Goal: Task Accomplishment & Management: Manage account settings

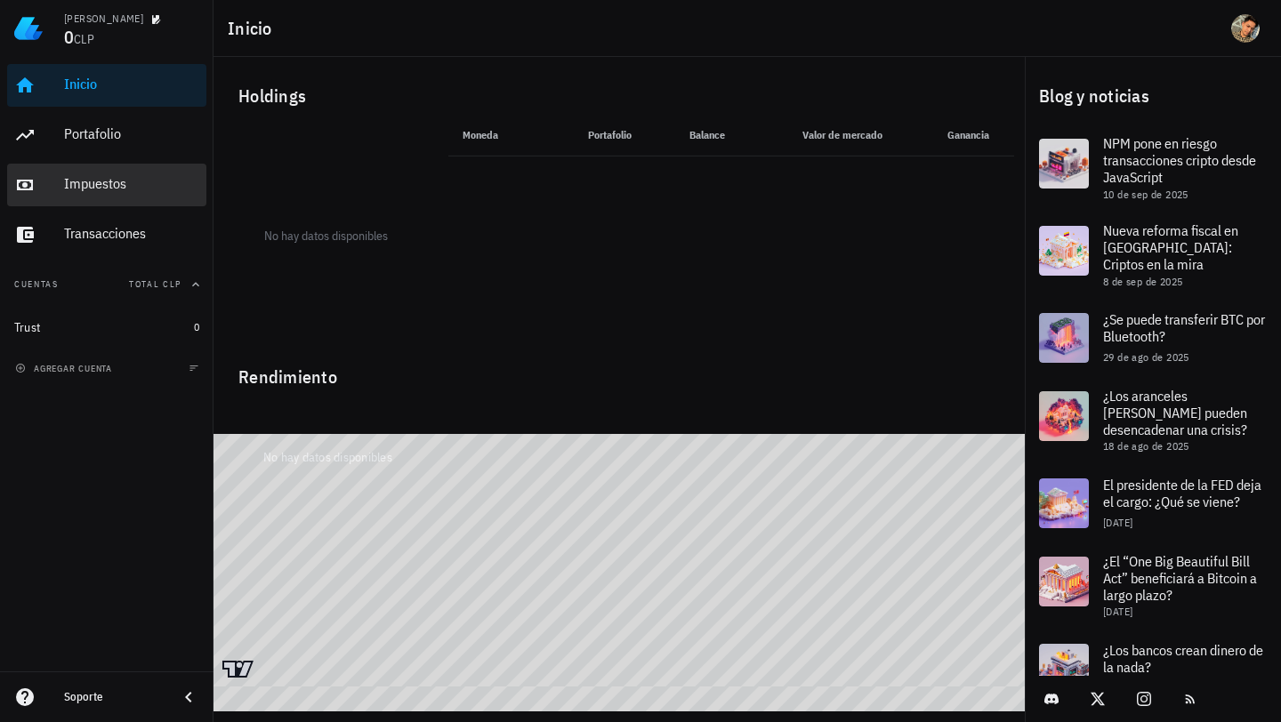
click at [102, 183] on div "Impuestos" at bounding box center [131, 183] width 135 height 17
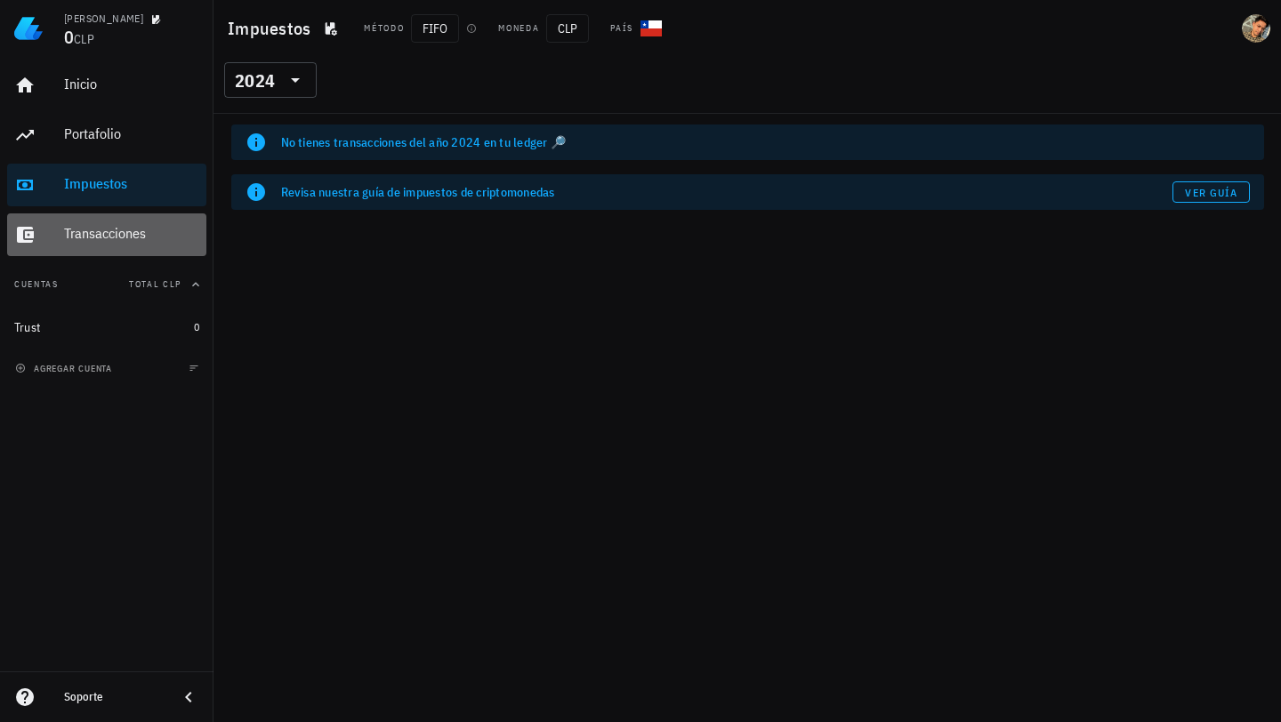
click at [86, 227] on div "Transacciones" at bounding box center [131, 233] width 135 height 17
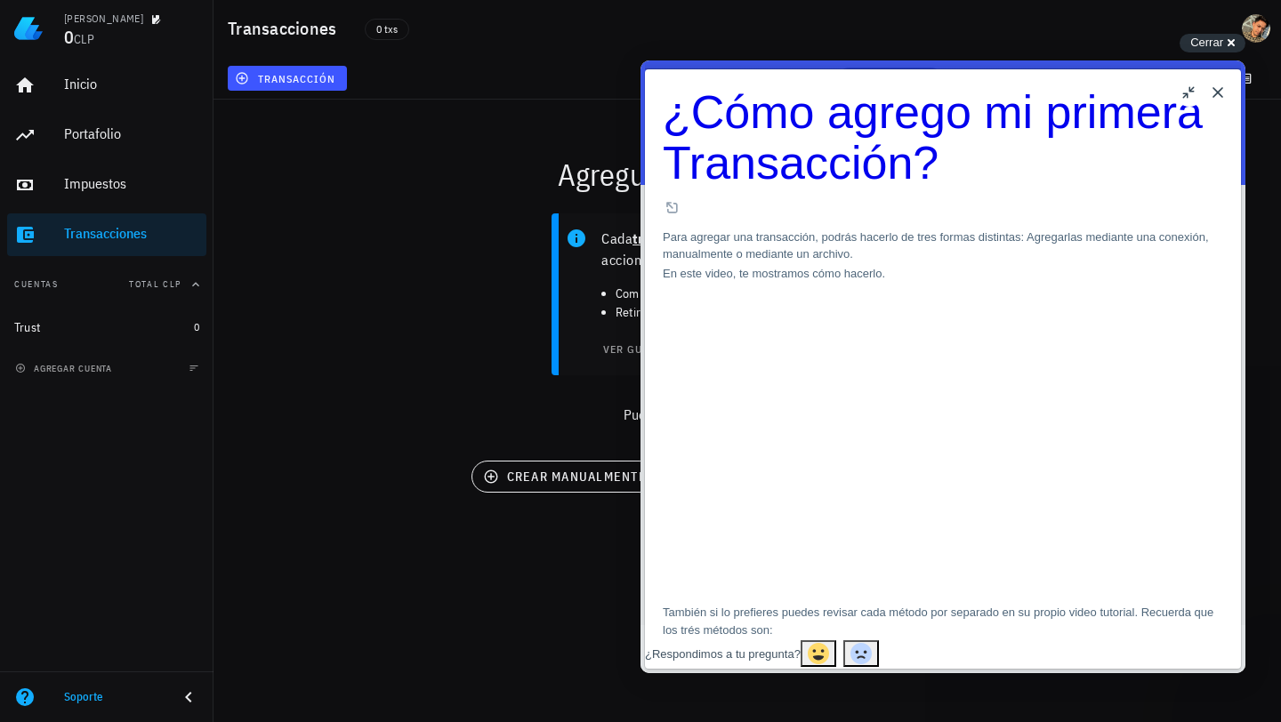
click at [1224, 92] on button "Close" at bounding box center [1217, 92] width 28 height 28
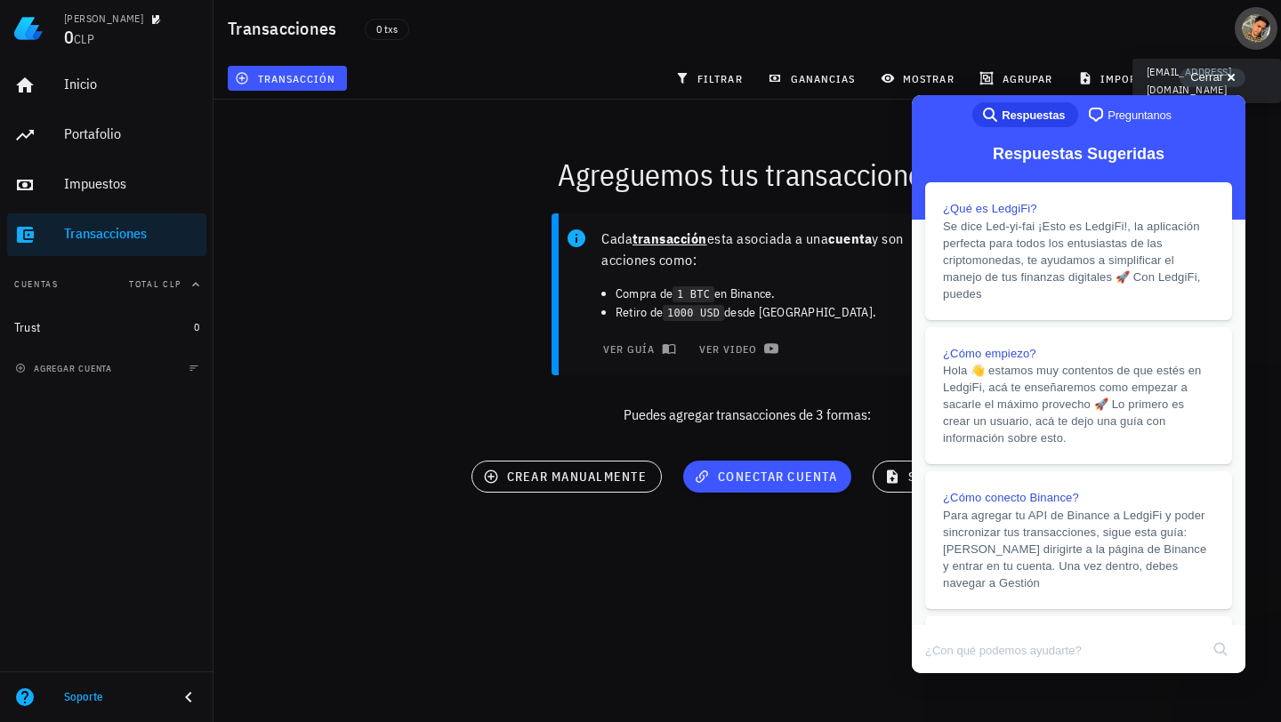
click at [1254, 33] on div "avatar" at bounding box center [1255, 28] width 28 height 28
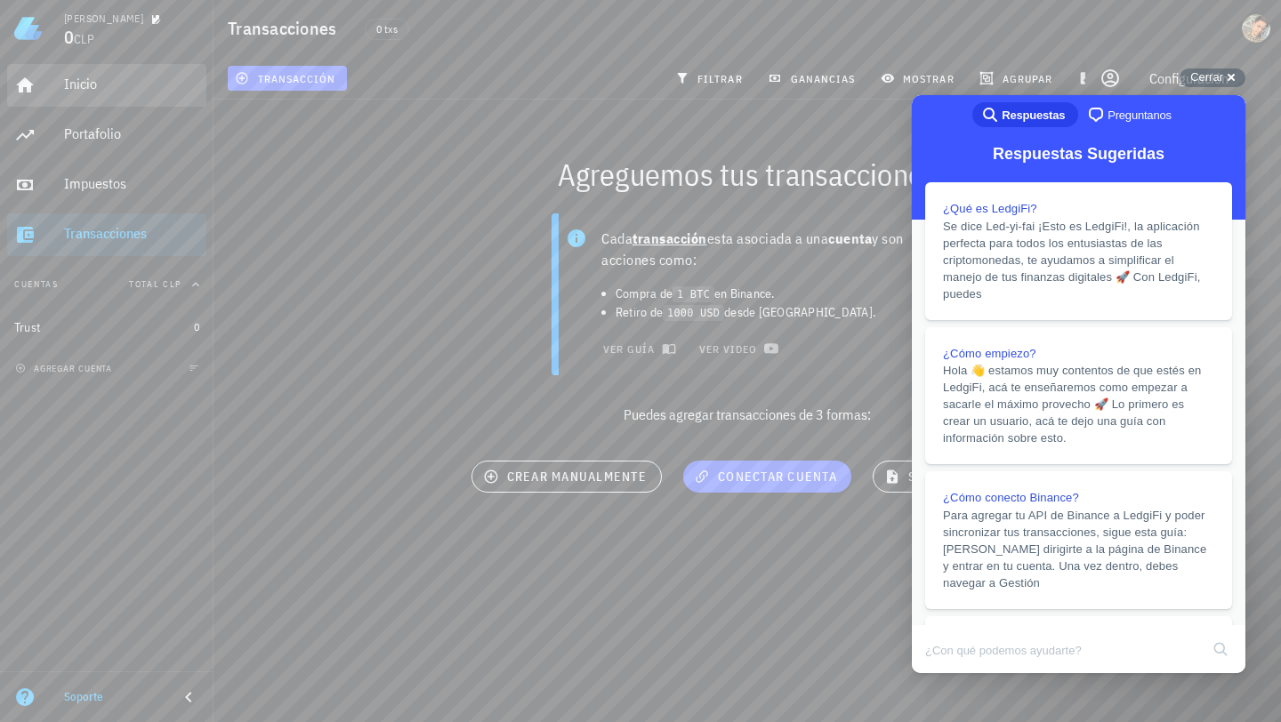
click at [115, 96] on div "Inicio" at bounding box center [131, 85] width 135 height 40
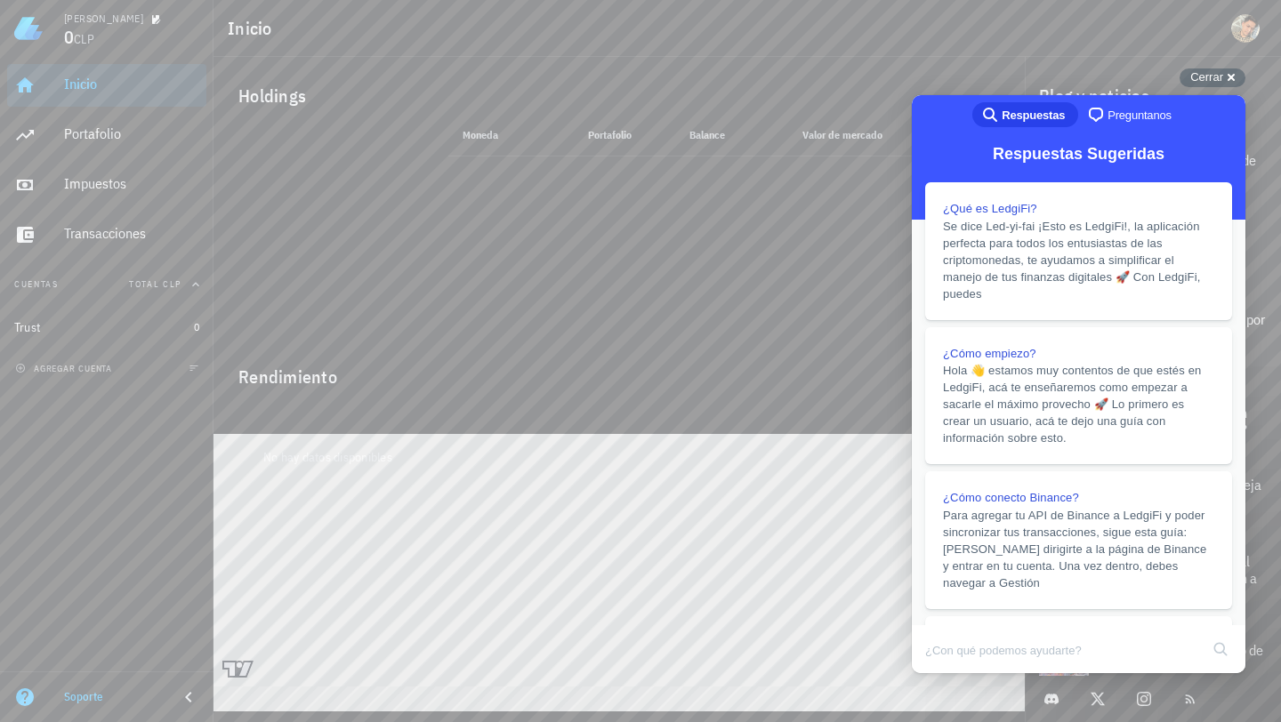
click at [141, 287] on span "Total CLP" at bounding box center [155, 284] width 52 height 12
click at [143, 286] on button "Cuentas" at bounding box center [106, 284] width 199 height 43
click at [107, 376] on button "agregar cuenta" at bounding box center [65, 368] width 109 height 18
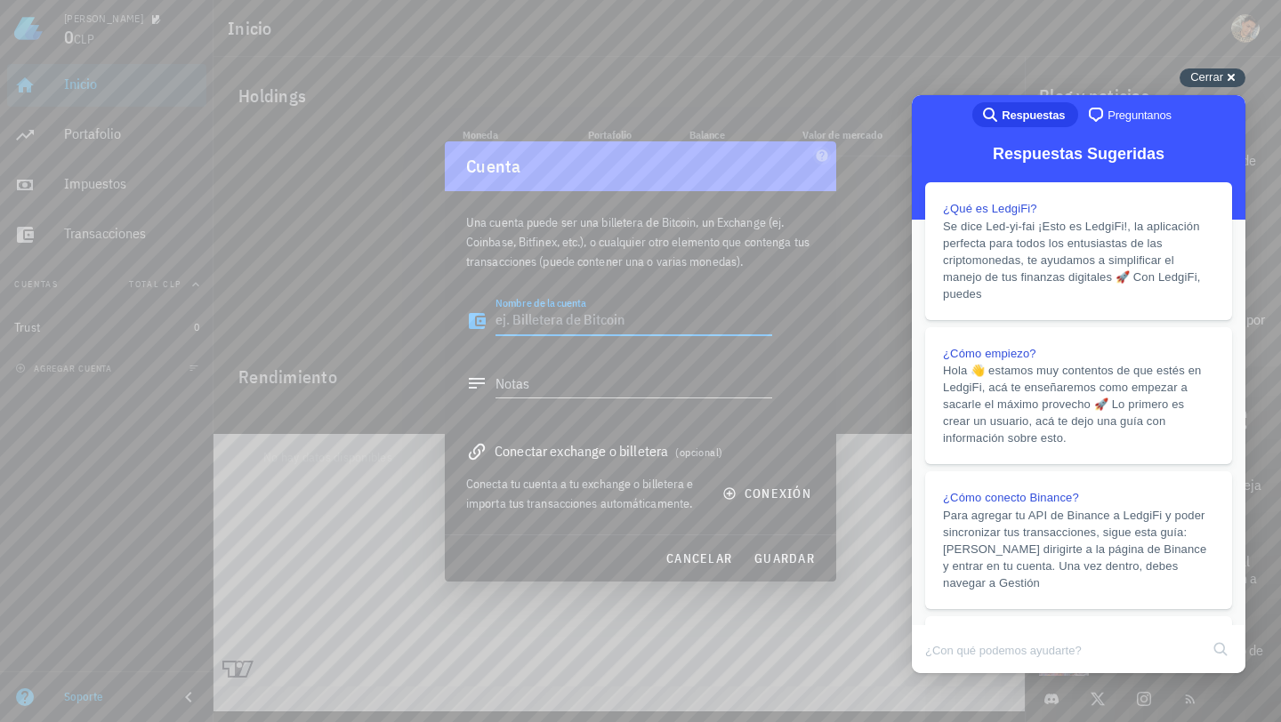
click at [1218, 84] on div "Cerrar cross-small" at bounding box center [1212, 77] width 66 height 19
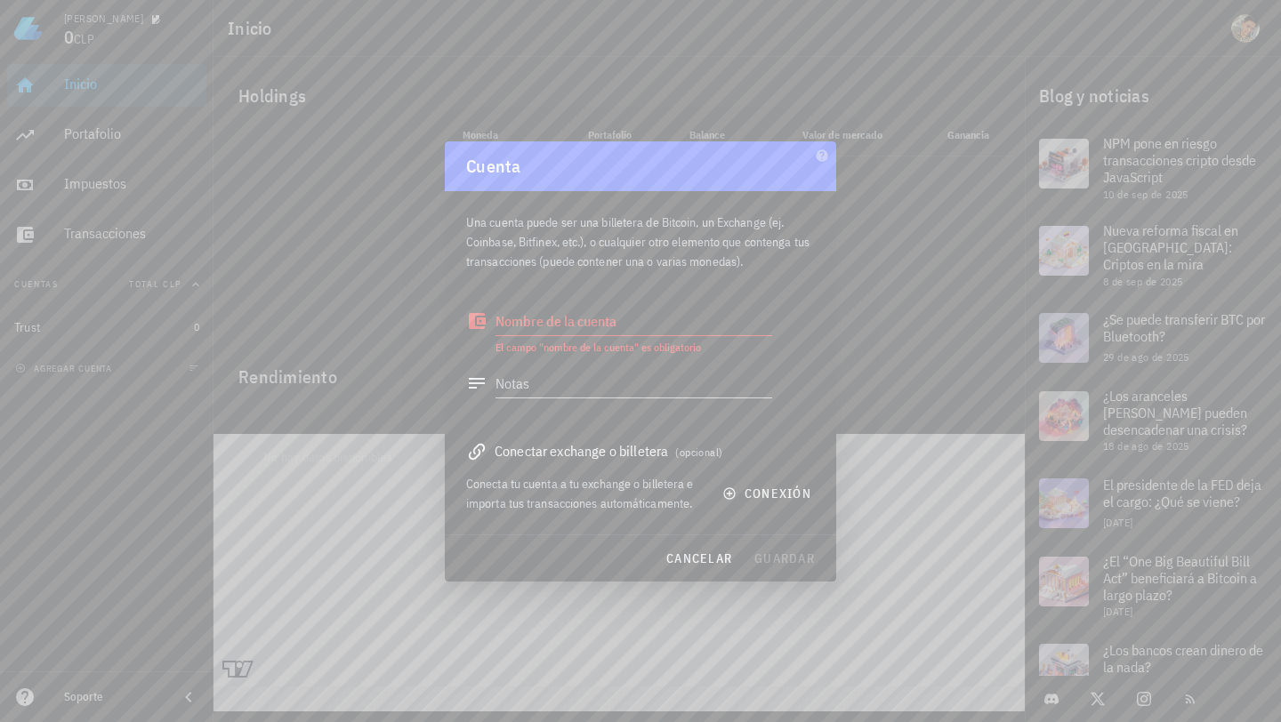
click at [634, 323] on textarea "Nombre de la cuenta" at bounding box center [633, 321] width 277 height 28
type textarea "Binance"
click at [602, 454] on div "Conectar exchange o billetera (opcional)" at bounding box center [640, 450] width 349 height 25
click at [478, 459] on icon at bounding box center [476, 451] width 21 height 21
click at [745, 489] on span "conexión" at bounding box center [768, 494] width 85 height 16
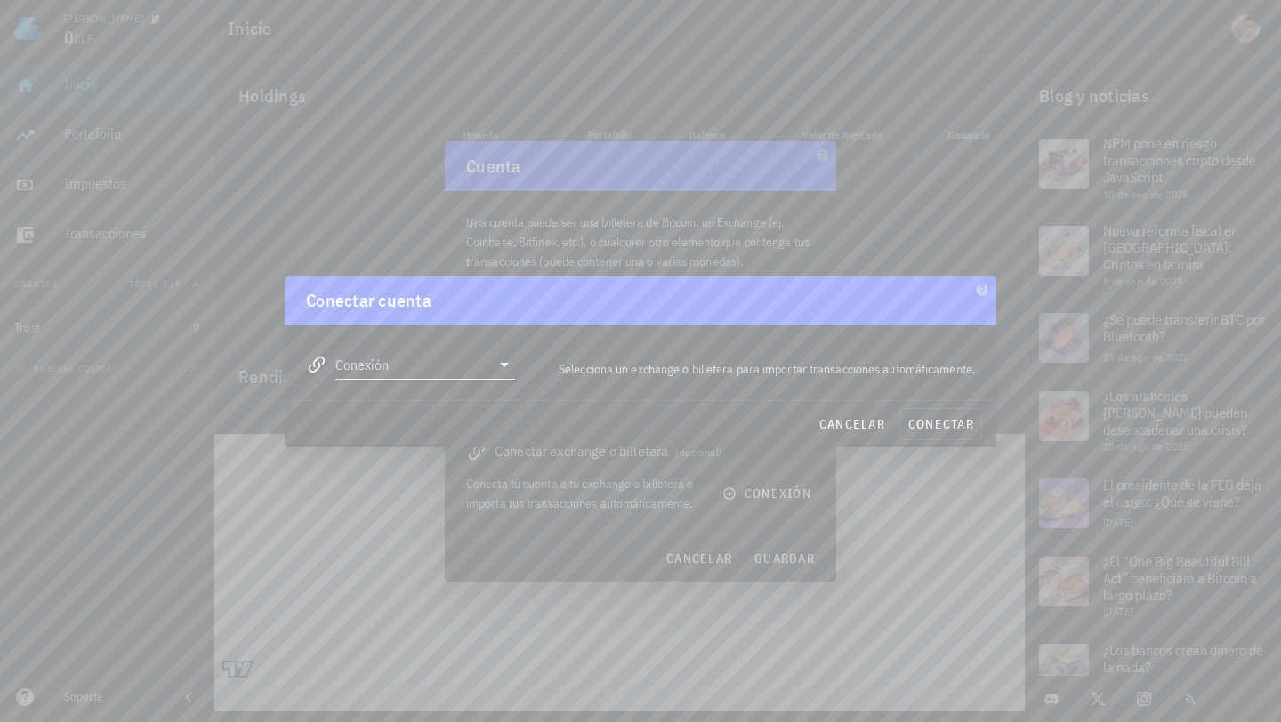
click at [401, 360] on input "Conexión" at bounding box center [412, 364] width 155 height 28
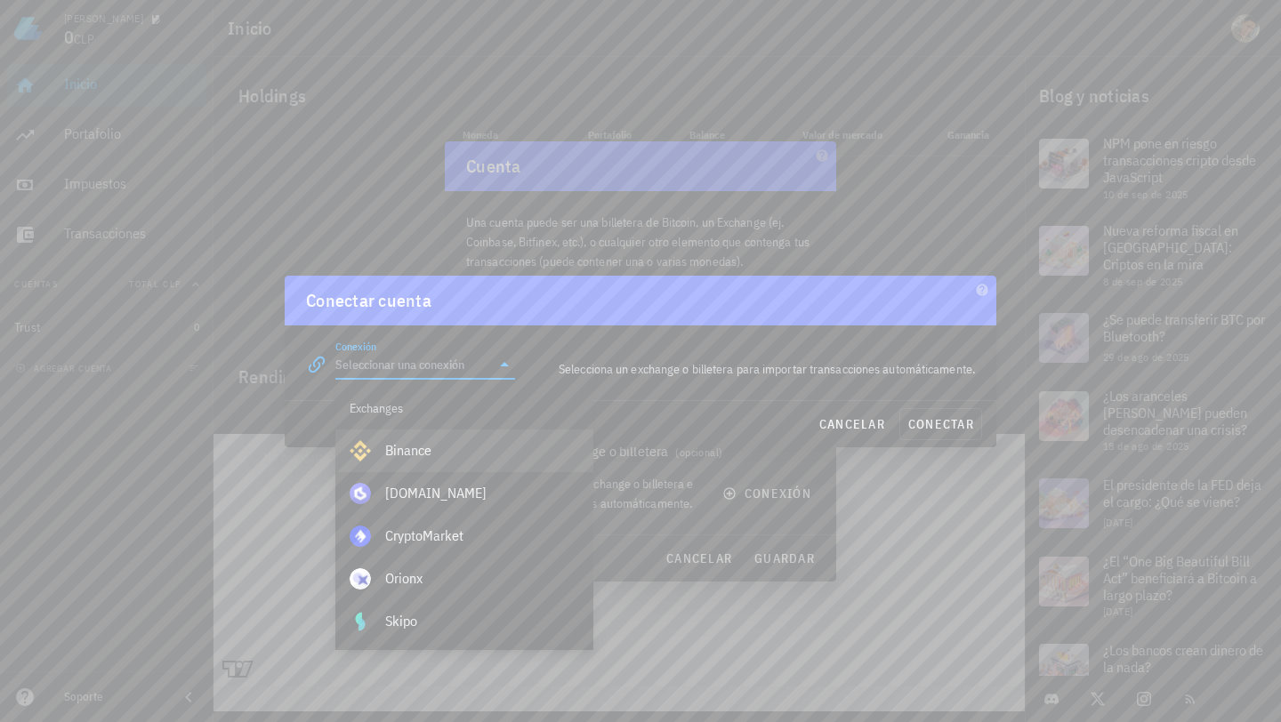
click at [436, 456] on div "Binance" at bounding box center [482, 450] width 194 height 17
type input "Binance"
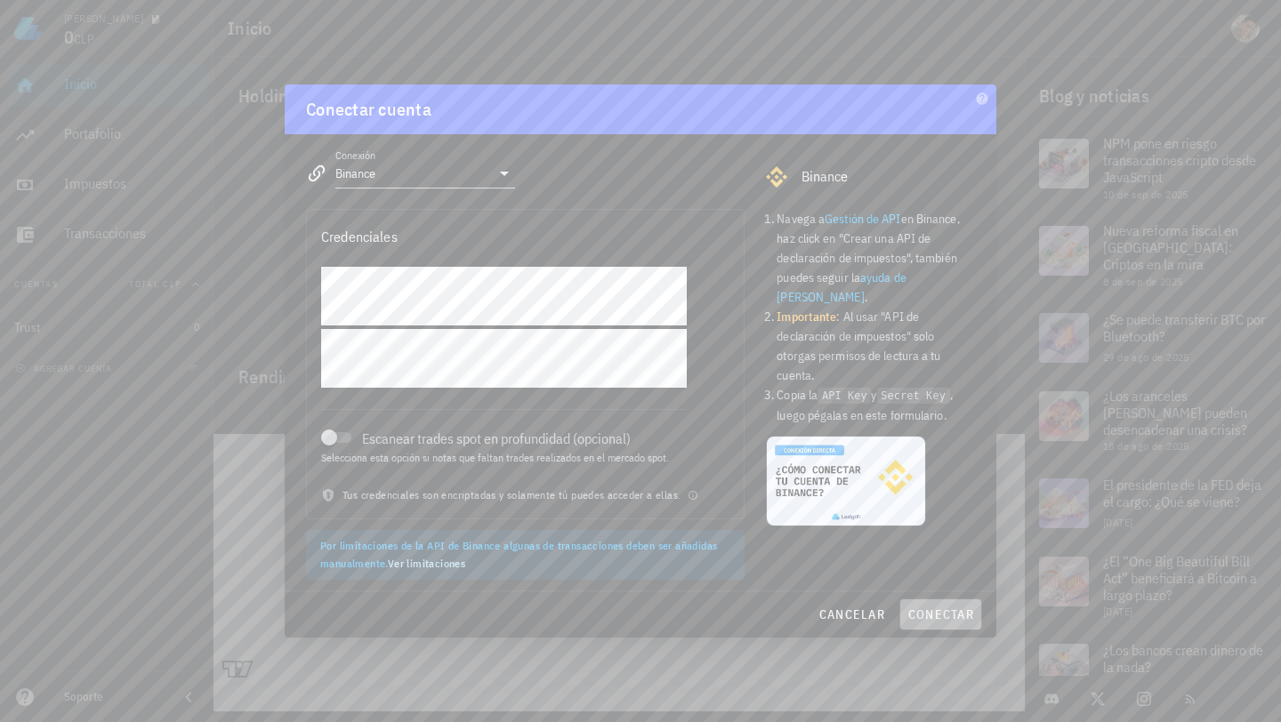
click at [938, 622] on span "conectar" at bounding box center [940, 615] width 67 height 16
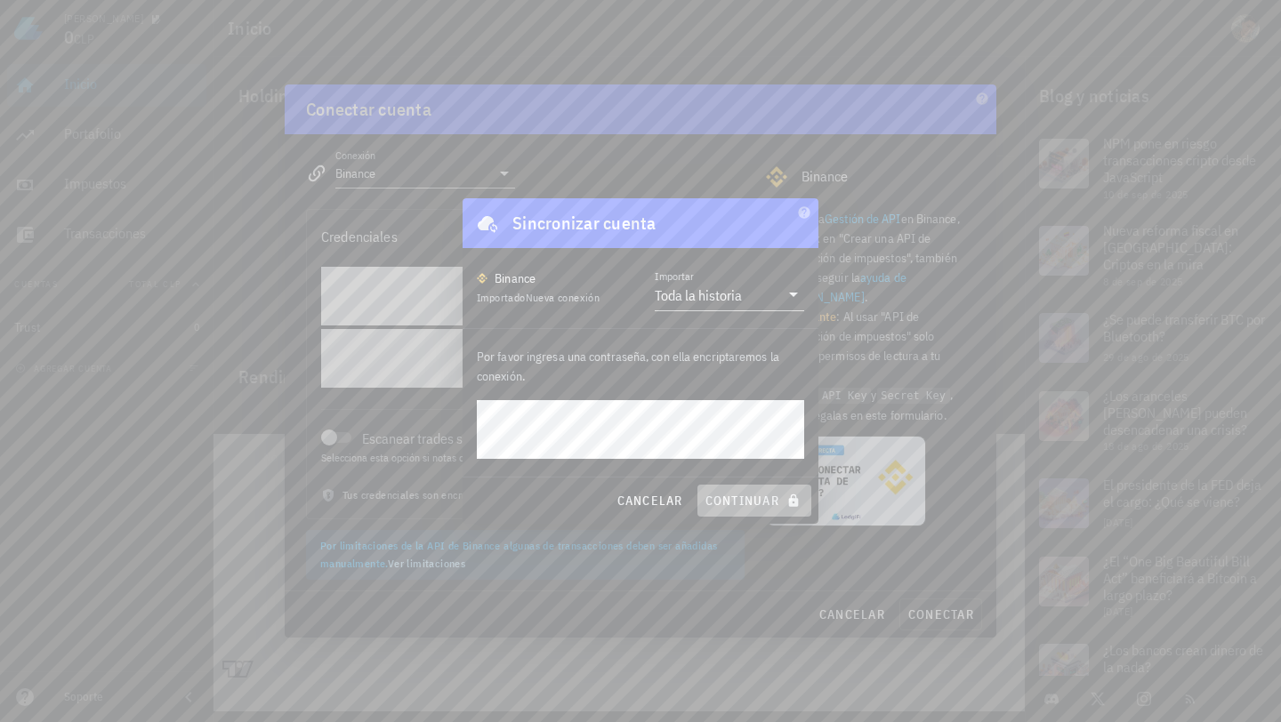
click at [729, 493] on span "continuar" at bounding box center [754, 501] width 100 height 16
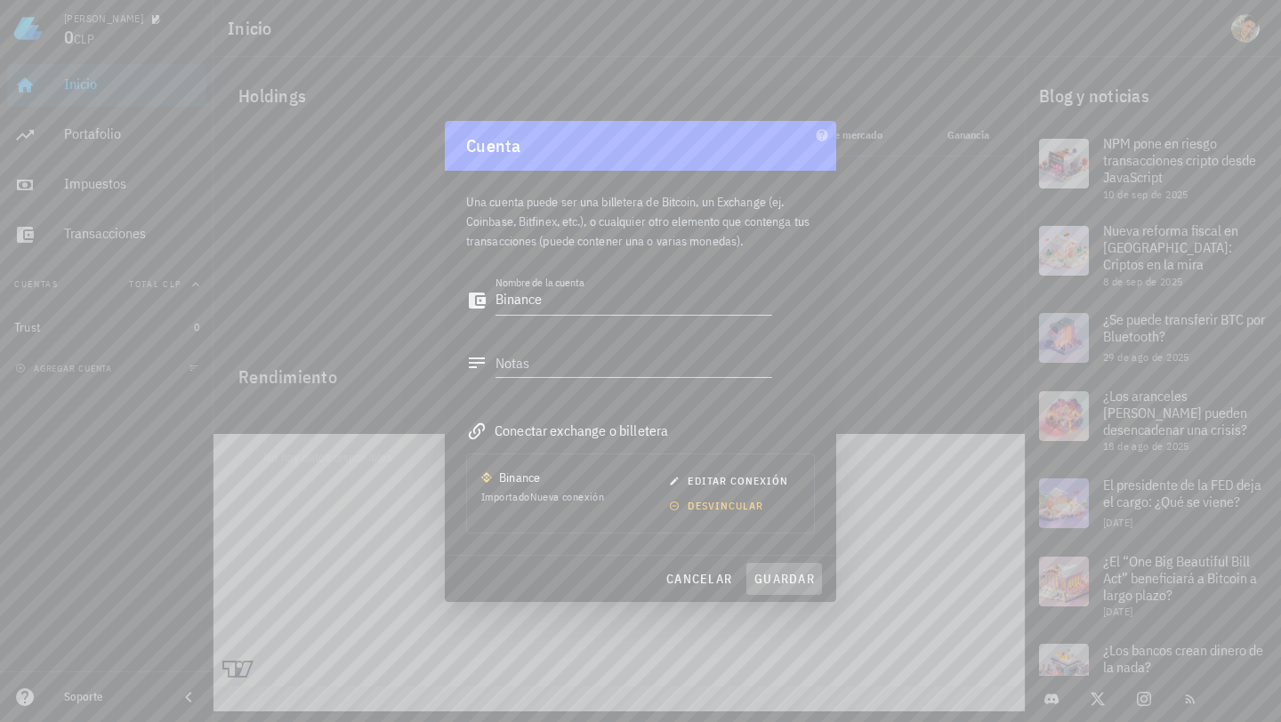
click at [787, 579] on span "guardar" at bounding box center [783, 579] width 61 height 16
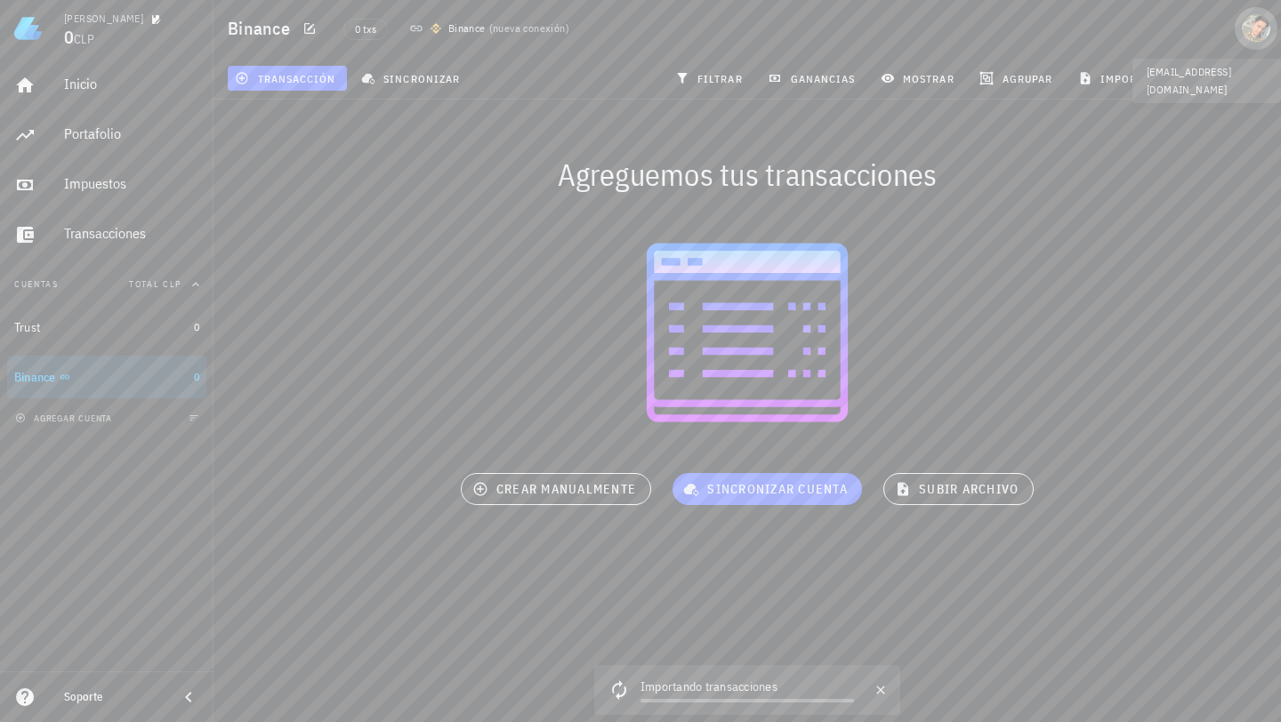
click at [1257, 35] on div "avatar" at bounding box center [1255, 28] width 28 height 28
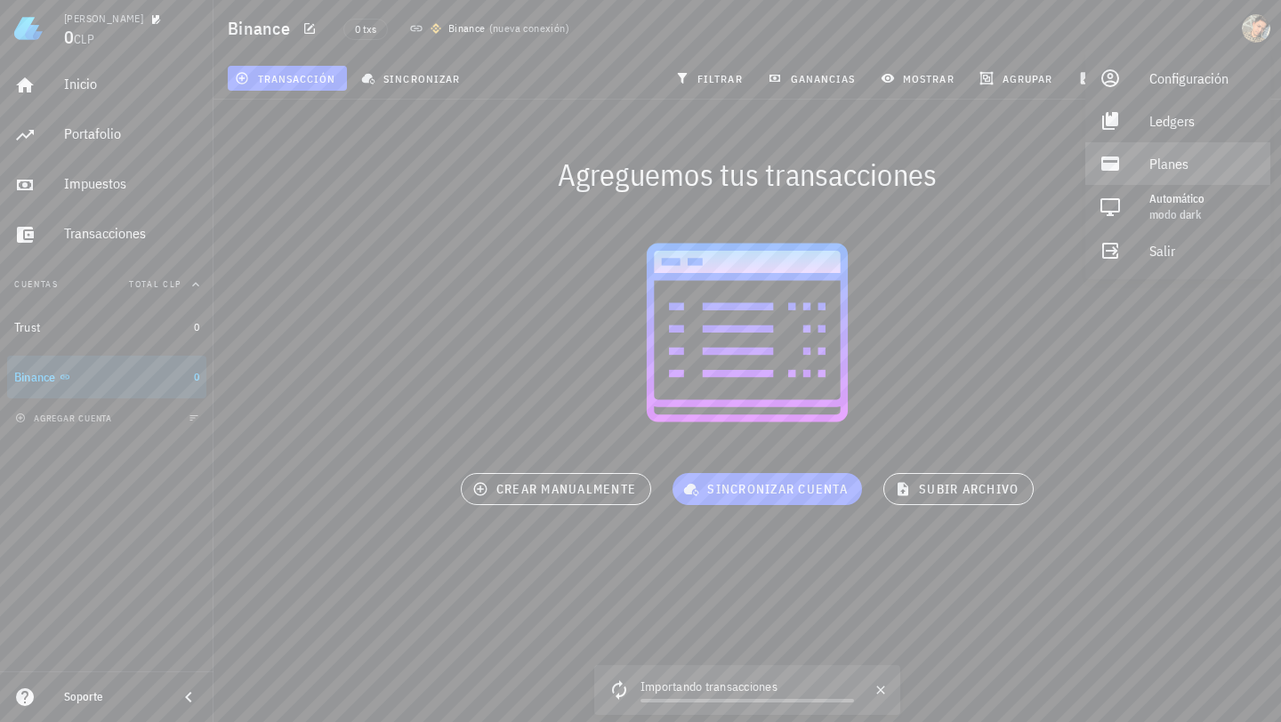
click at [1169, 165] on div "Planes" at bounding box center [1202, 164] width 107 height 36
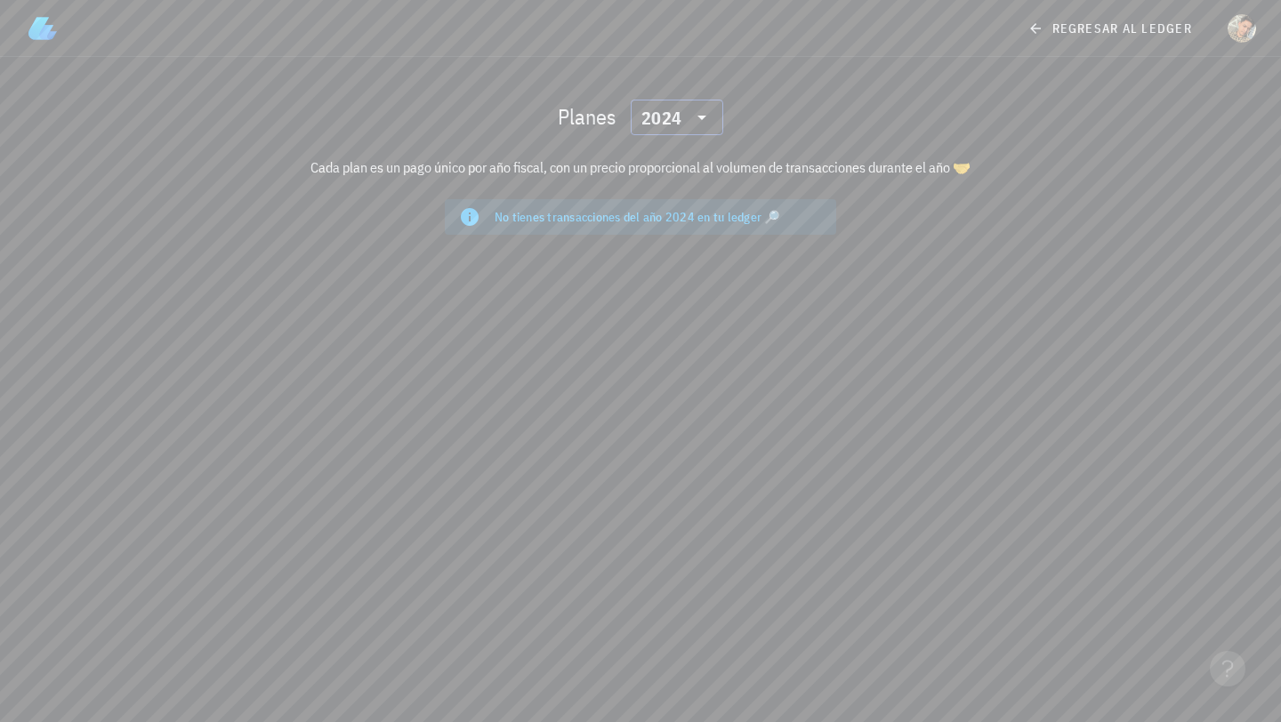
click at [677, 132] on div "2024" at bounding box center [664, 118] width 46 height 36
click at [669, 224] on div "2023" at bounding box center [677, 235] width 64 height 28
click at [691, 102] on div "2023" at bounding box center [676, 118] width 71 height 36
click at [654, 183] on div "2024" at bounding box center [677, 199] width 92 height 36
click at [1240, 25] on div "avatar" at bounding box center [1241, 28] width 28 height 28
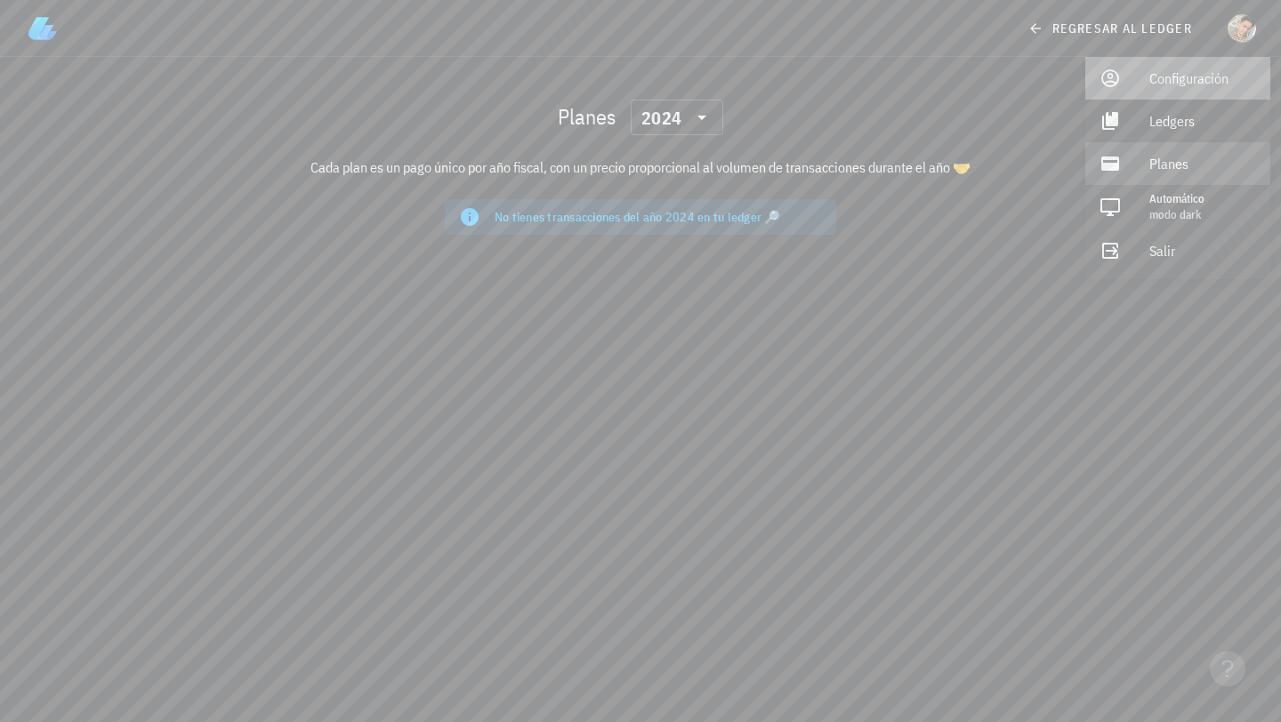
click at [1176, 84] on div "Configuración" at bounding box center [1202, 78] width 107 height 36
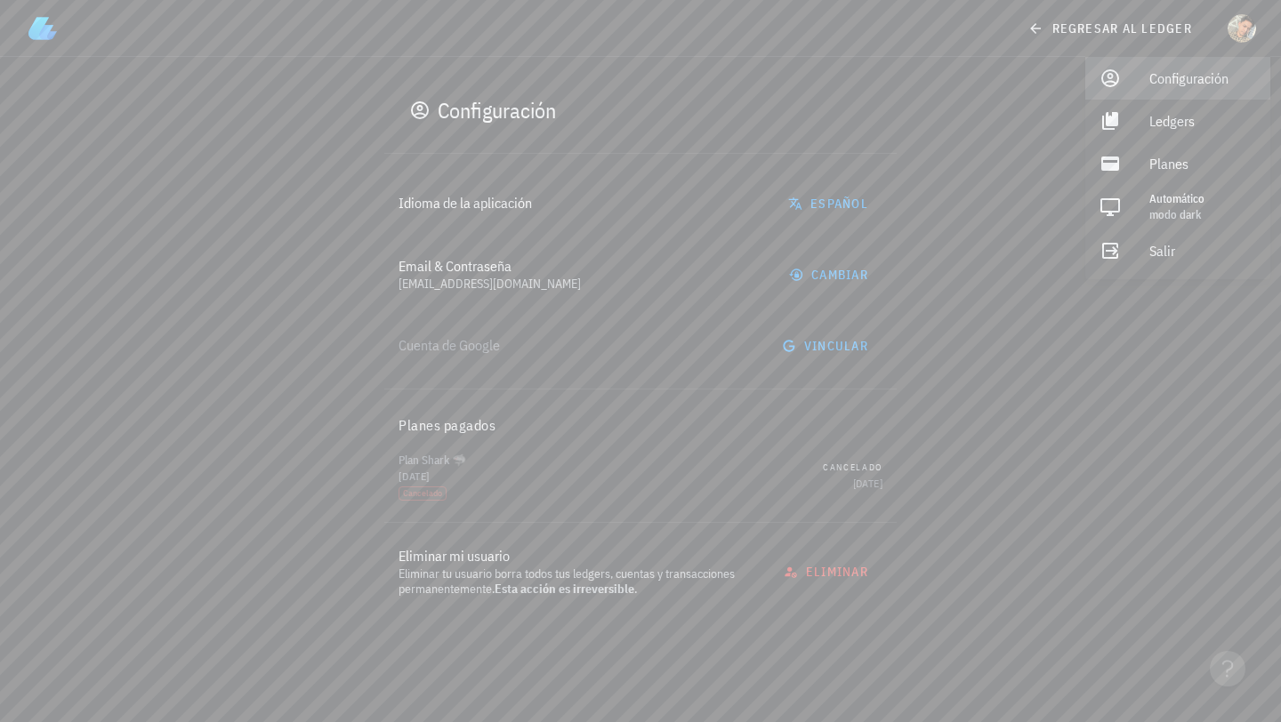
click at [1042, 349] on div "Configuración Idioma de la aplicación Español Email & Contraseña [EMAIL_ADDRESS…" at bounding box center [641, 348] width 1054 height 582
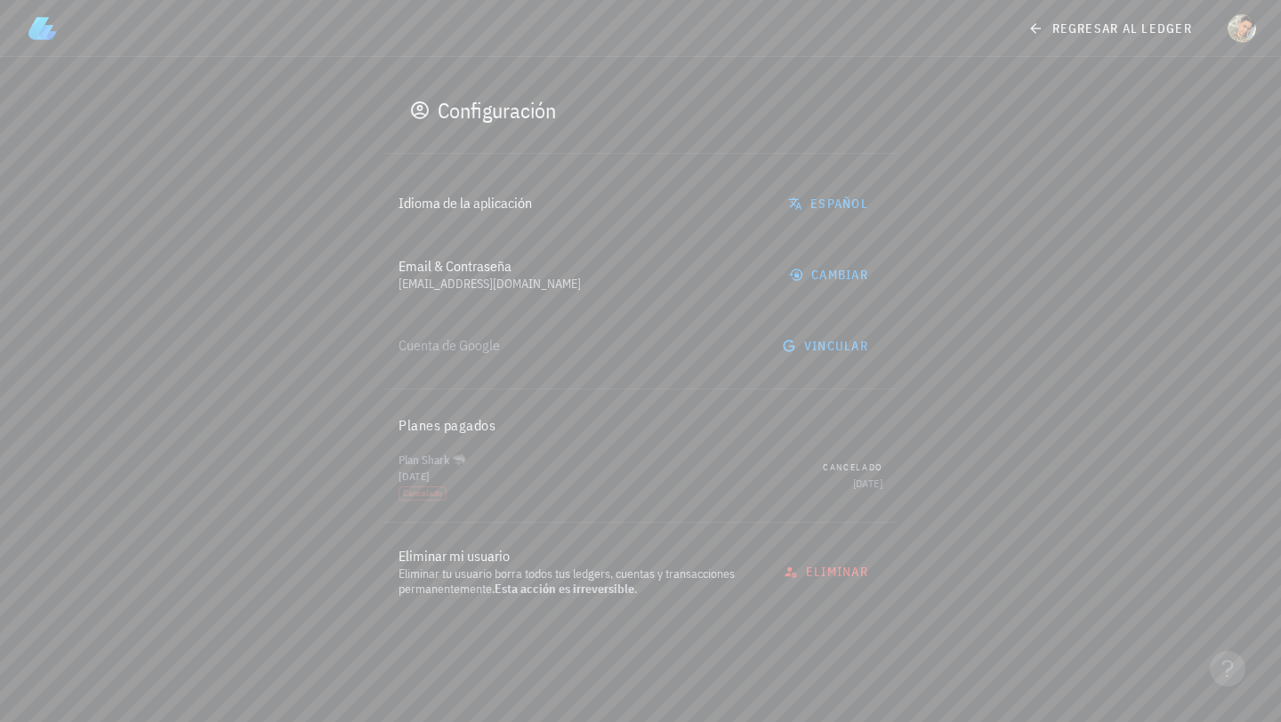
click at [409, 493] on div "Idioma de la aplicación Español Email & Contraseña [EMAIL_ADDRESS][DOMAIN_NAME]…" at bounding box center [640, 398] width 512 height 460
click at [833, 349] on div "Idioma de la aplicación Español Email & Contraseña [EMAIL_ADDRESS][DOMAIN_NAME]…" at bounding box center [640, 398] width 512 height 460
click at [822, 349] on div "Idioma de la aplicación Español Email & Contraseña [EMAIL_ADDRESS][DOMAIN_NAME]…" at bounding box center [640, 398] width 512 height 460
click at [814, 349] on div "Idioma de la aplicación Español Email & Contraseña [EMAIL_ADDRESS][DOMAIN_NAME]…" at bounding box center [640, 398] width 512 height 460
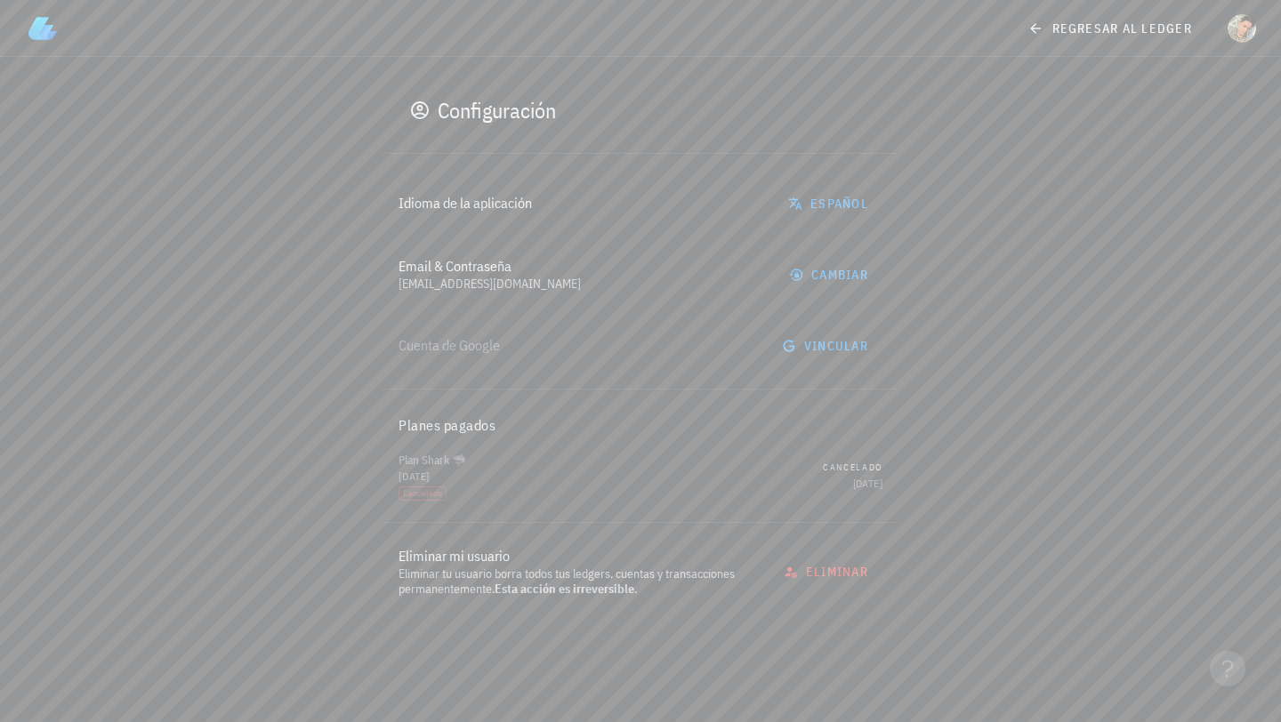
click at [814, 349] on div "Idioma de la aplicación Español Email & Contraseña [EMAIL_ADDRESS][DOMAIN_NAME]…" at bounding box center [640, 398] width 512 height 460
click at [1076, 29] on span "regresar al ledger" at bounding box center [1111, 28] width 161 height 16
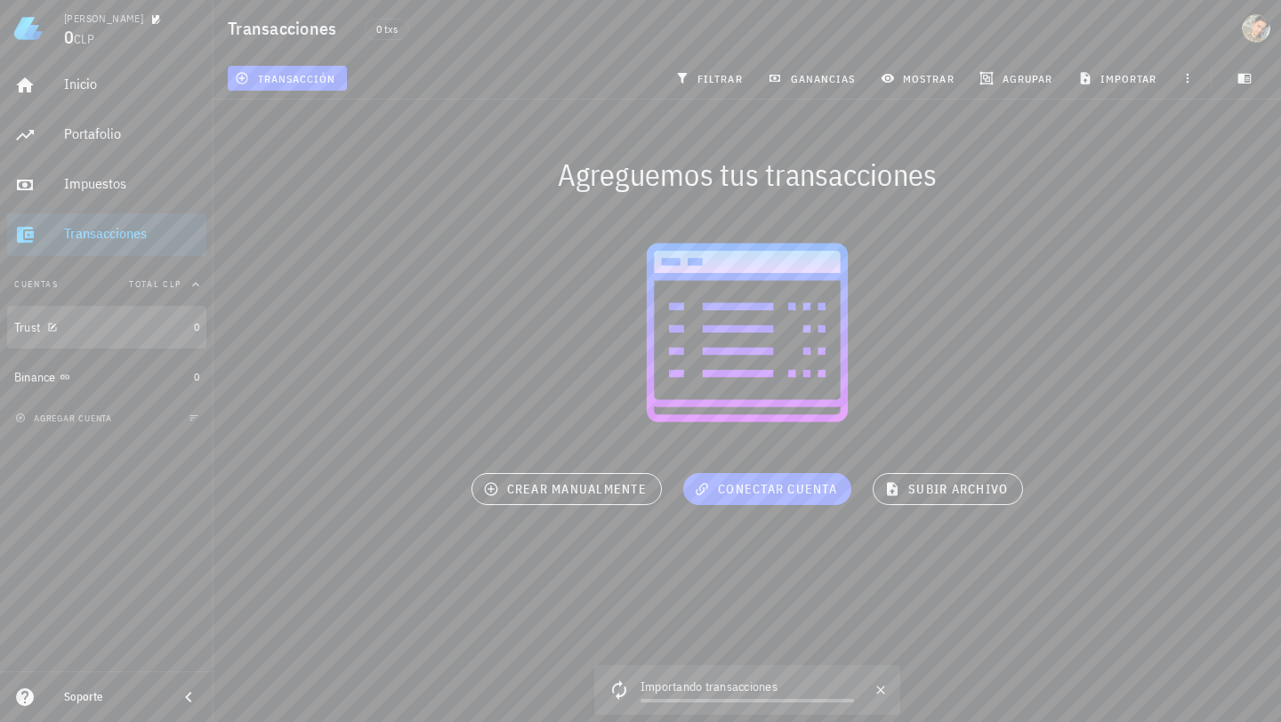
click at [47, 329] on div at bounding box center [49, 326] width 18 height 15
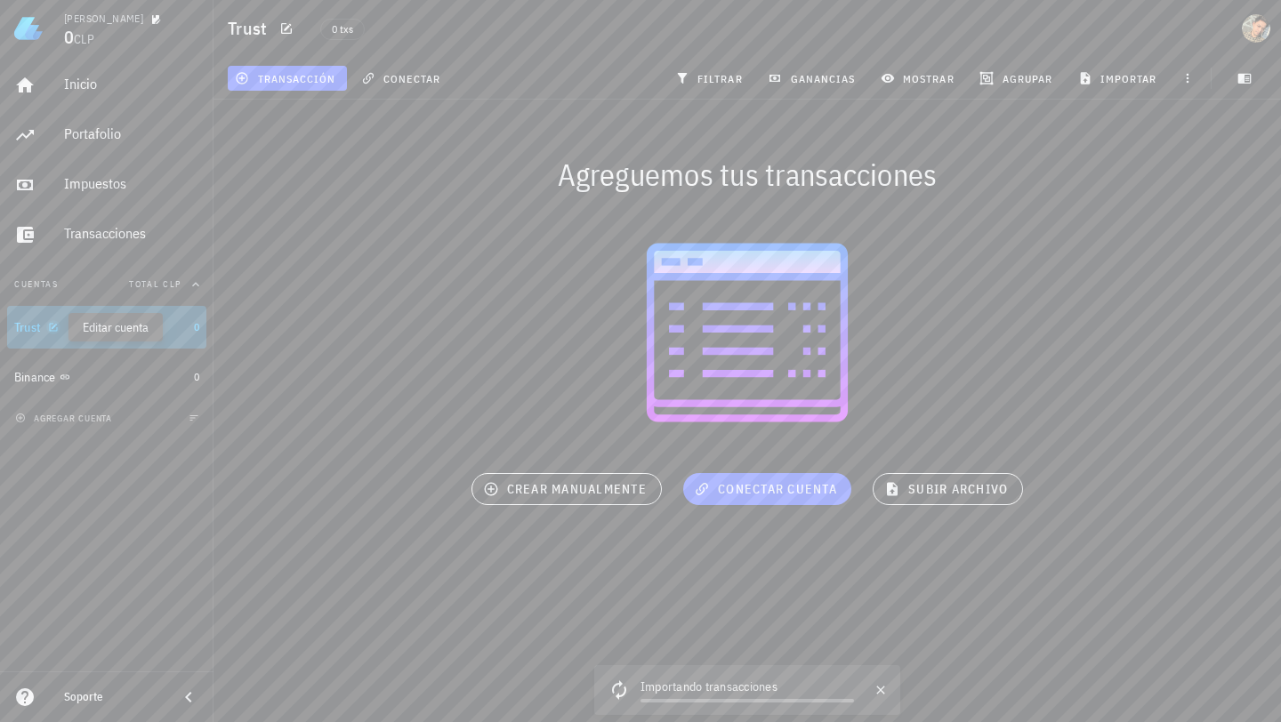
click at [52, 327] on icon "button" at bounding box center [53, 327] width 11 height 11
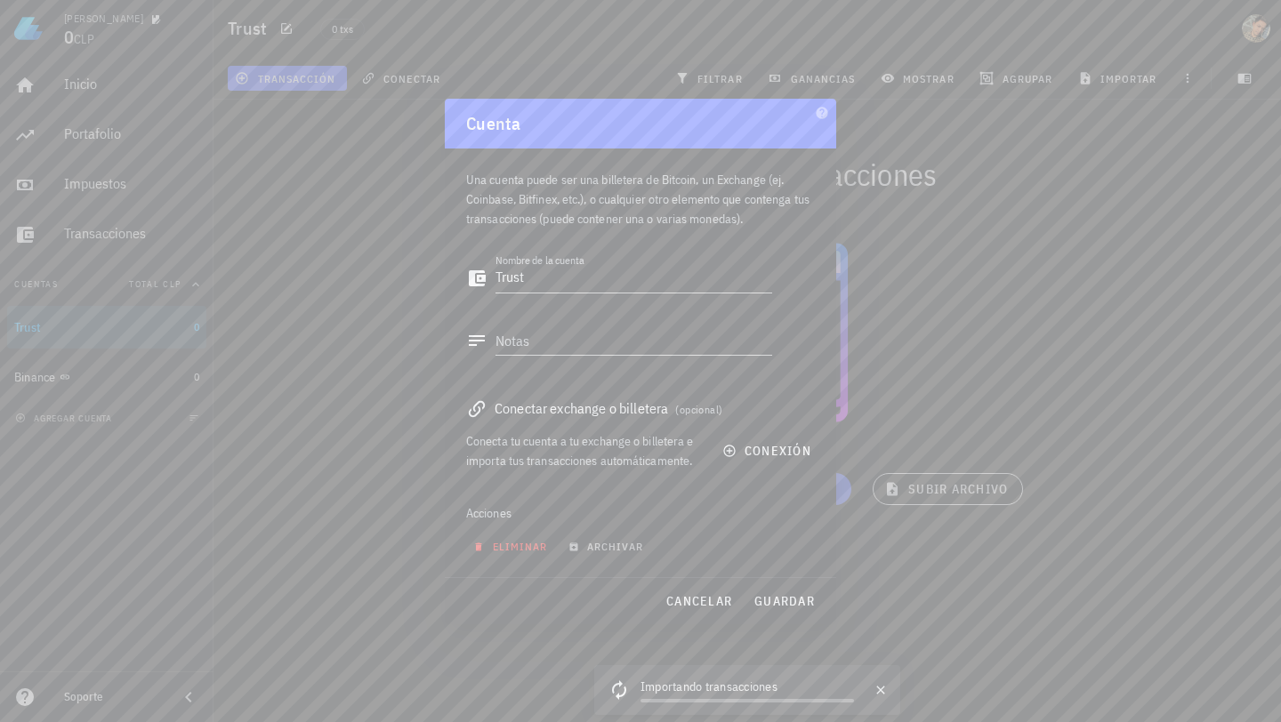
click at [495, 550] on span "eliminar" at bounding box center [512, 546] width 70 height 13
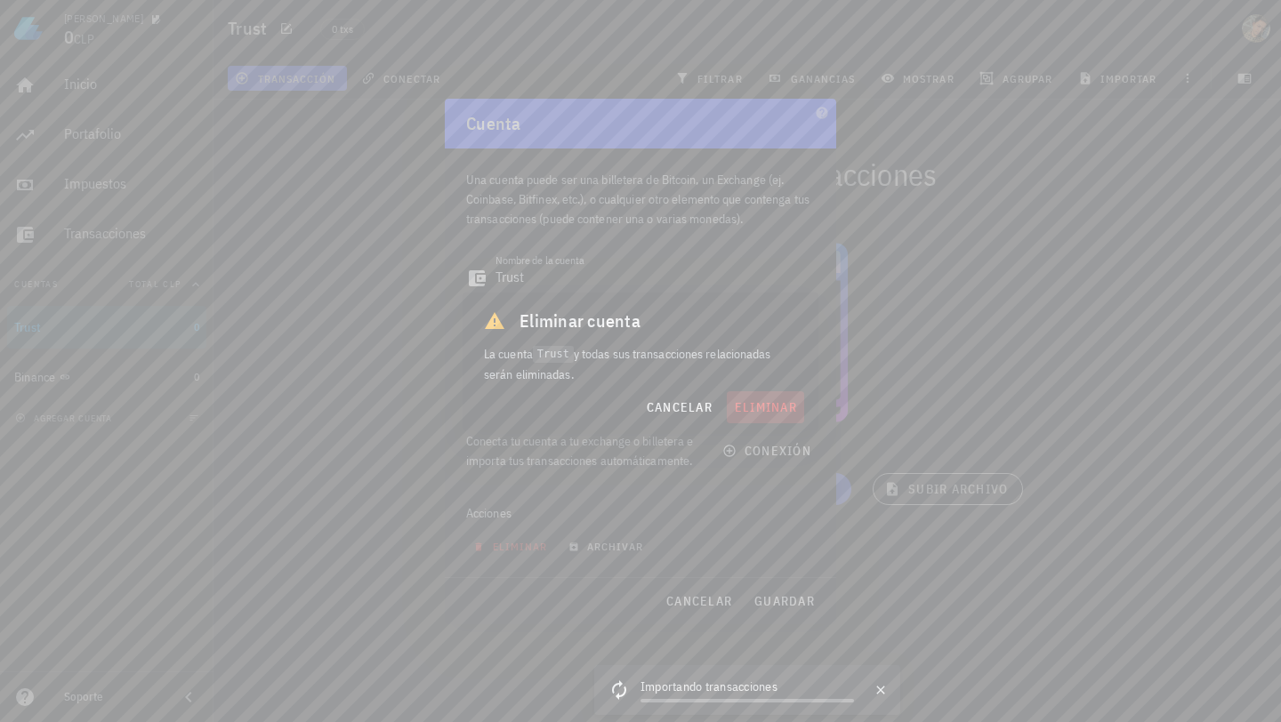
click at [757, 391] on button "eliminar" at bounding box center [765, 407] width 77 height 32
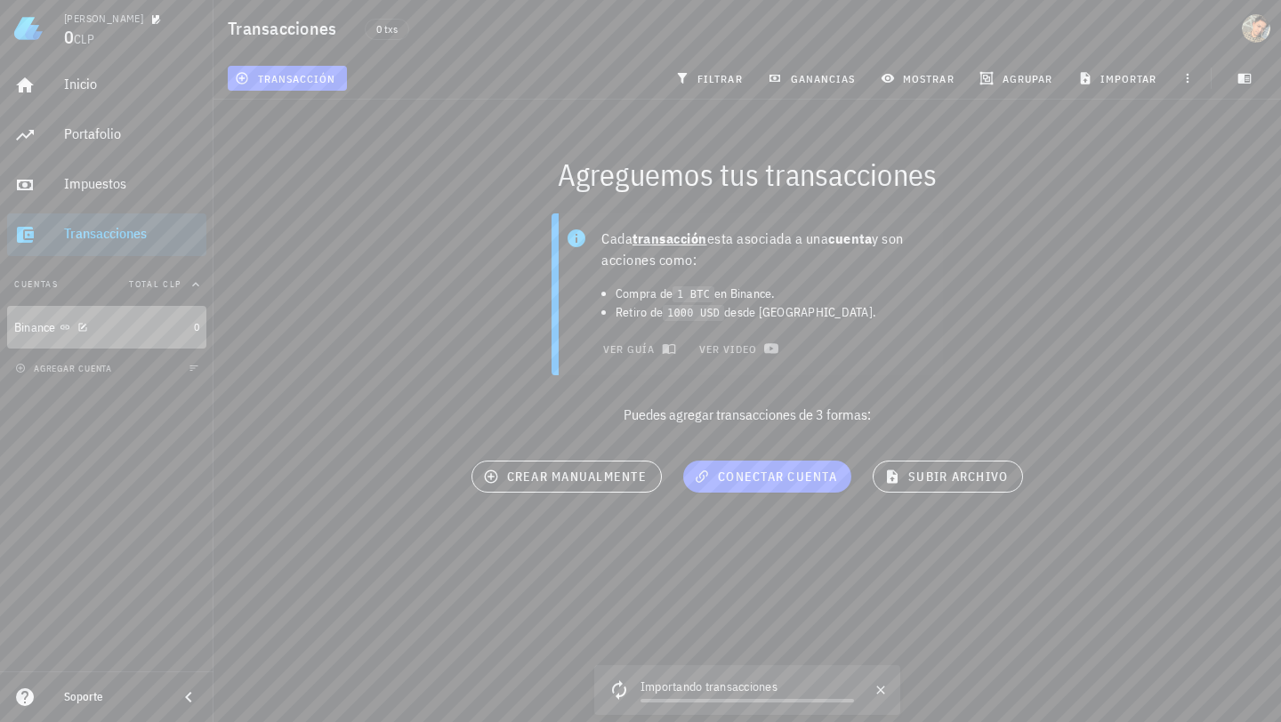
click at [40, 316] on div "Binance" at bounding box center [100, 328] width 173 height 38
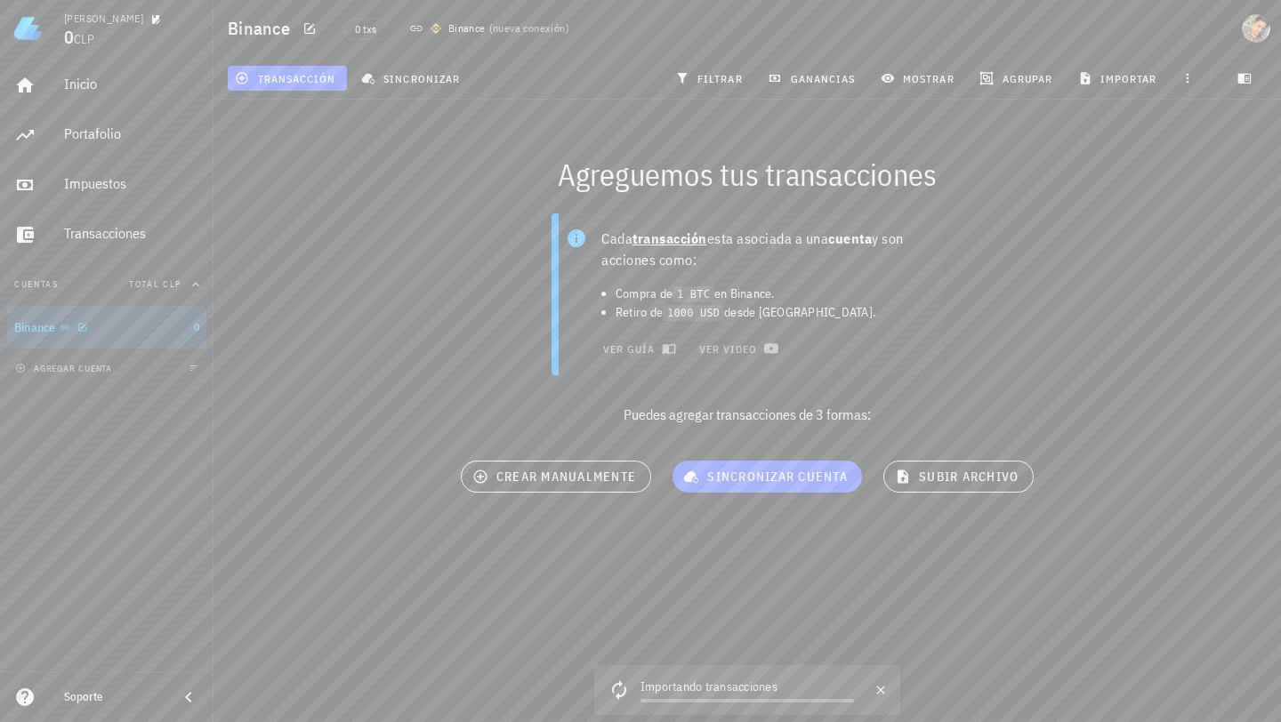
click at [50, 314] on div "Binance" at bounding box center [100, 328] width 173 height 38
click at [105, 377] on div "agregar cuenta" at bounding box center [106, 368] width 213 height 39
click at [82, 369] on span "agregar cuenta" at bounding box center [65, 369] width 93 height 12
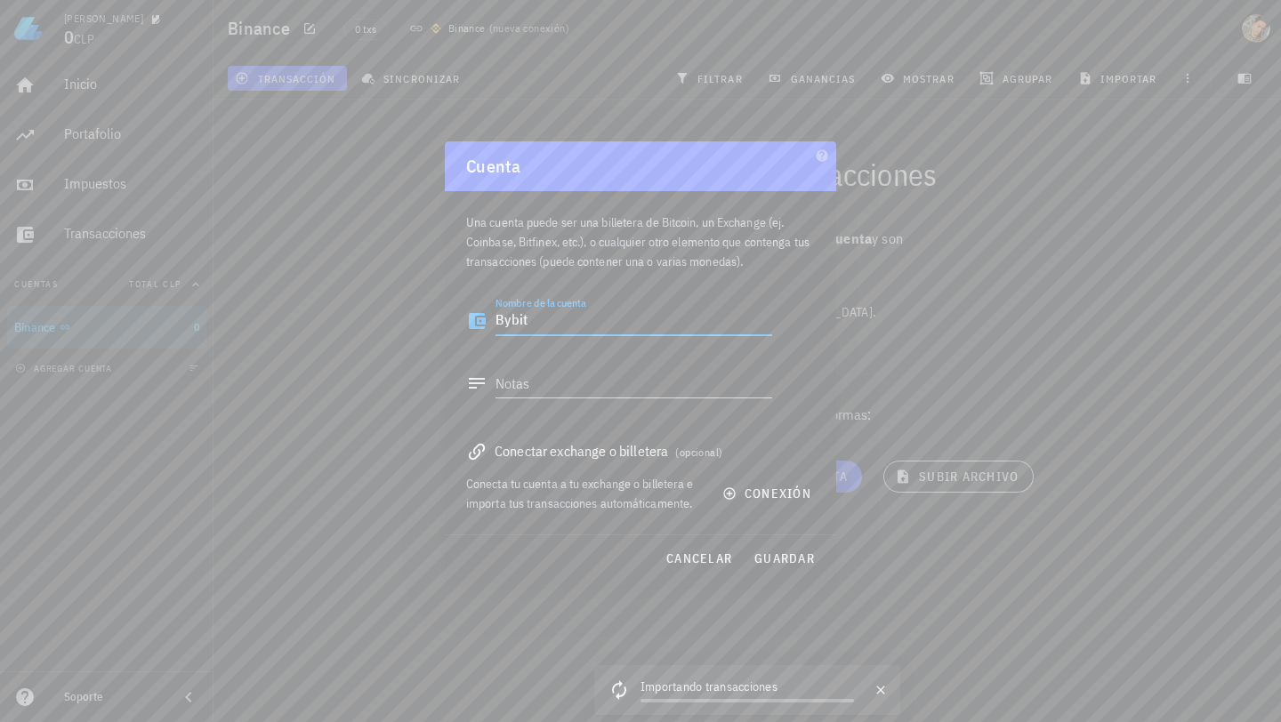
type textarea "Bybit"
click at [609, 453] on div "Conectar exchange o billetera (opcional)" at bounding box center [640, 450] width 349 height 25
click at [745, 490] on span "conexión" at bounding box center [768, 494] width 85 height 16
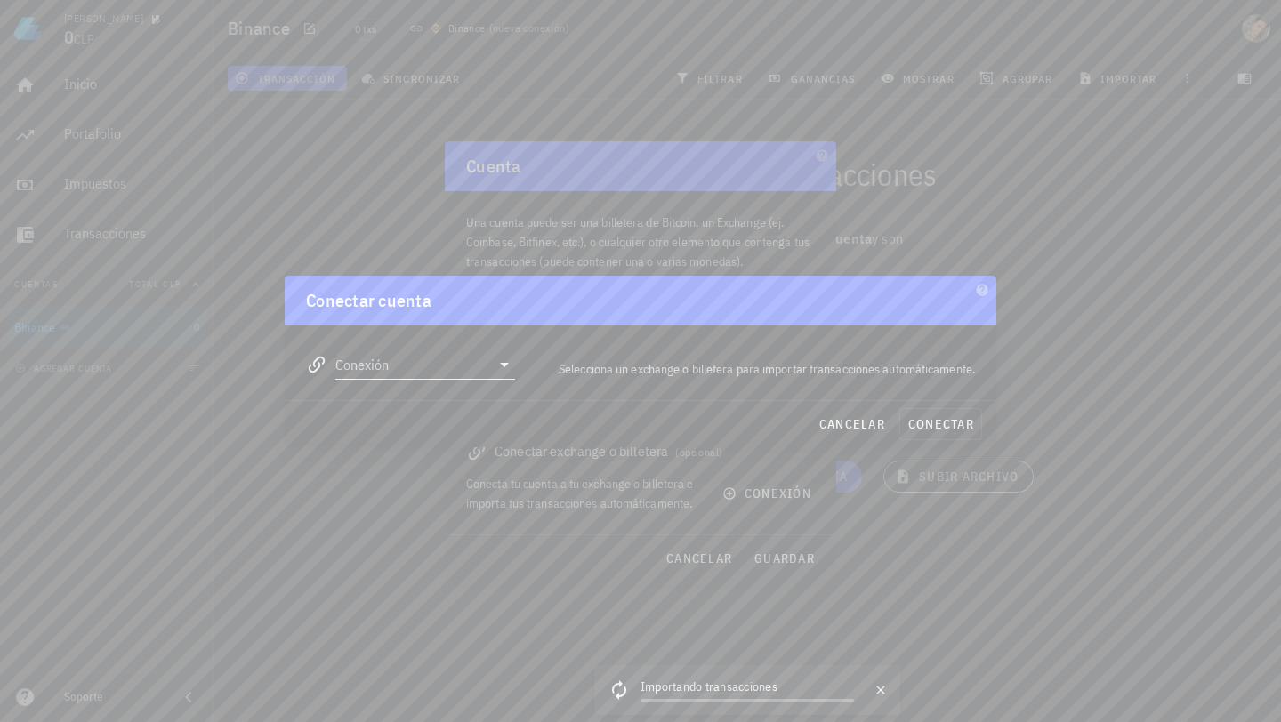
click at [362, 362] on input "Conexión" at bounding box center [412, 364] width 155 height 28
click at [428, 497] on div "Bybit" at bounding box center [482, 504] width 194 height 17
type input "Bybit"
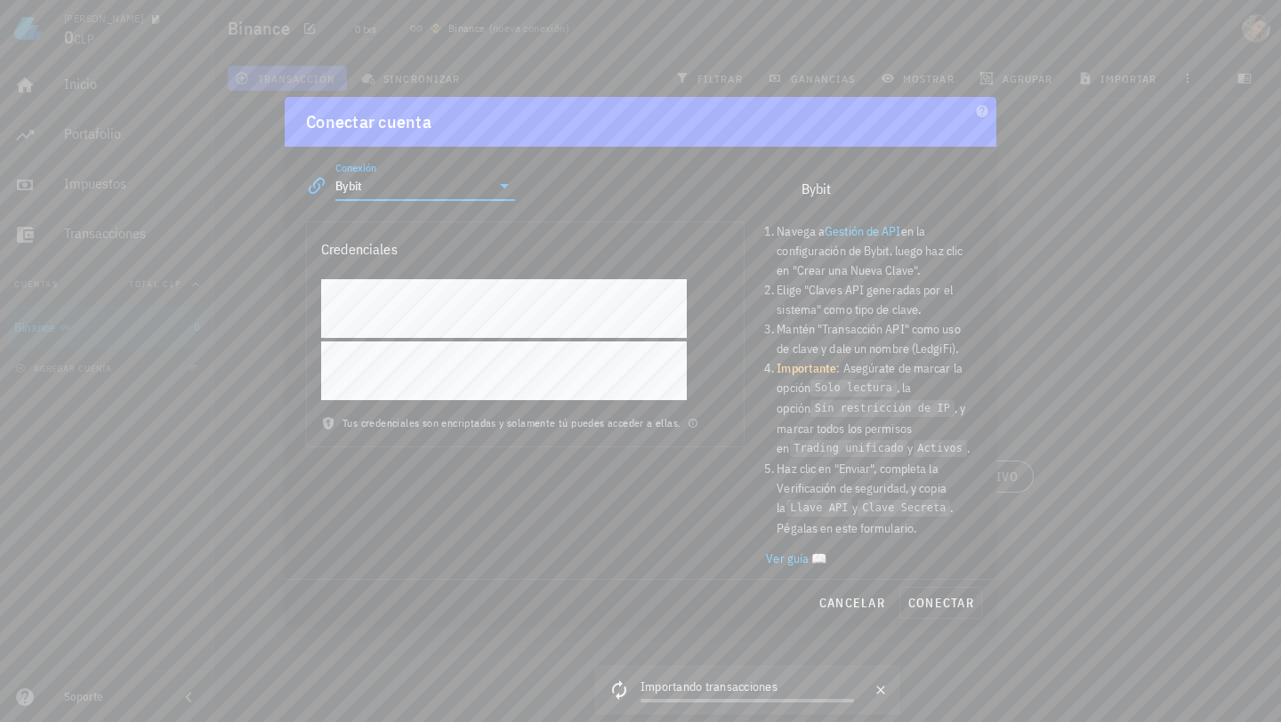
click at [857, 231] on link "Gestión de API" at bounding box center [862, 231] width 76 height 16
click at [859, 233] on link "Gestión de API" at bounding box center [862, 231] width 76 height 16
click at [922, 611] on button "conectar" at bounding box center [940, 603] width 83 height 32
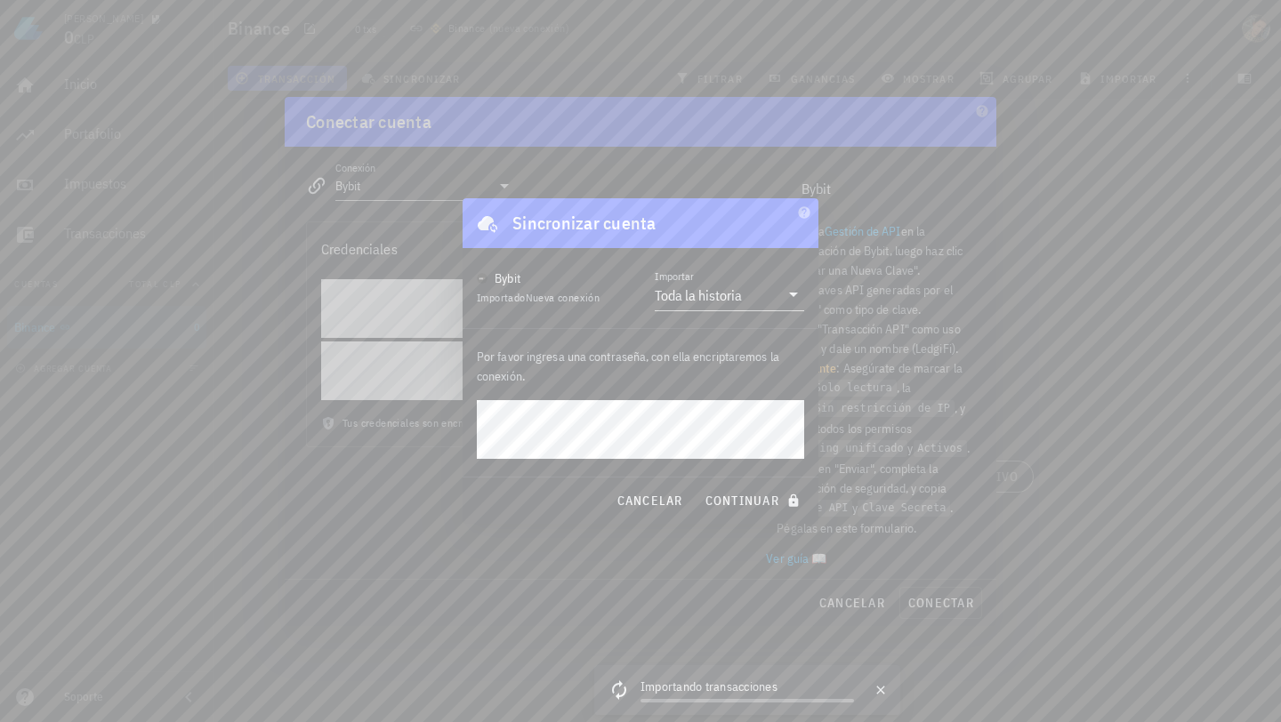
click button "continuar" at bounding box center [754, 501] width 114 height 32
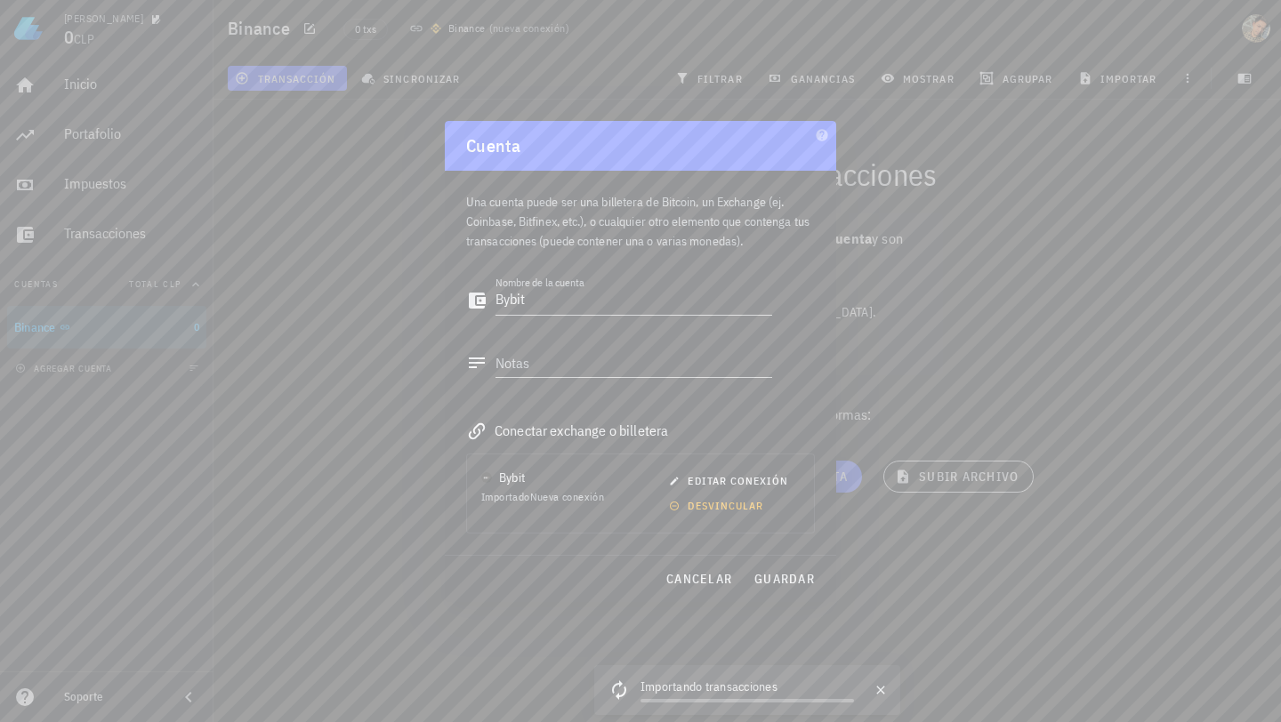
click at [1063, 349] on div at bounding box center [640, 361] width 1281 height 722
click at [775, 574] on span "guardar" at bounding box center [783, 579] width 61 height 16
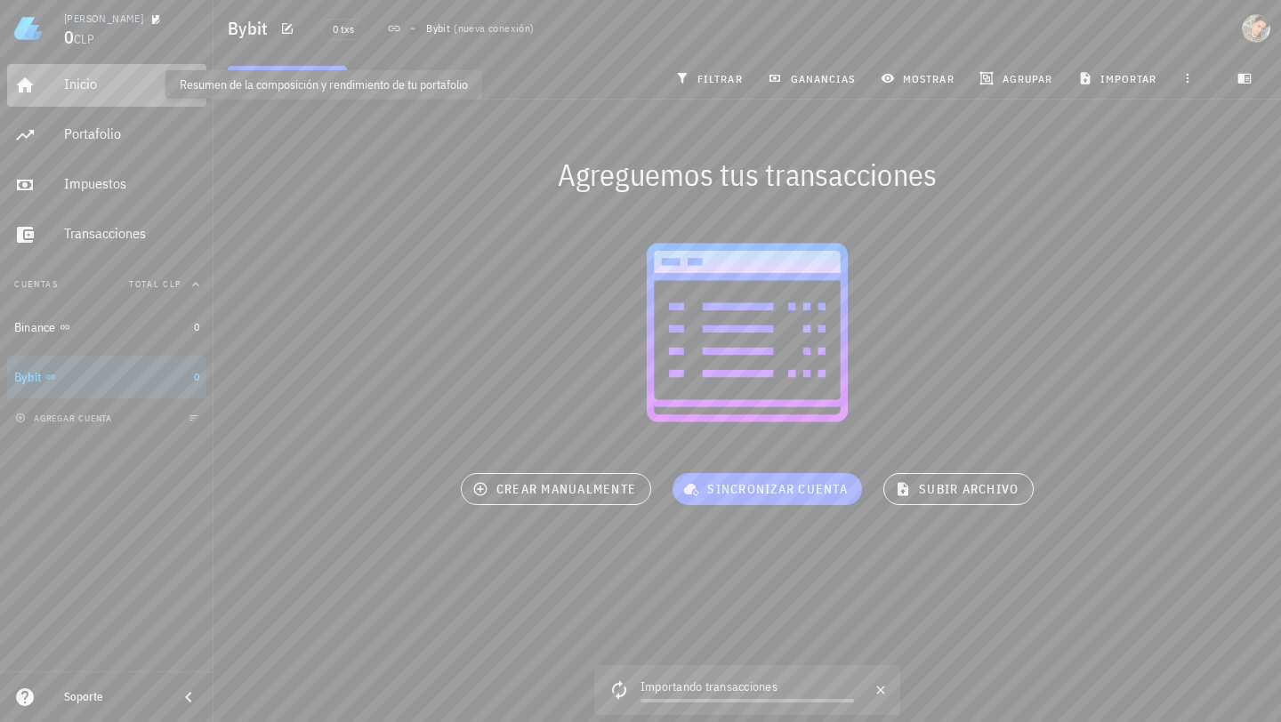
click at [117, 77] on div "Inicio" at bounding box center [131, 84] width 135 height 17
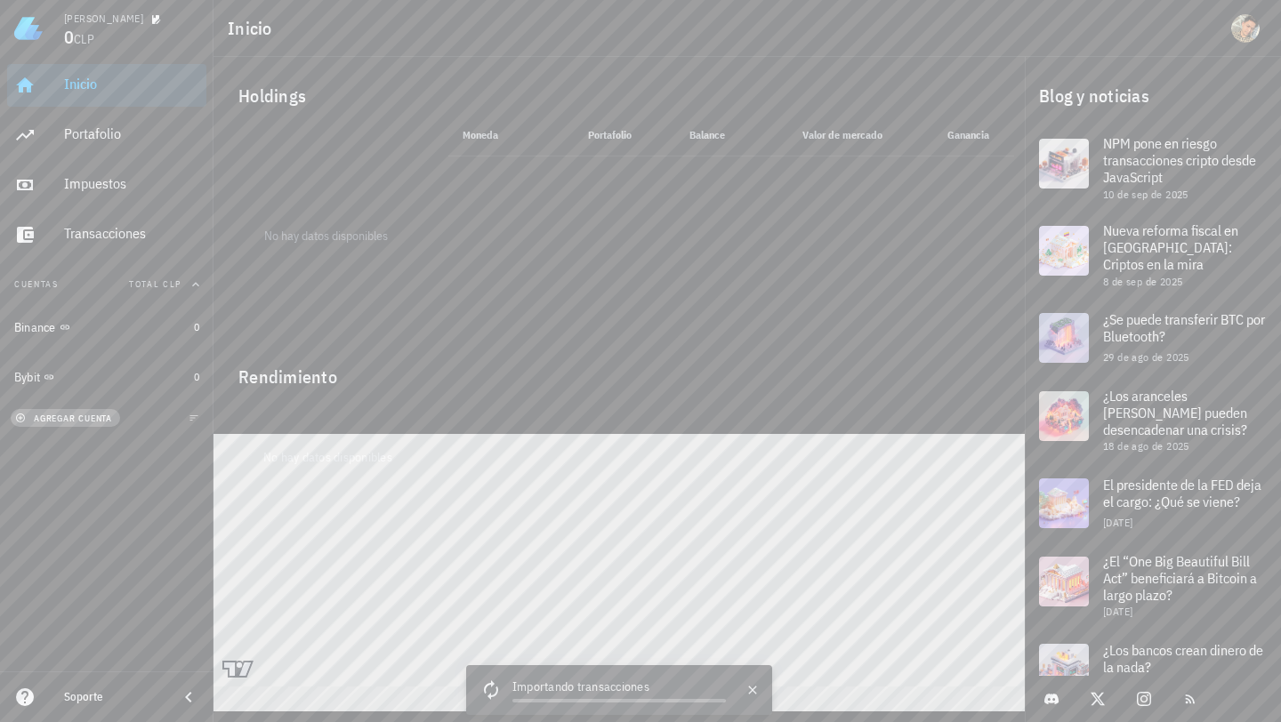
click at [100, 413] on span "agregar cuenta" at bounding box center [65, 419] width 93 height 12
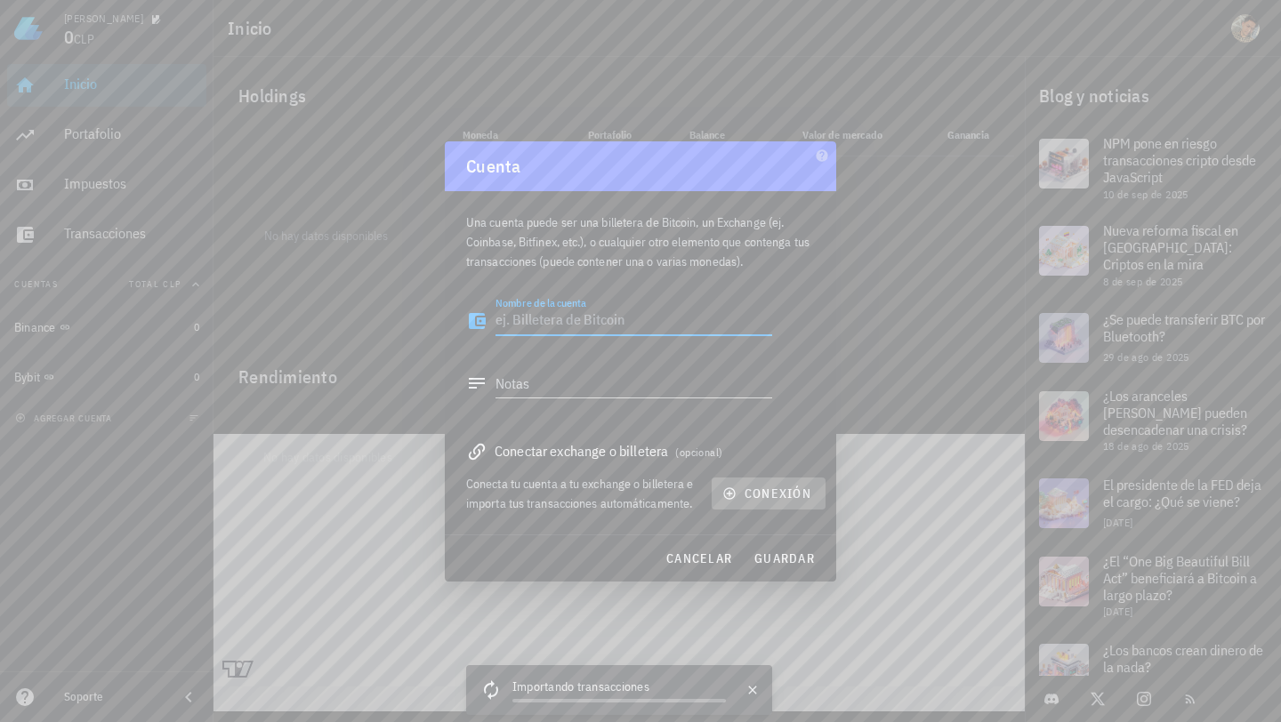
click at [782, 502] on button "conexión" at bounding box center [768, 494] width 114 height 32
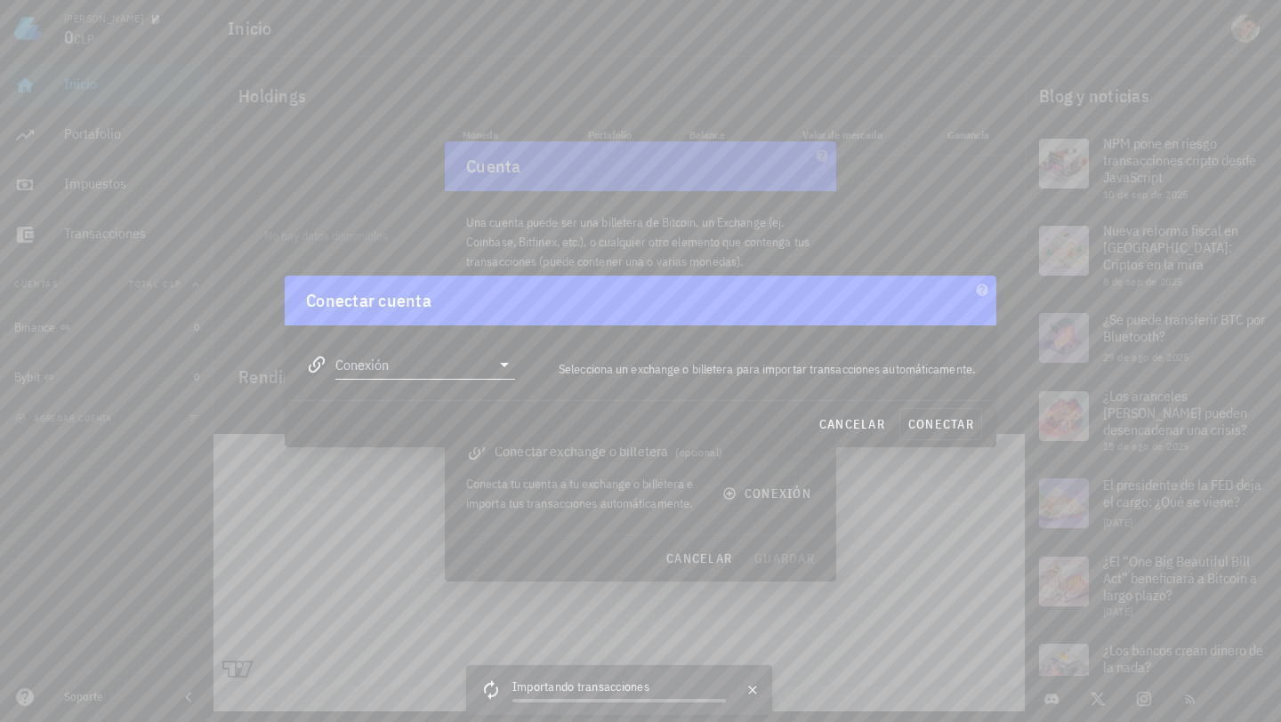
click at [377, 363] on input "Conexión" at bounding box center [412, 364] width 155 height 28
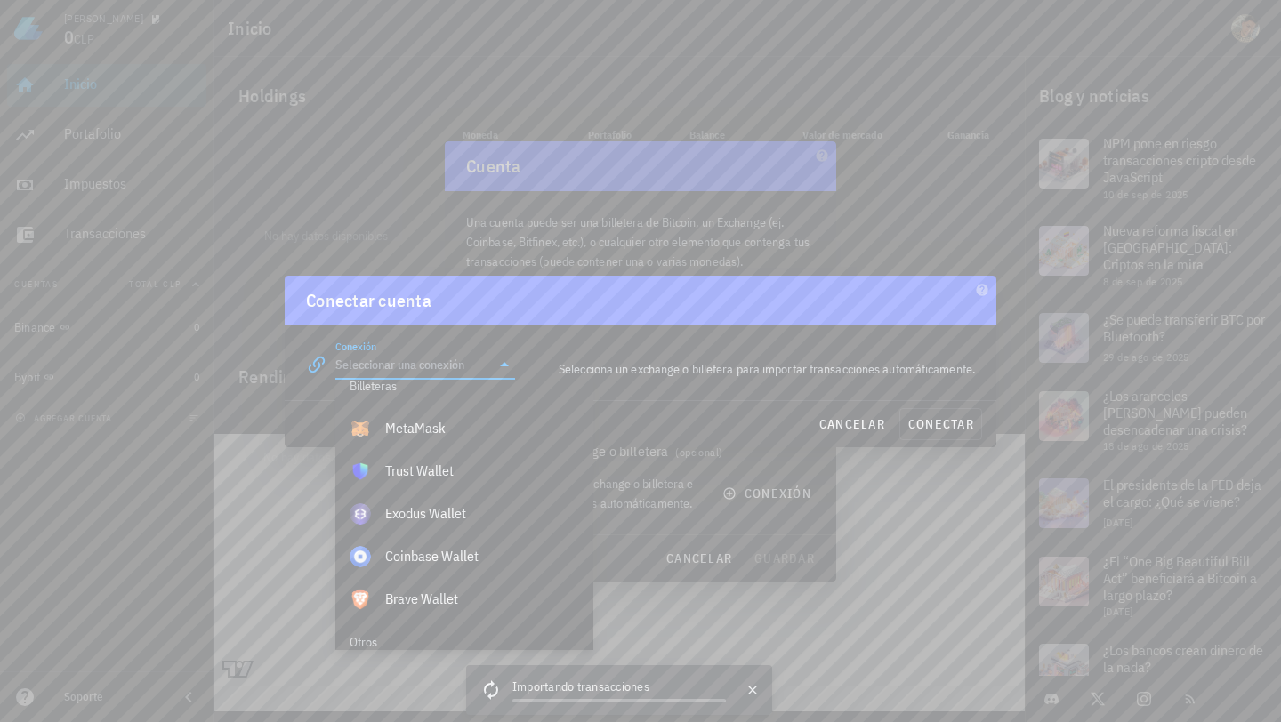
scroll to position [1248, 0]
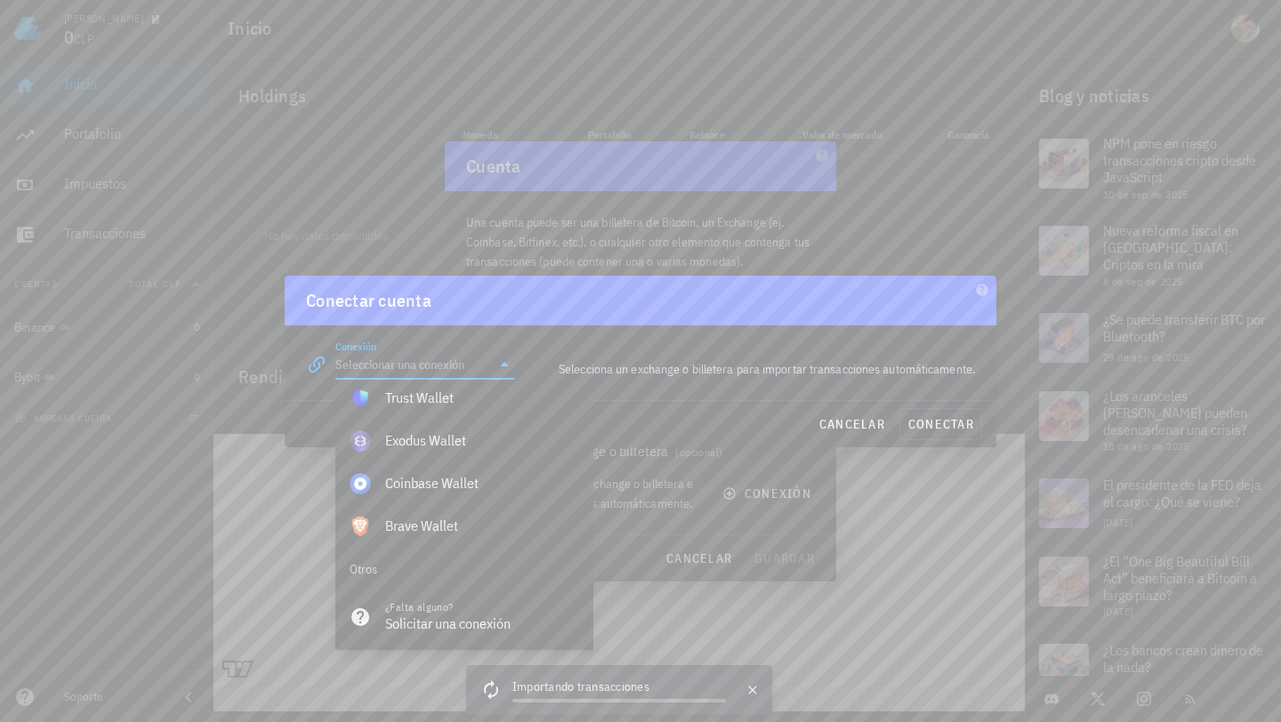
click at [684, 635] on div at bounding box center [640, 361] width 1281 height 722
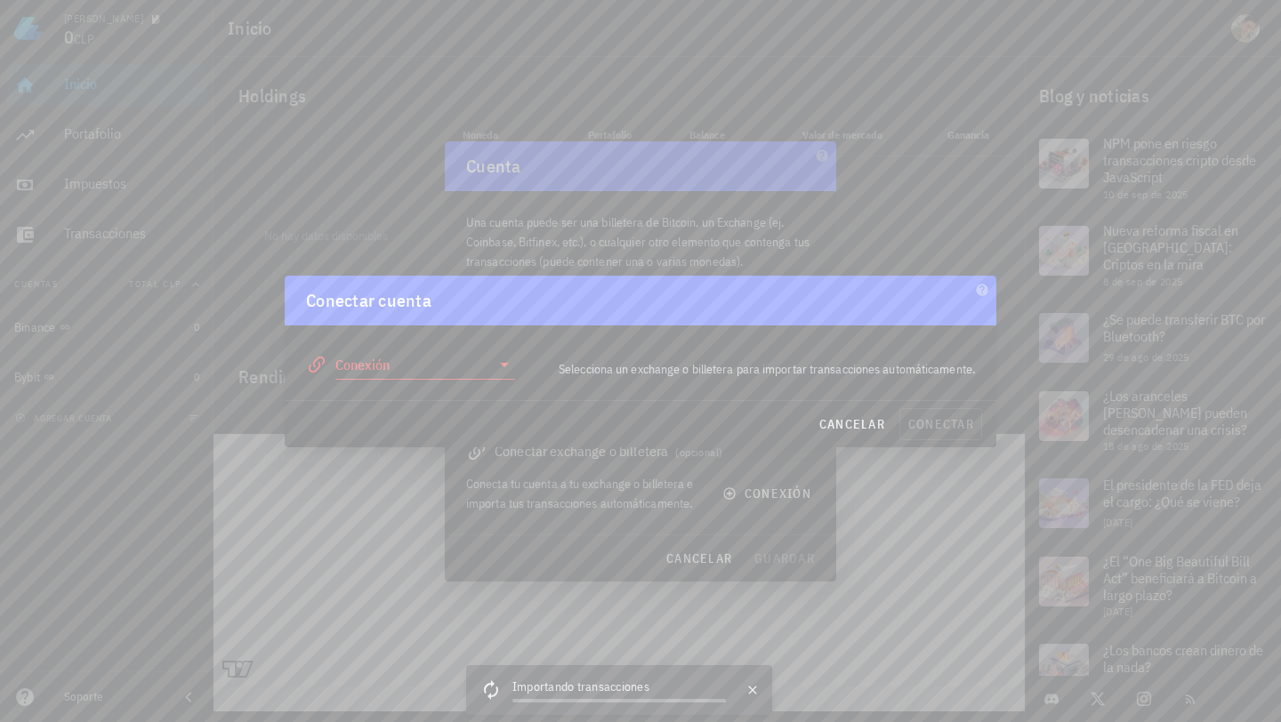
click at [684, 635] on div at bounding box center [640, 361] width 1281 height 722
click at [843, 416] on span "cancelar" at bounding box center [851, 424] width 67 height 16
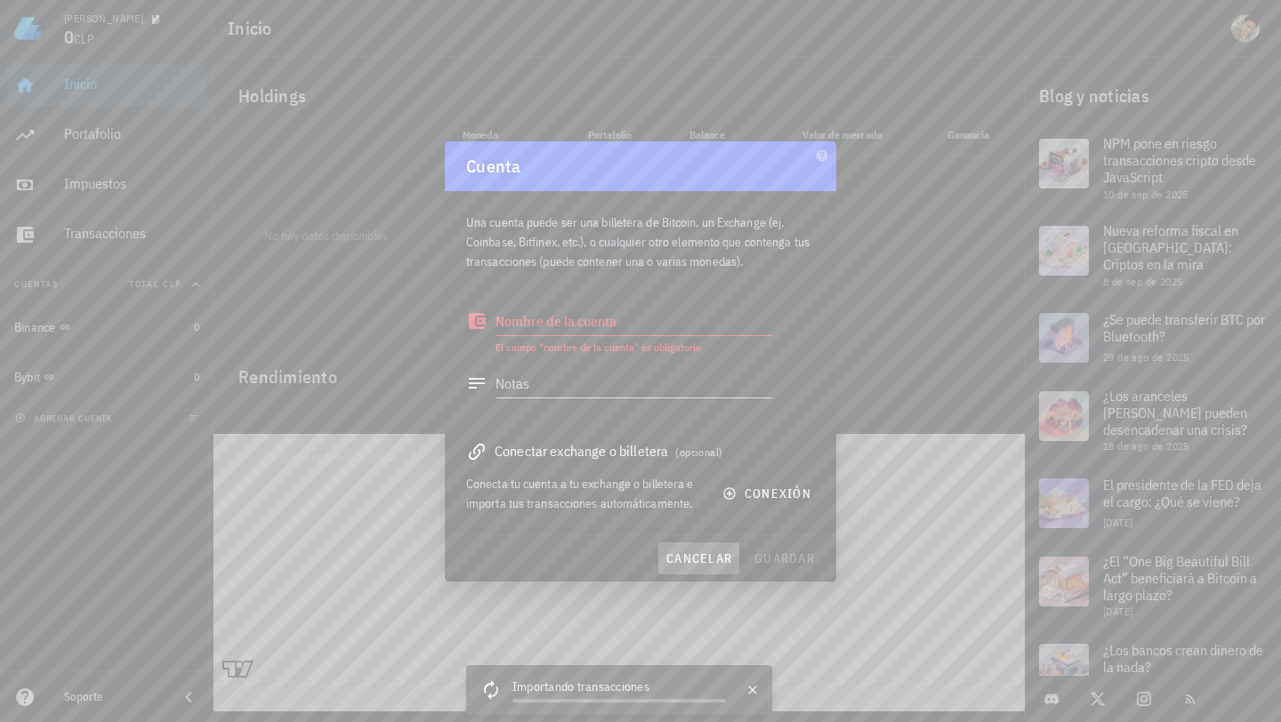
click at [712, 555] on span "cancelar" at bounding box center [698, 558] width 67 height 16
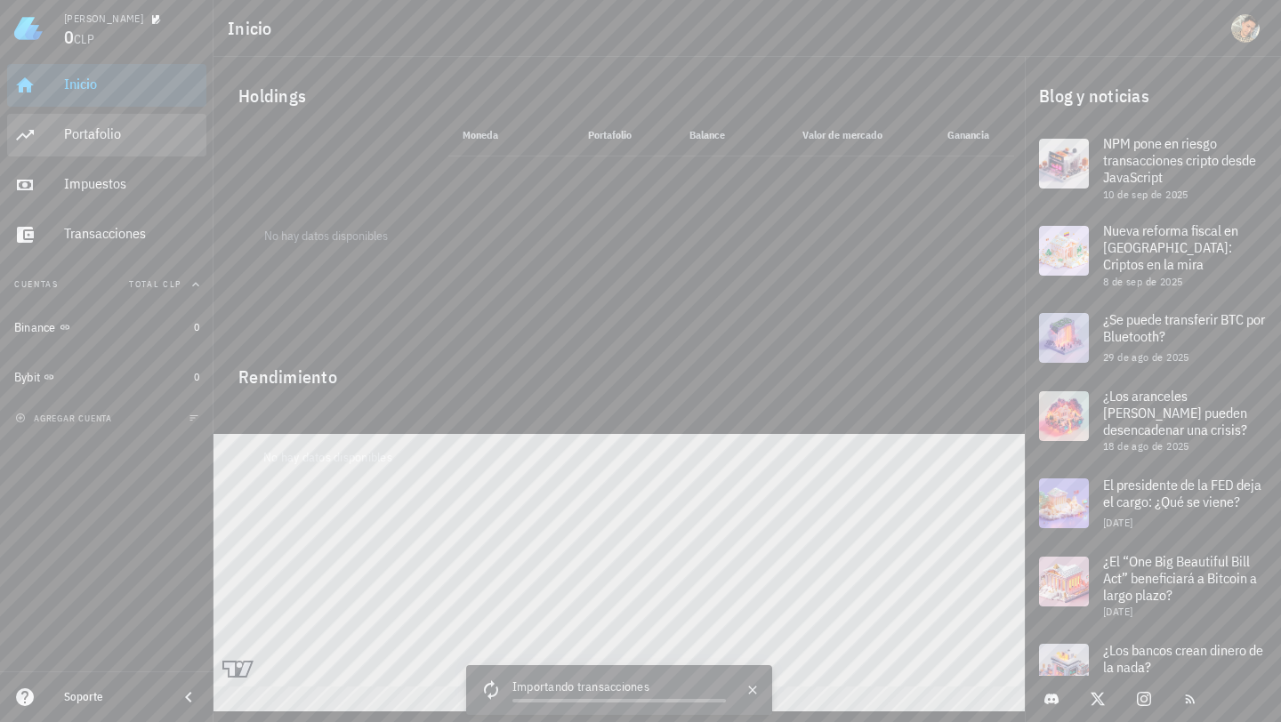
click at [104, 142] on div "Portafolio" at bounding box center [131, 135] width 135 height 40
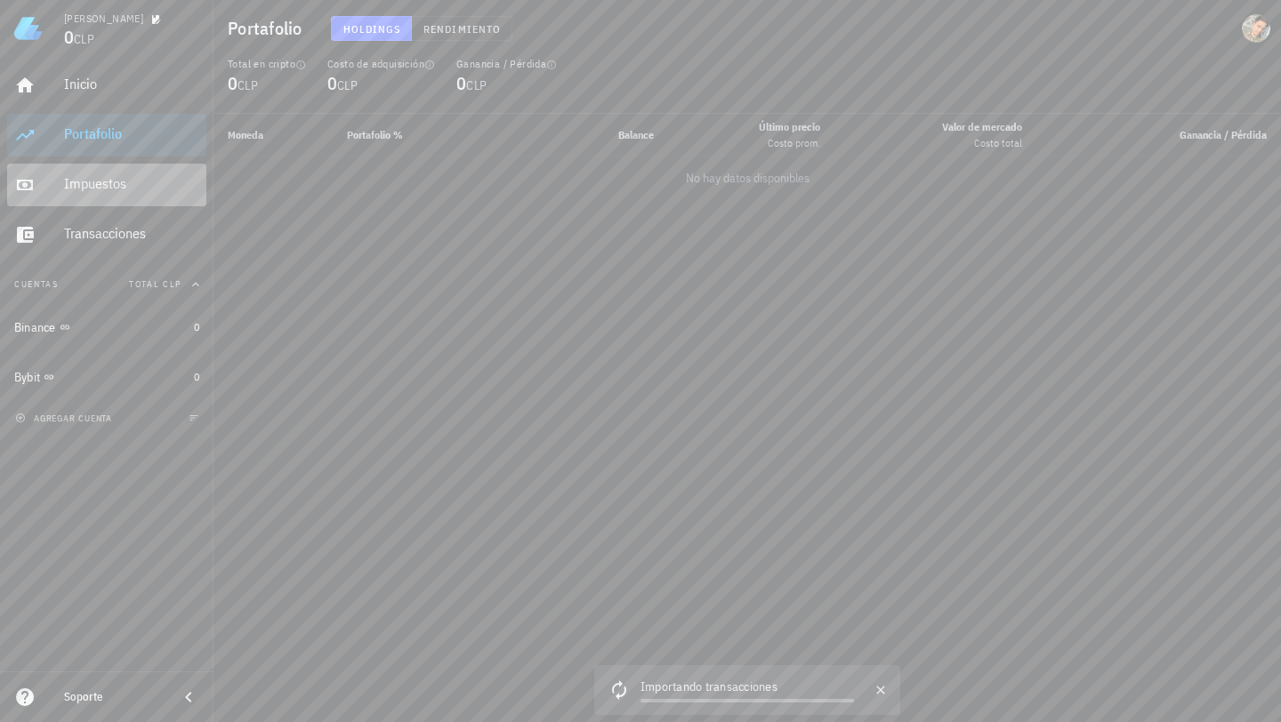
click at [111, 192] on div "Impuestos" at bounding box center [131, 185] width 135 height 40
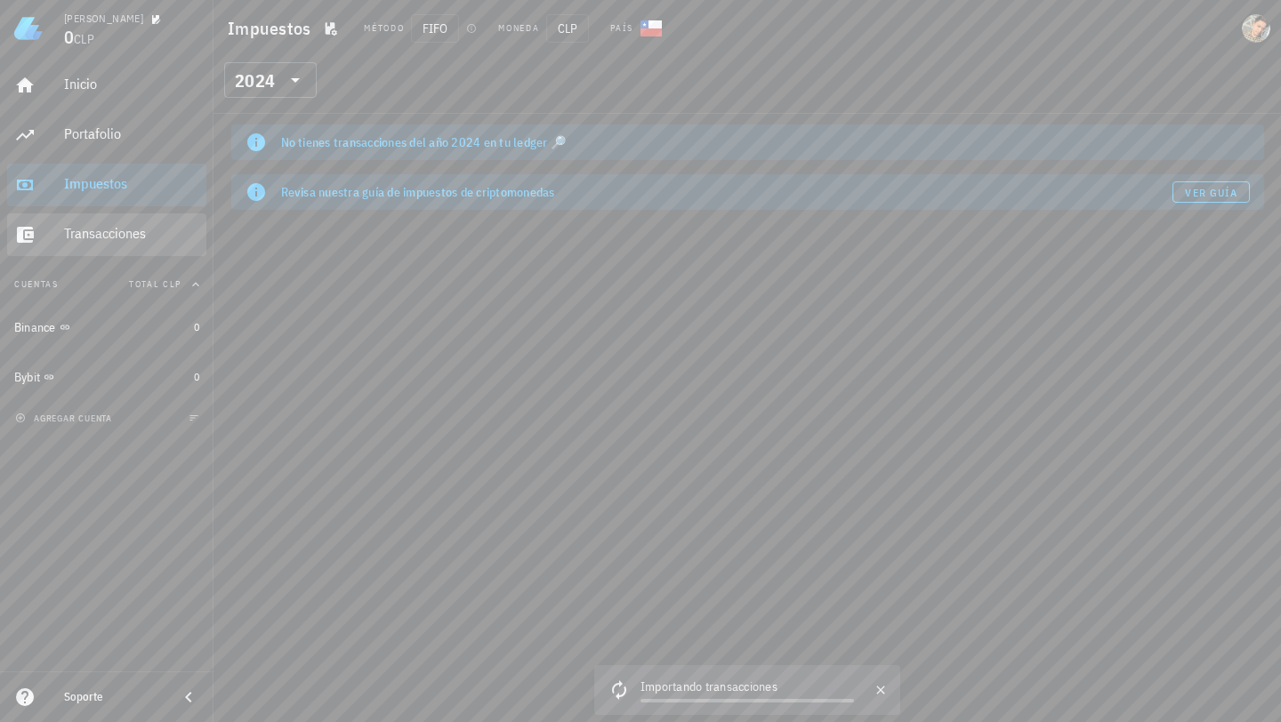
click at [118, 231] on div "Transacciones" at bounding box center [131, 233] width 135 height 17
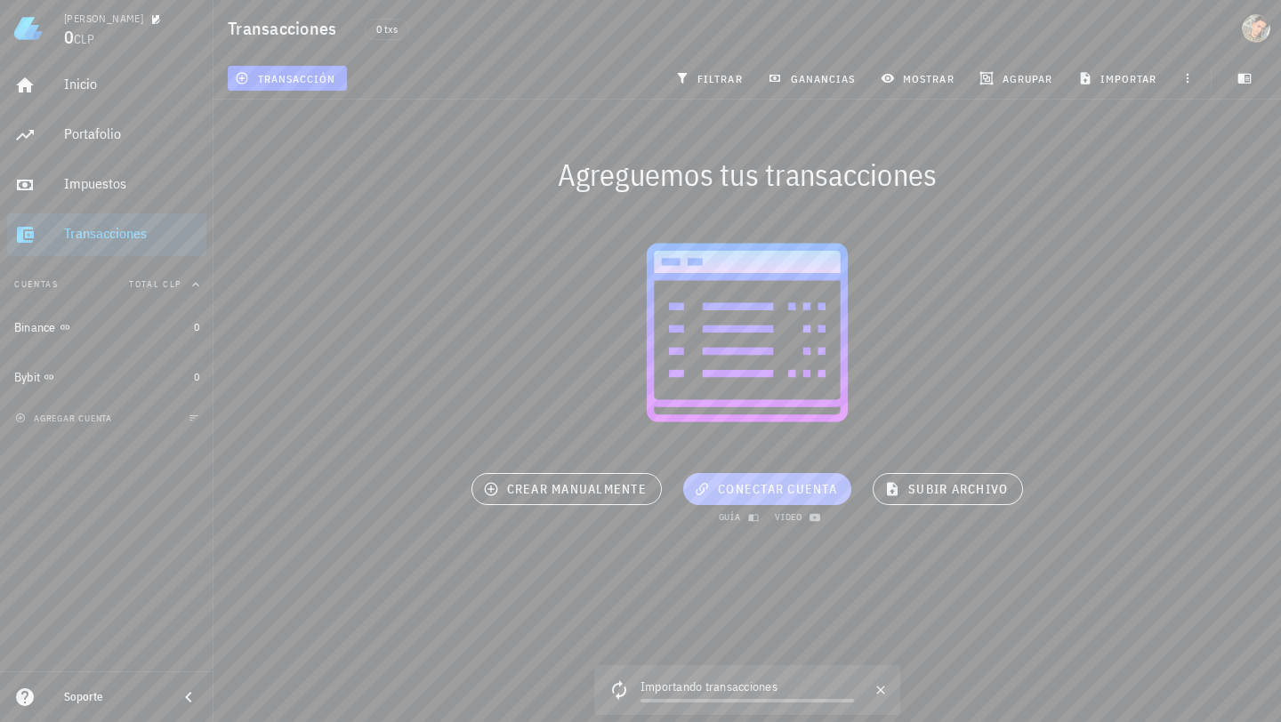
click at [737, 493] on span "conectar cuenta" at bounding box center [767, 489] width 140 height 16
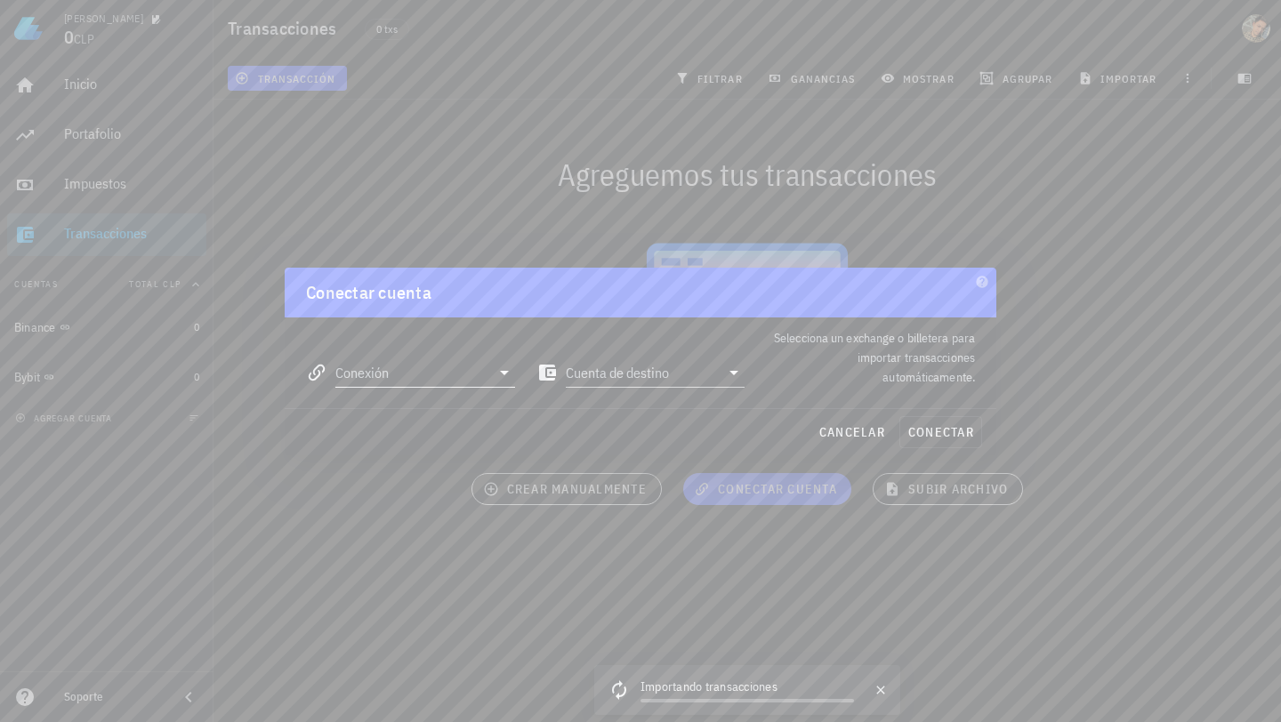
click at [367, 370] on input "Conexión" at bounding box center [412, 372] width 155 height 28
click at [613, 376] on input "Cuenta de destino" at bounding box center [643, 372] width 155 height 28
click at [612, 375] on input "Cuenta de destino" at bounding box center [643, 372] width 155 height 28
click at [1143, 284] on div at bounding box center [640, 361] width 1281 height 722
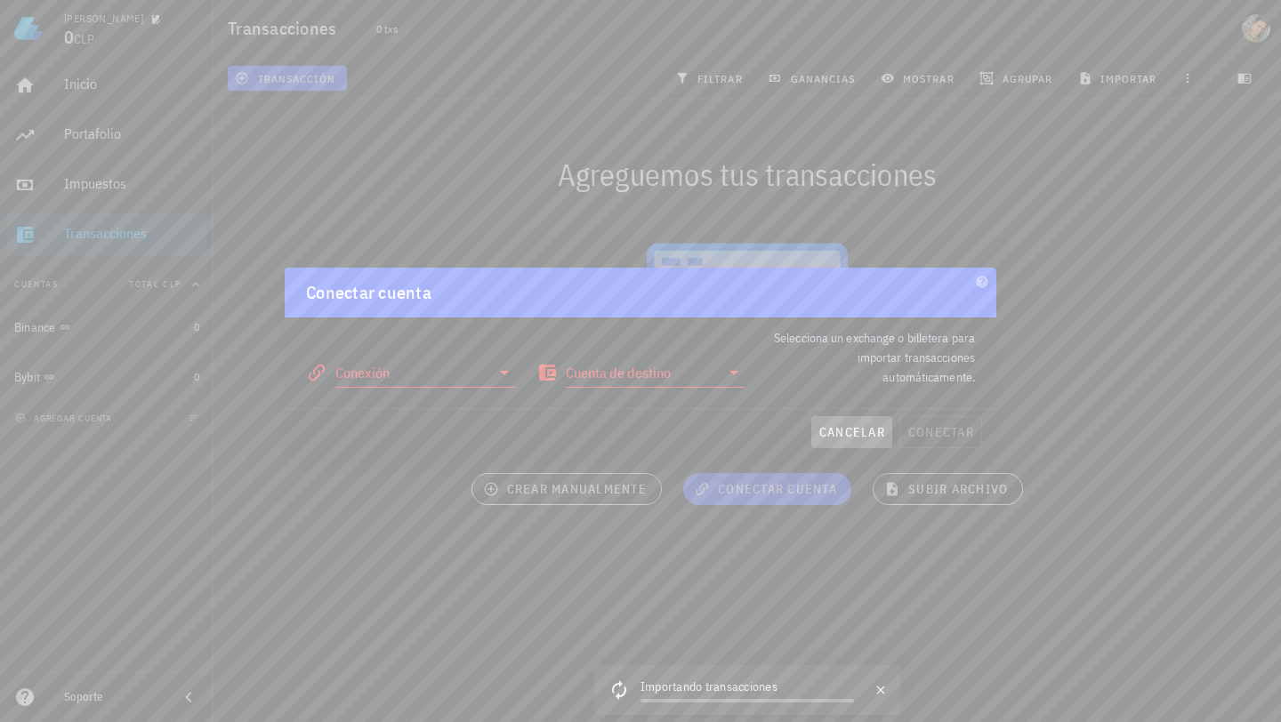
click at [874, 430] on span "cancelar" at bounding box center [851, 432] width 67 height 16
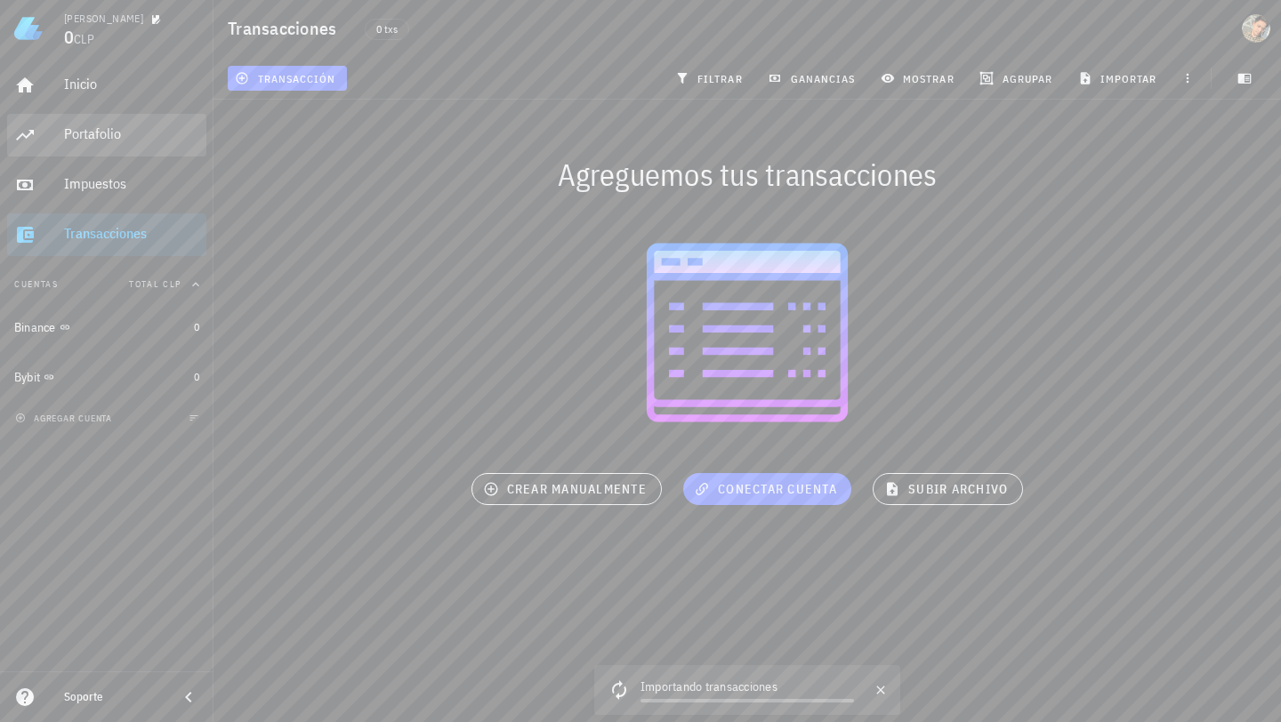
click at [90, 117] on div "Portafolio" at bounding box center [131, 135] width 135 height 40
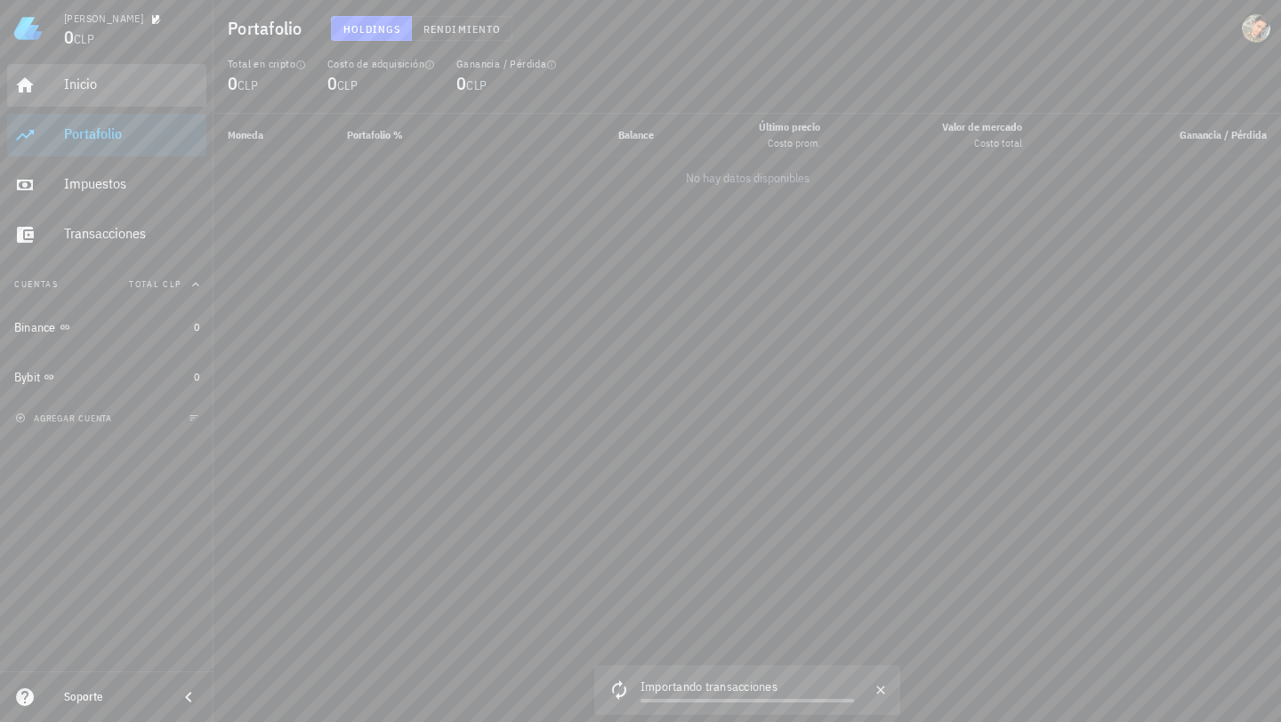
click at [97, 88] on div "Inicio" at bounding box center [131, 84] width 135 height 17
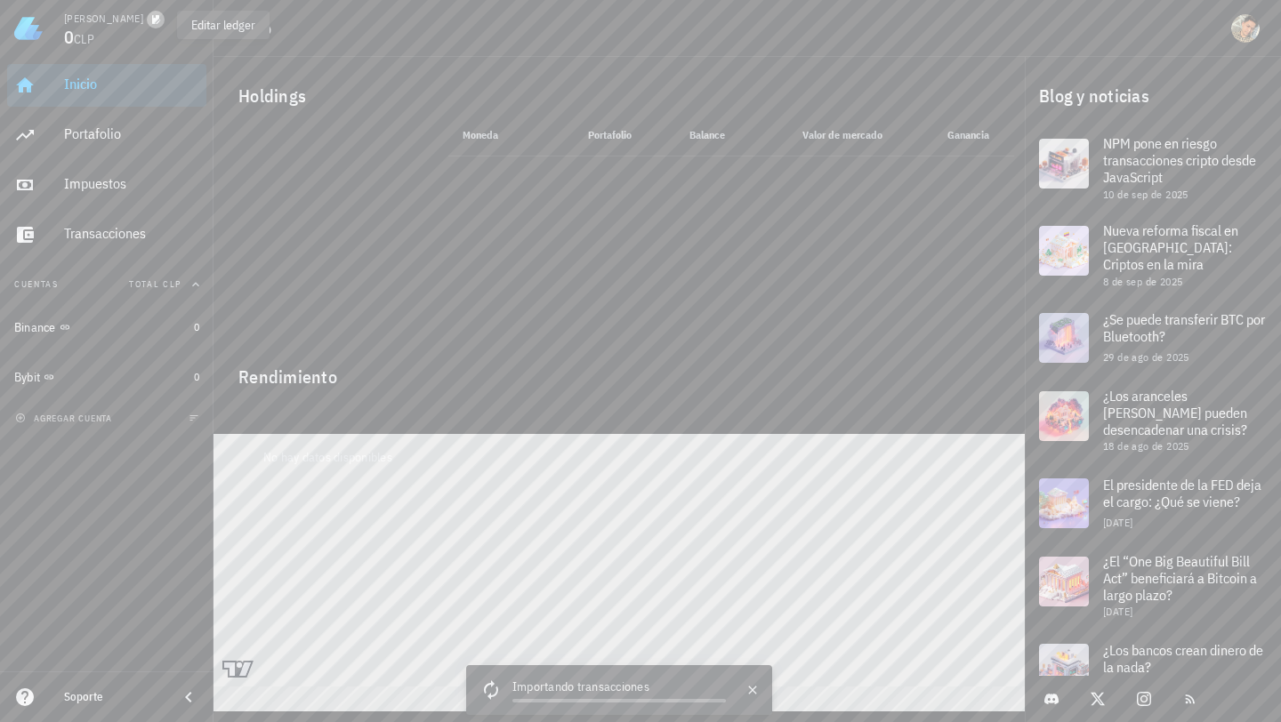
click at [161, 21] on icon "button" at bounding box center [156, 19] width 9 height 9
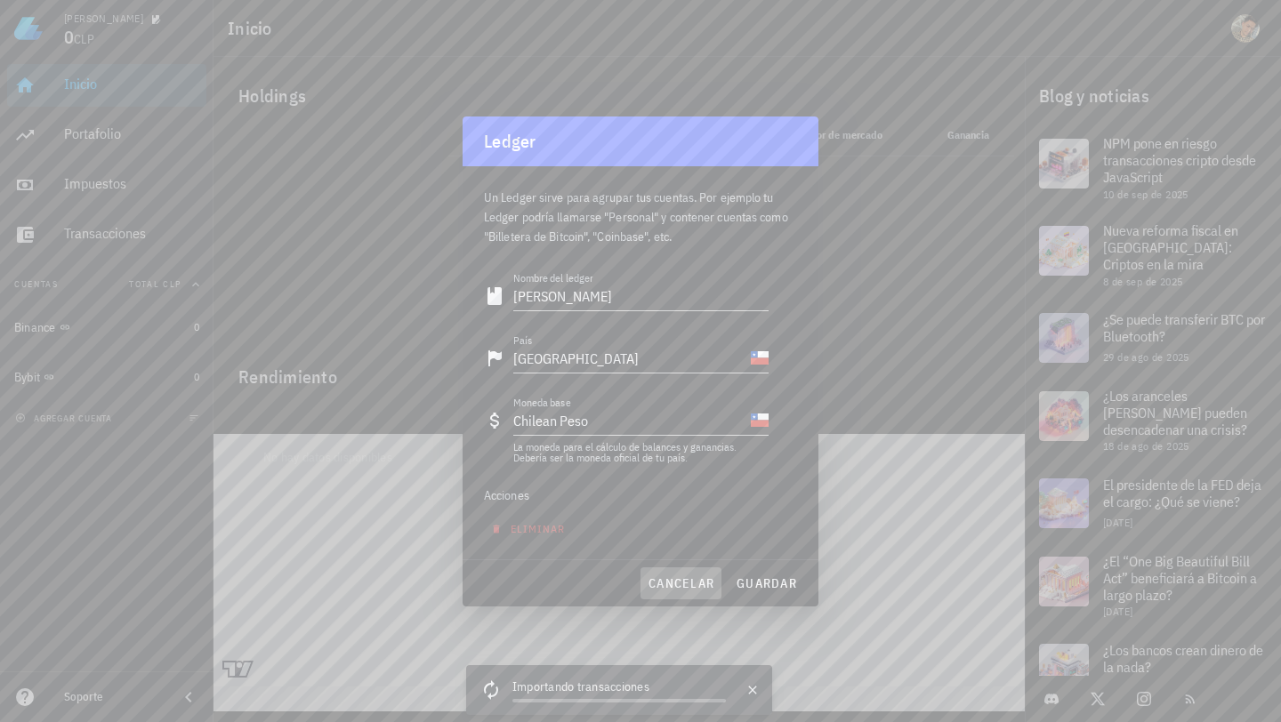
click at [659, 588] on span "cancelar" at bounding box center [680, 583] width 67 height 16
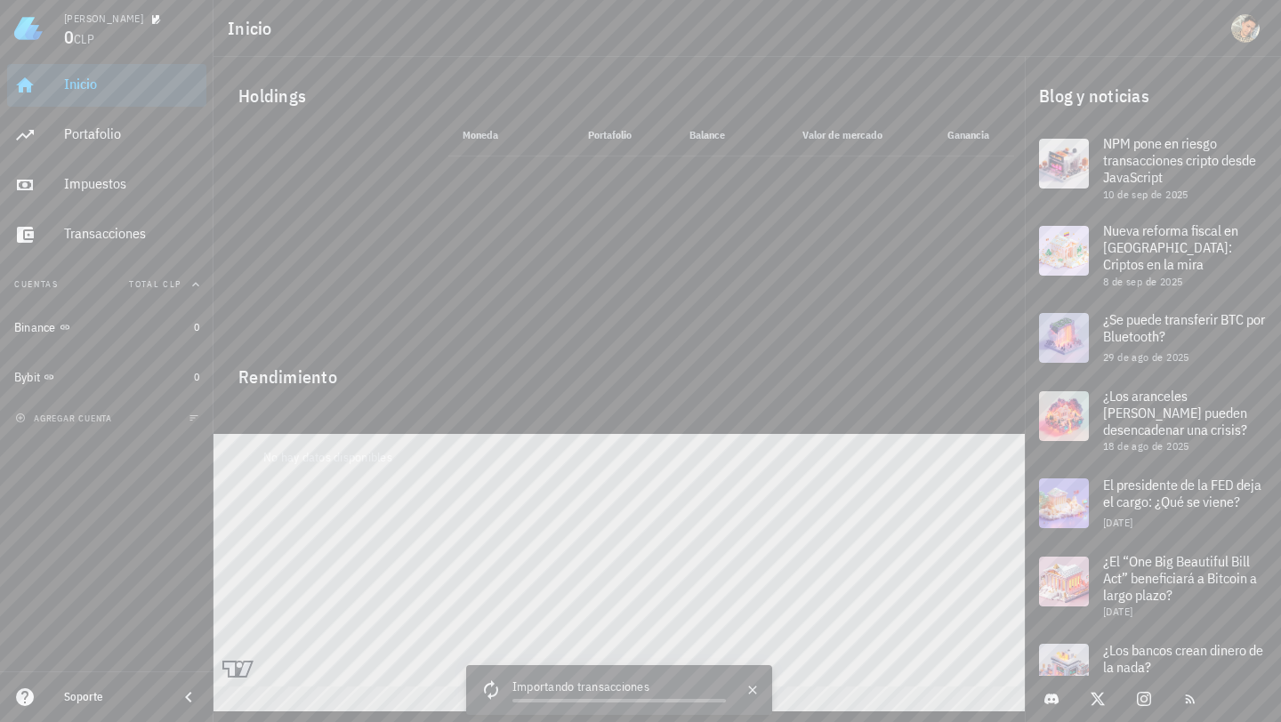
click at [492, 691] on icon at bounding box center [491, 690] width 28 height 28
click at [492, 691] on icon at bounding box center [491, 690] width 27 height 27
click at [492, 691] on icon at bounding box center [490, 689] width 29 height 29
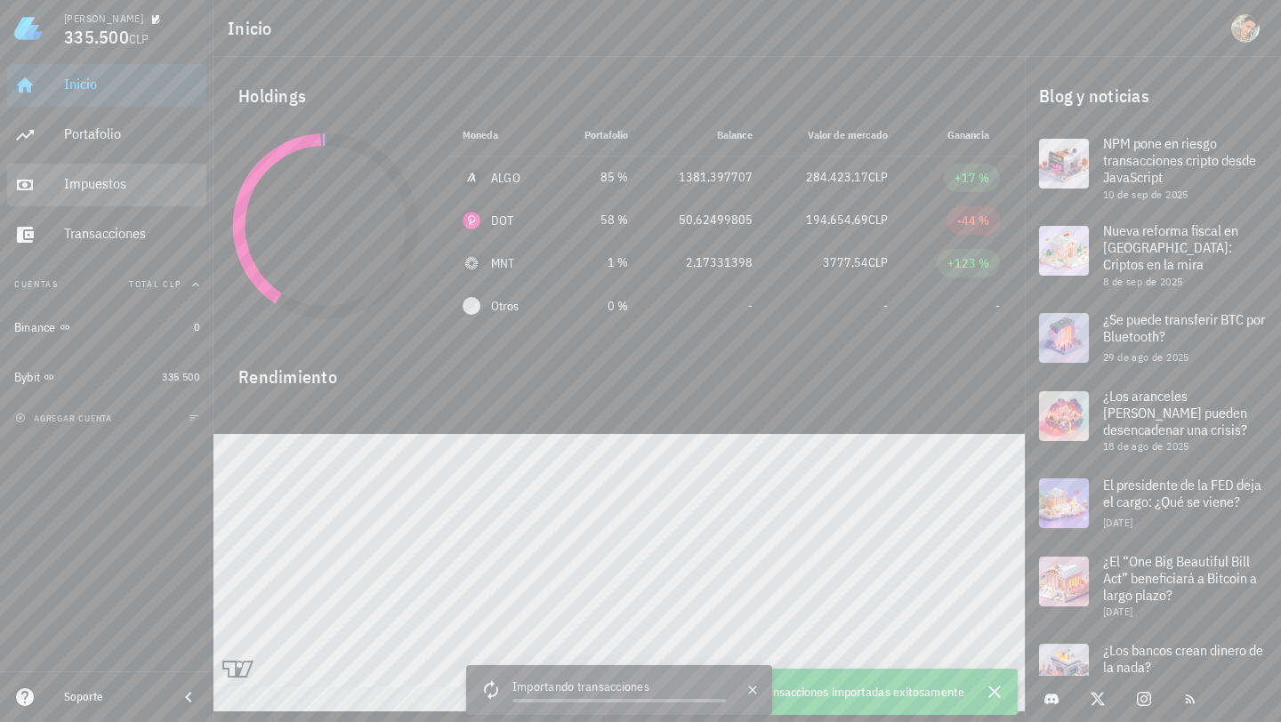
click at [113, 184] on div "Impuestos" at bounding box center [131, 183] width 135 height 17
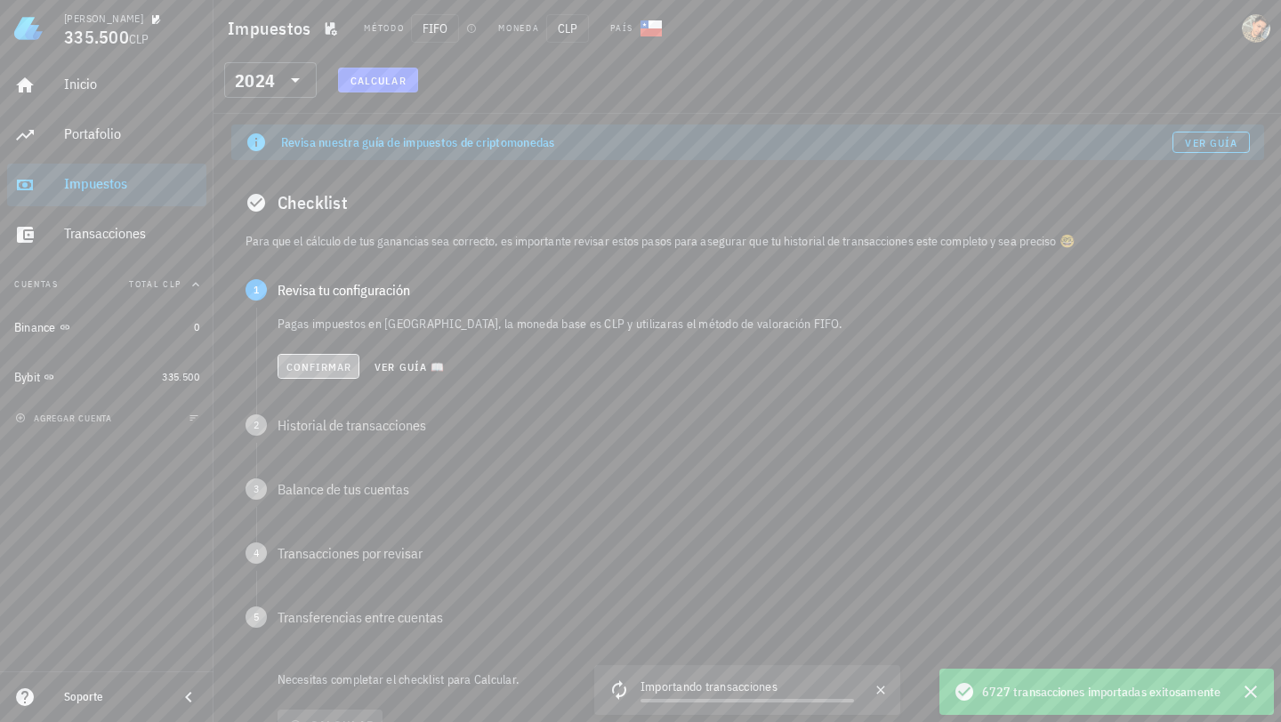
click at [326, 364] on span "Confirmar" at bounding box center [318, 366] width 67 height 13
click at [286, 76] on icon at bounding box center [295, 79] width 21 height 21
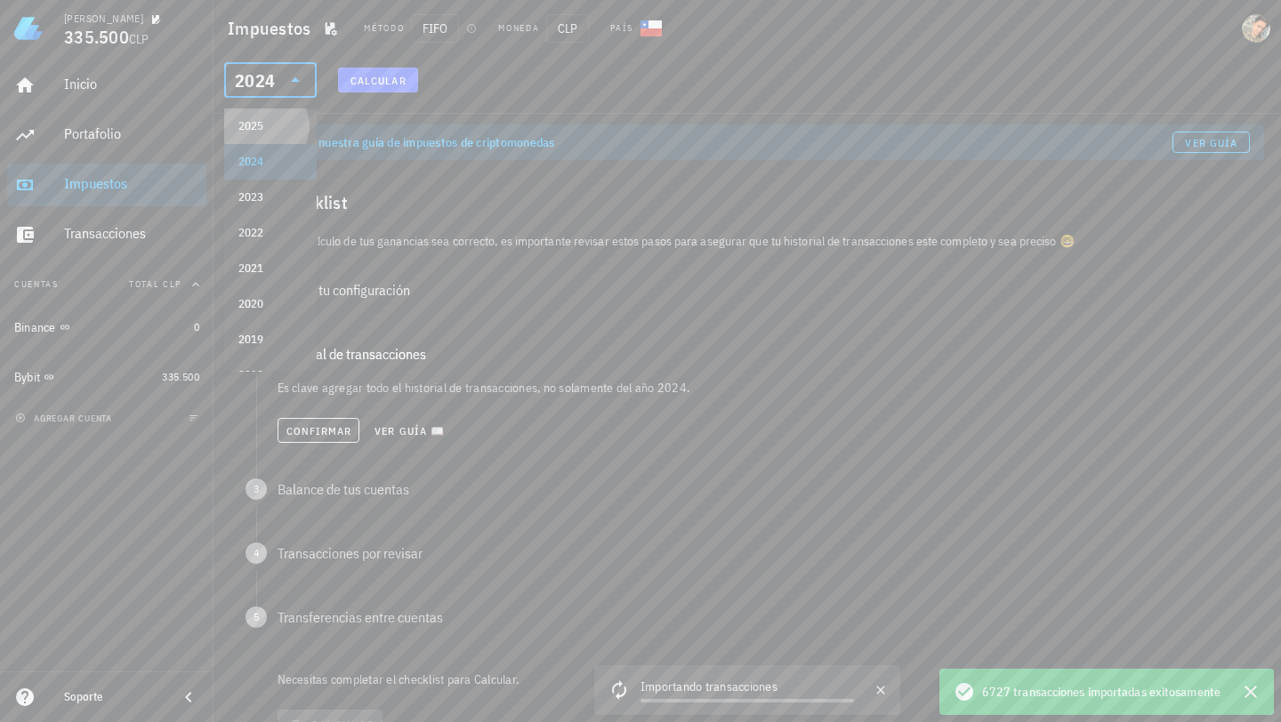
click at [277, 133] on div "2025" at bounding box center [270, 126] width 64 height 28
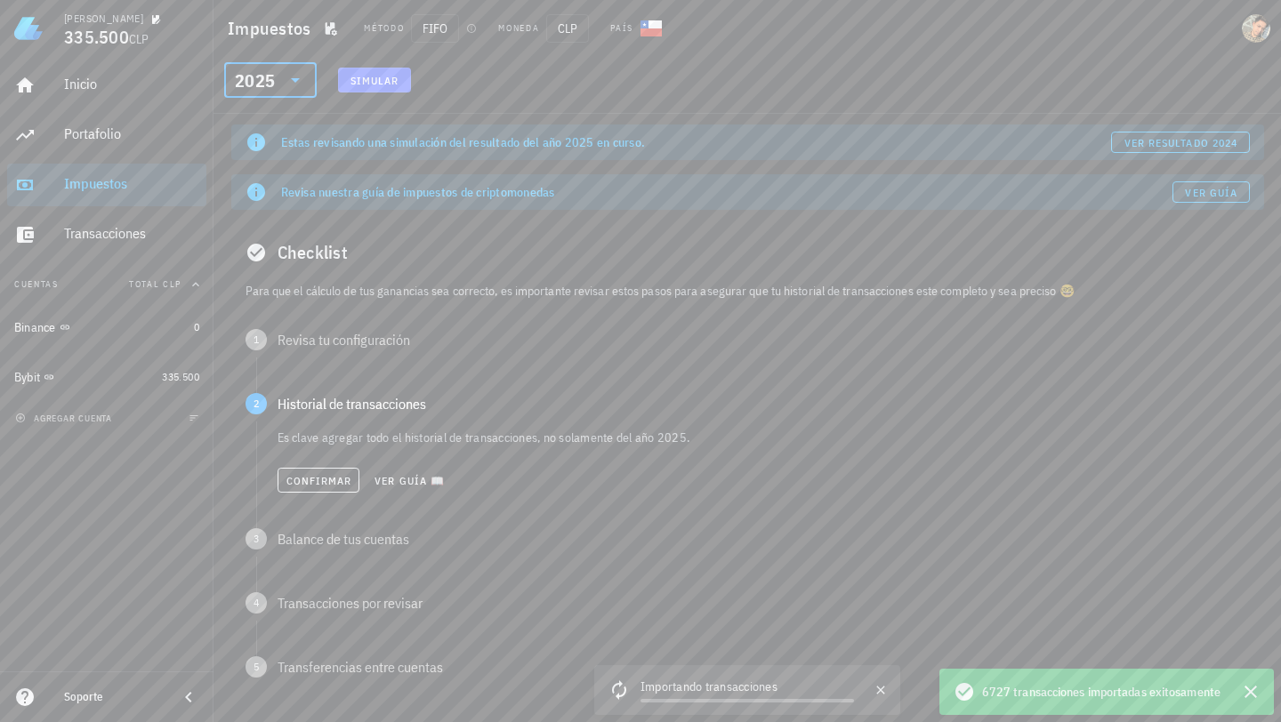
click at [381, 81] on span "Simular" at bounding box center [374, 80] width 50 height 13
click at [327, 483] on span "Confirmar" at bounding box center [318, 480] width 67 height 13
click at [319, 550] on span "Confirmar" at bounding box center [318, 544] width 67 height 13
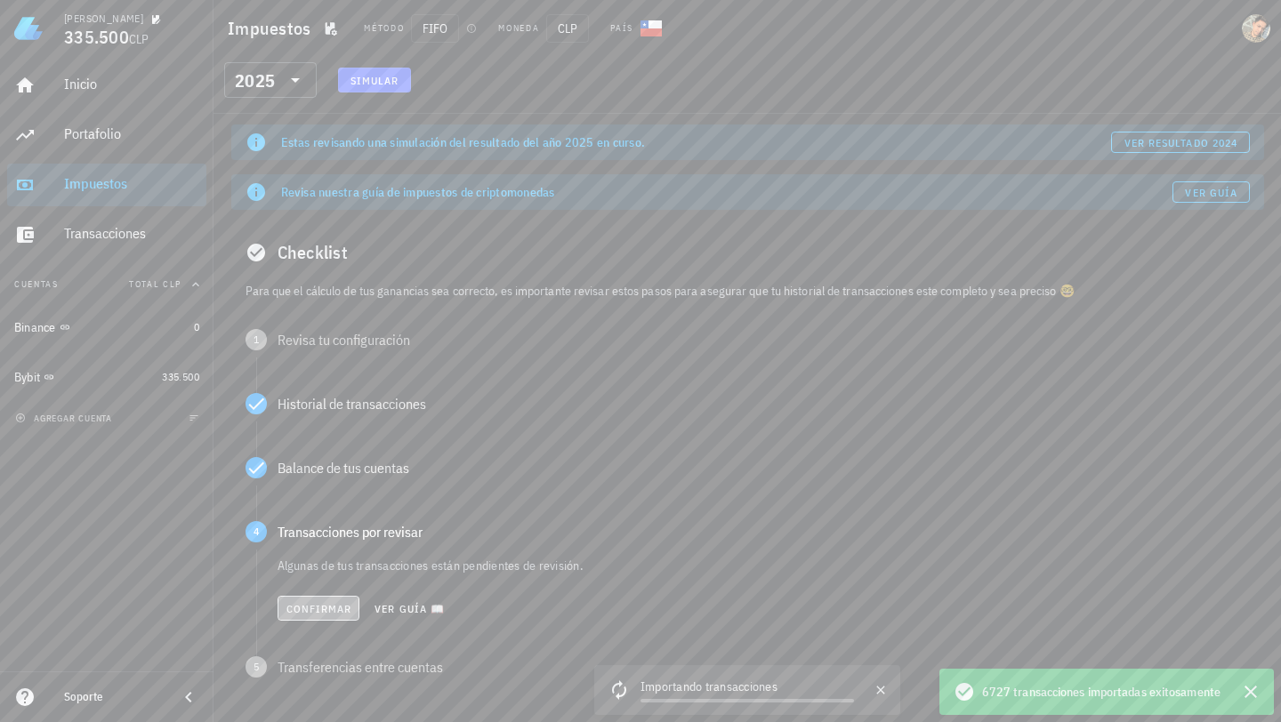
click at [317, 613] on span "Confirmar" at bounding box center [318, 608] width 67 height 13
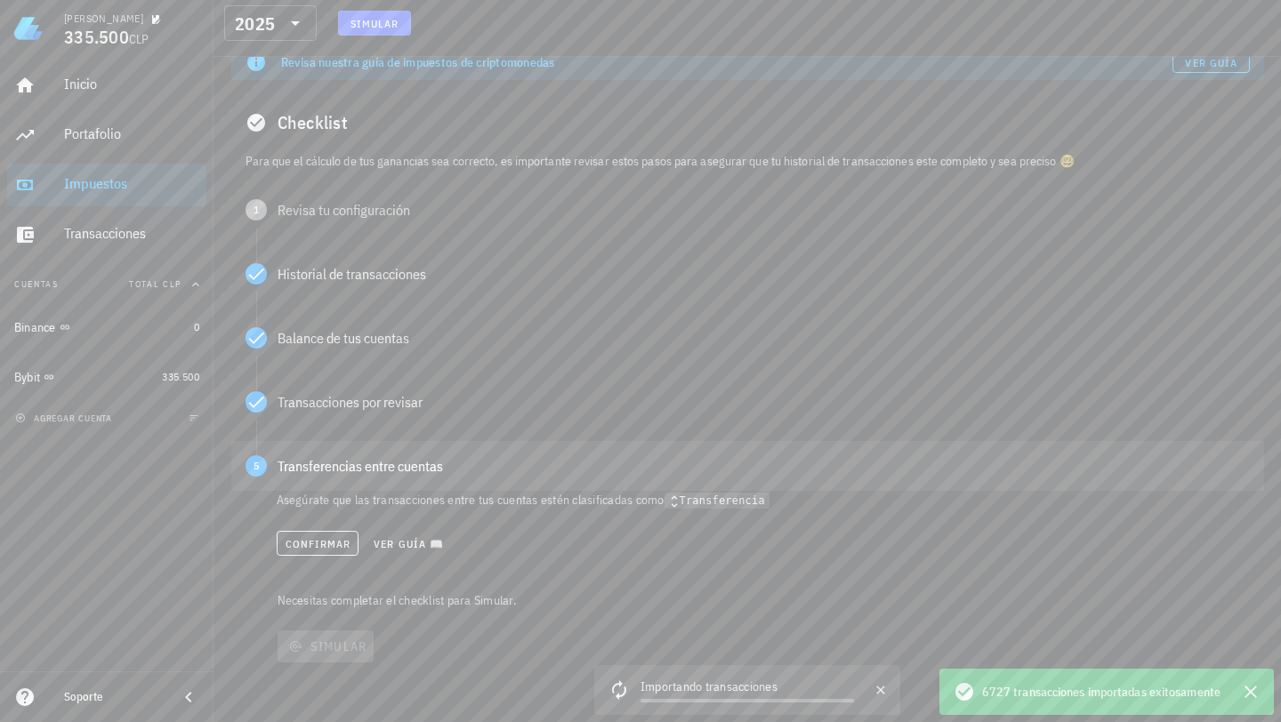
scroll to position [131, 0]
click at [317, 541] on span "Confirmar" at bounding box center [318, 542] width 67 height 13
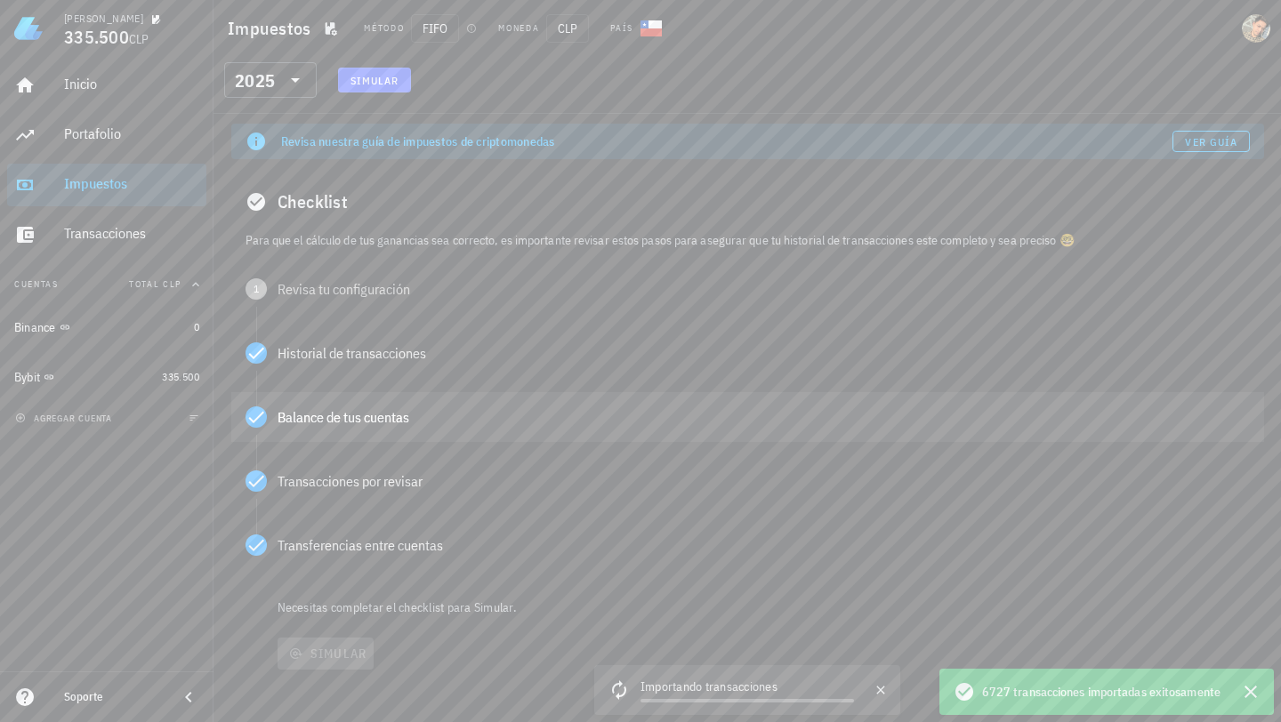
scroll to position [0, 0]
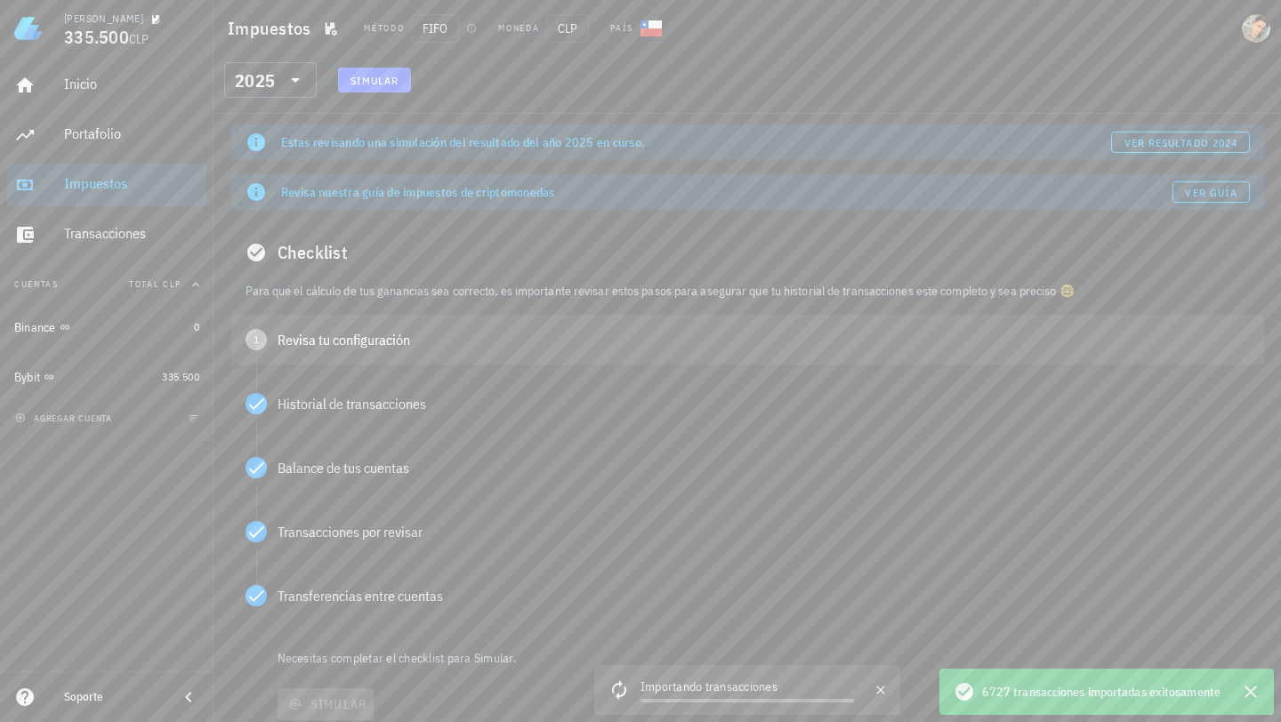
click at [349, 334] on div "Revisa tu configuración" at bounding box center [763, 340] width 972 height 14
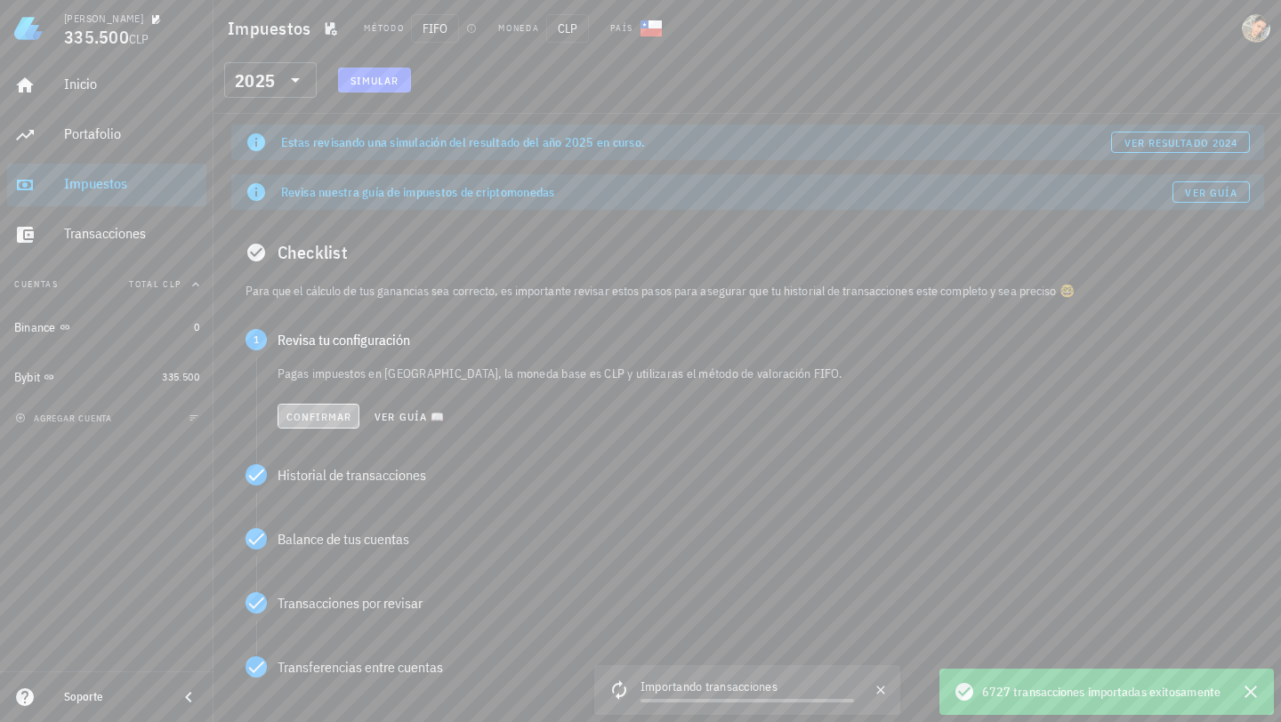
click at [315, 423] on button "Confirmar" at bounding box center [318, 416] width 83 height 25
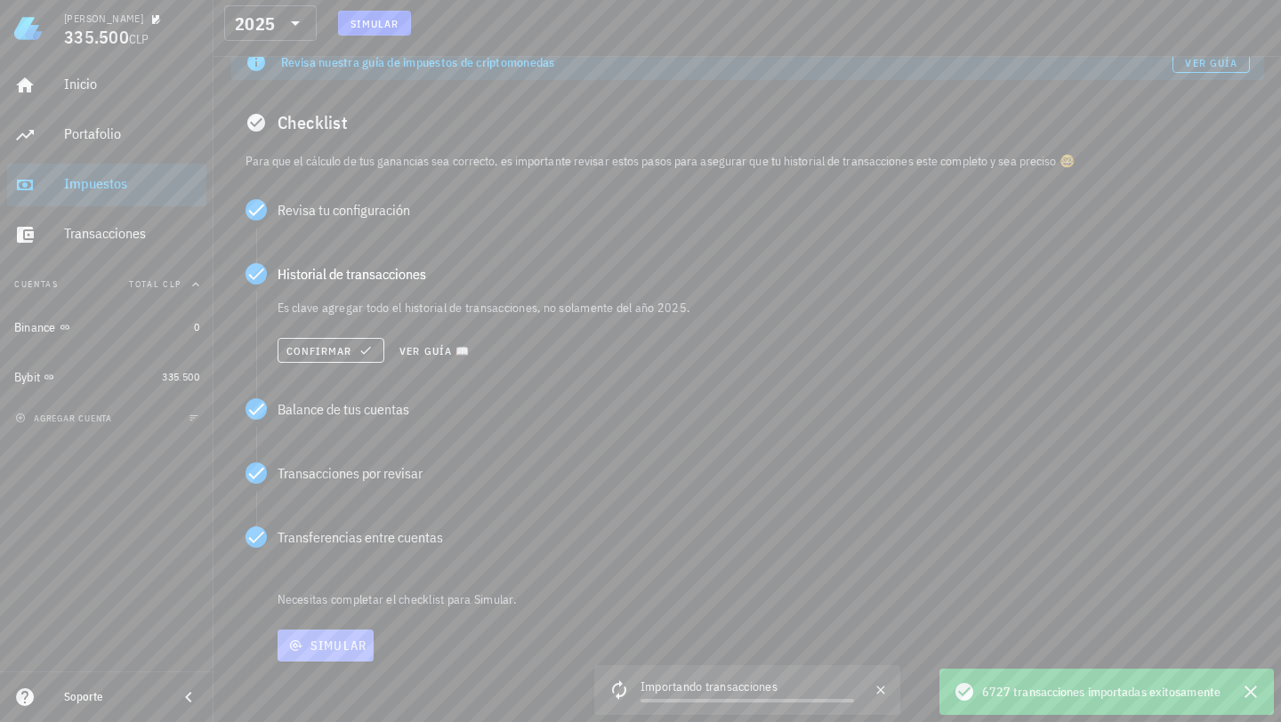
click at [336, 658] on button "Simular" at bounding box center [325, 646] width 97 height 32
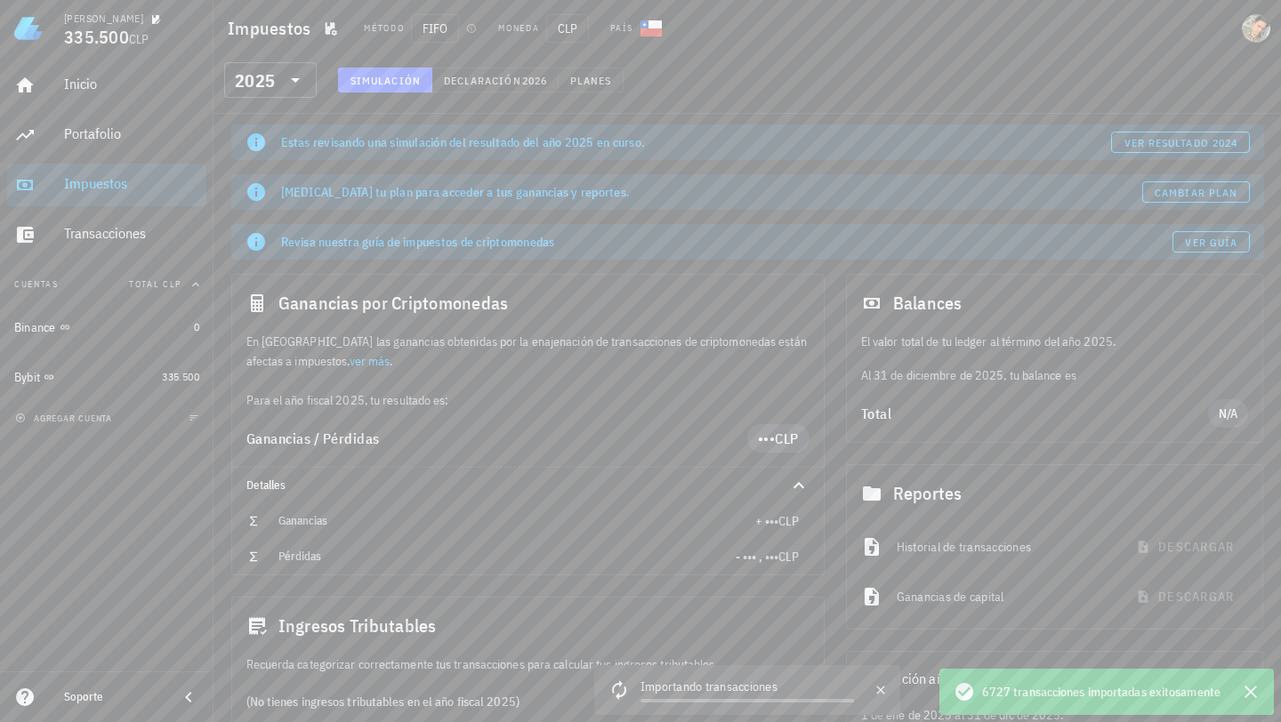
click at [109, 157] on div "Inicio [GEOGRAPHIC_DATA] Impuestos [GEOGRAPHIC_DATA]" at bounding box center [106, 160] width 199 height 206
click at [109, 146] on div "Portafolio" at bounding box center [131, 135] width 135 height 40
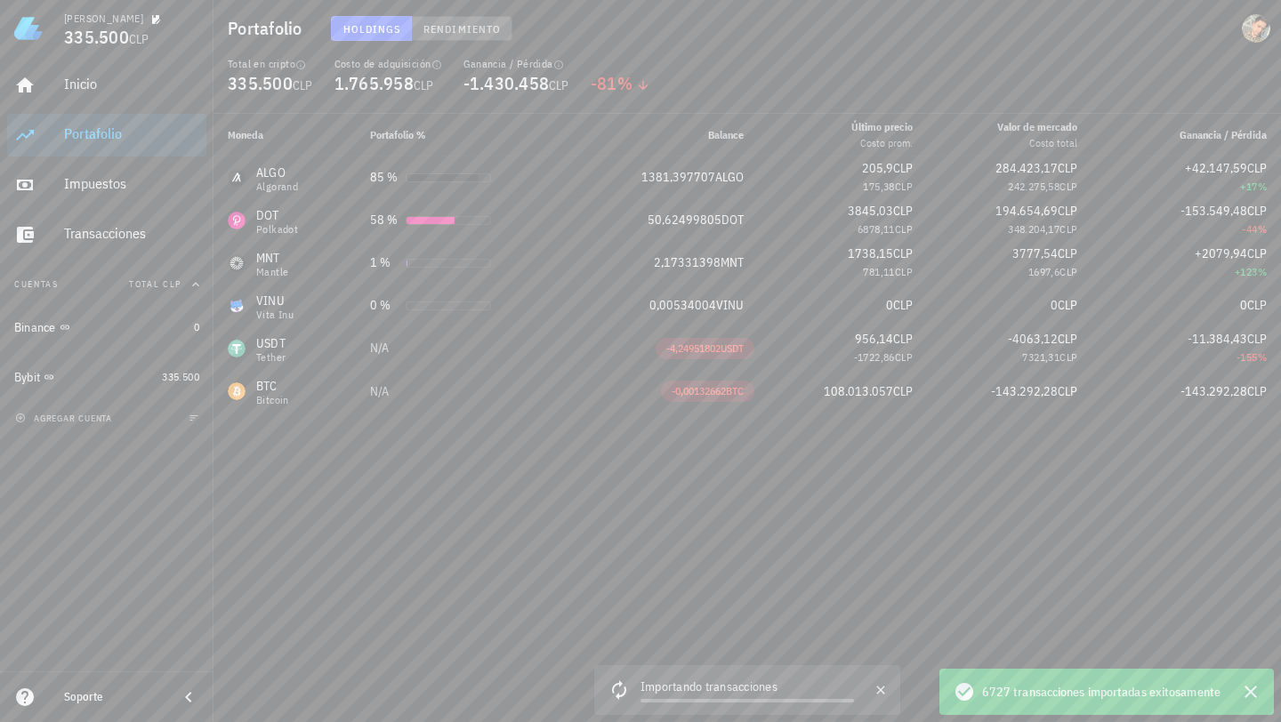
click at [452, 28] on span "Rendimiento" at bounding box center [461, 28] width 78 height 13
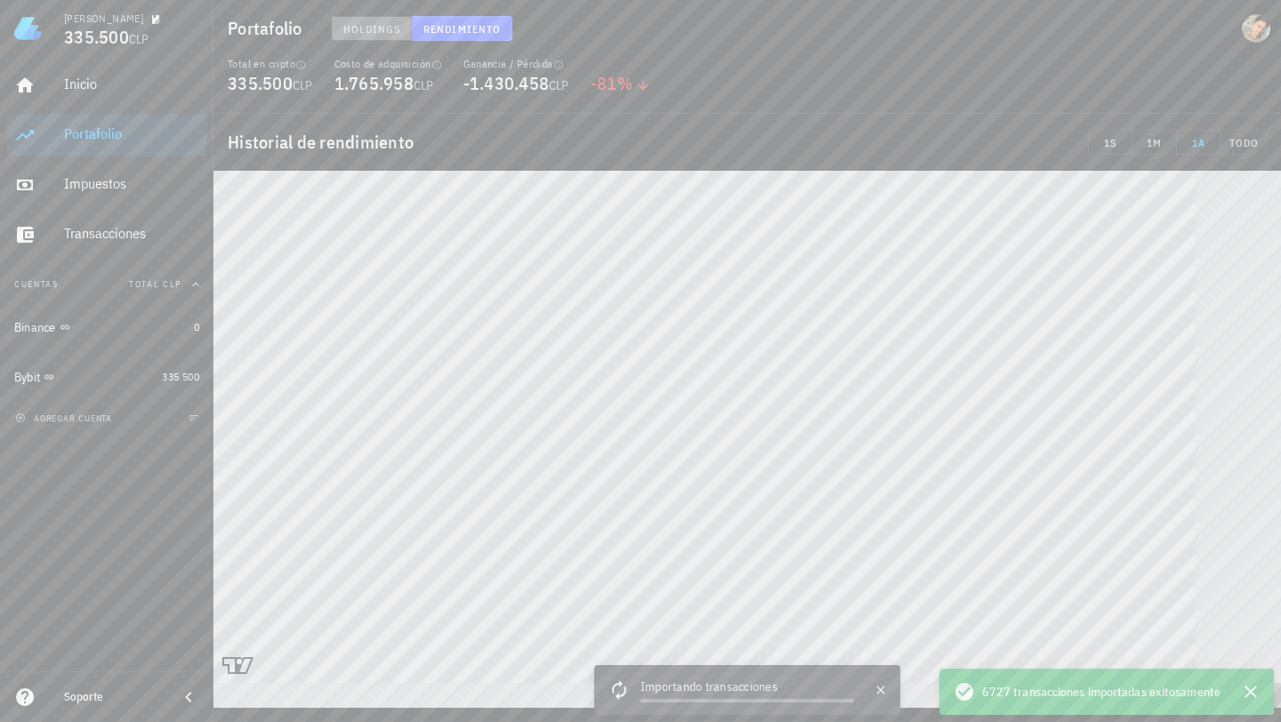
click at [366, 22] on span "Holdings" at bounding box center [371, 28] width 59 height 13
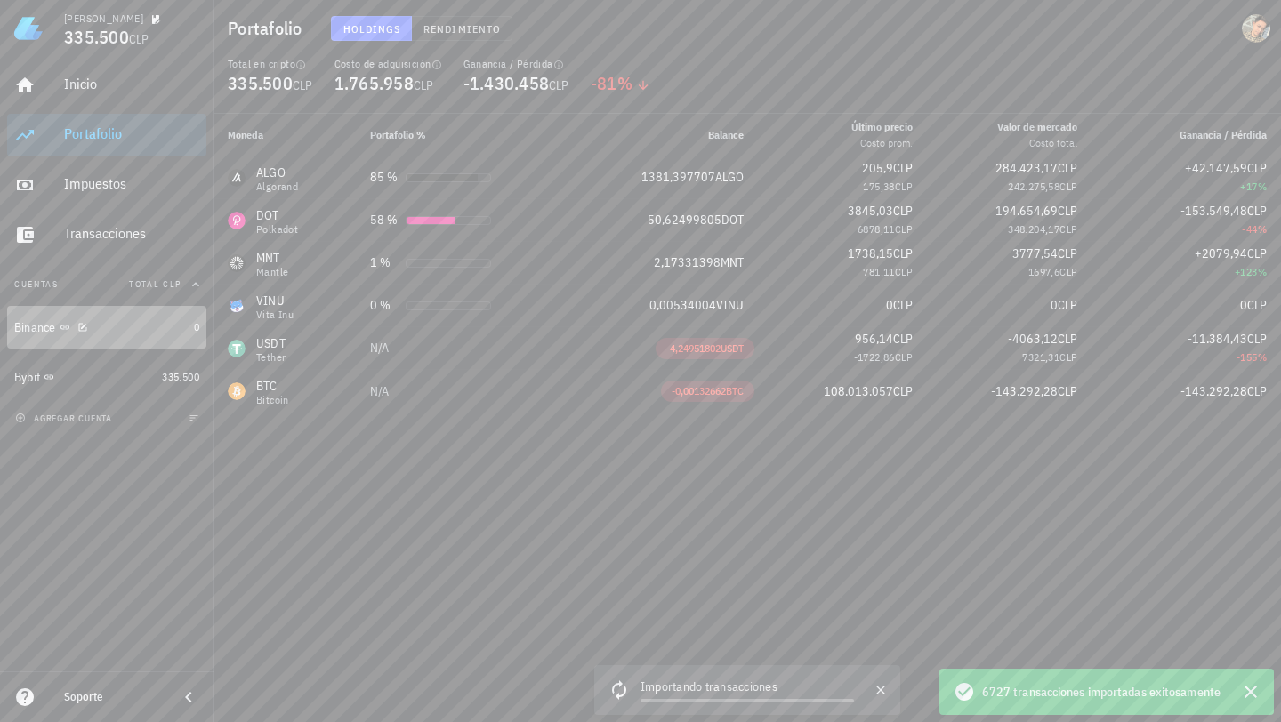
click at [168, 329] on div "Binance" at bounding box center [100, 327] width 173 height 17
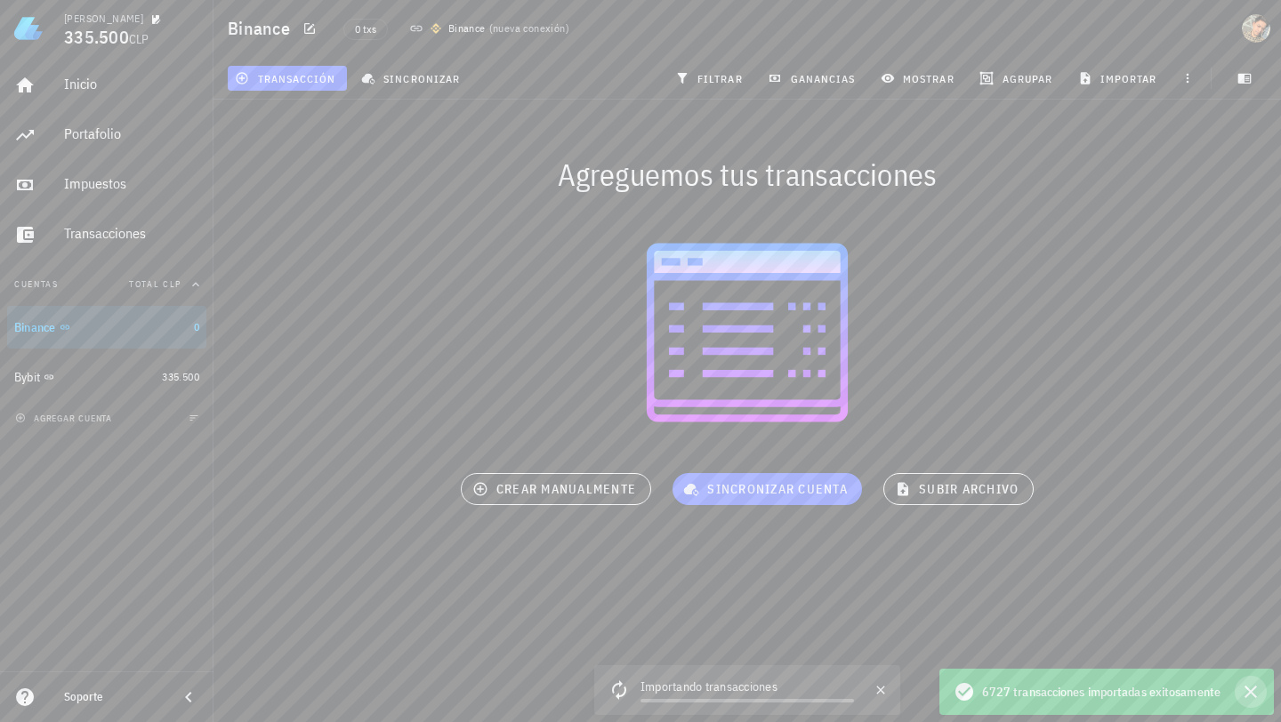
click at [1249, 687] on icon "button" at bounding box center [1250, 691] width 21 height 21
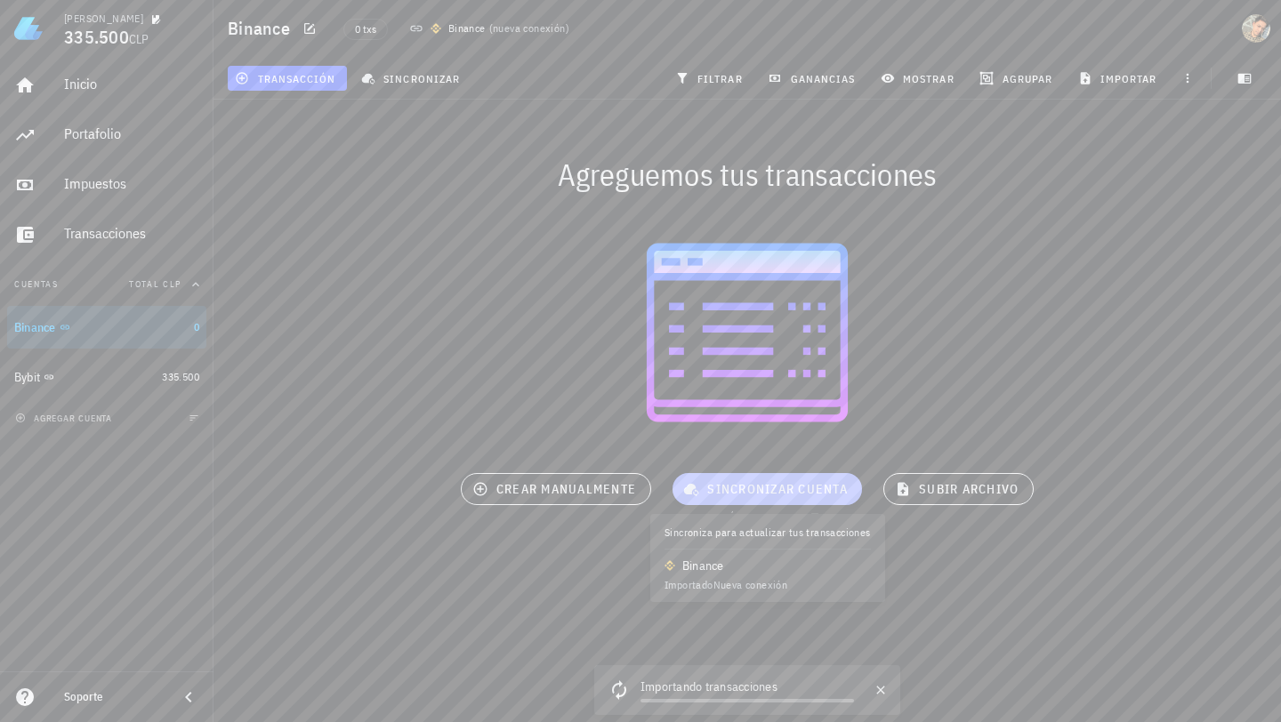
click at [801, 484] on span "sincronizar cuenta" at bounding box center [767, 489] width 161 height 16
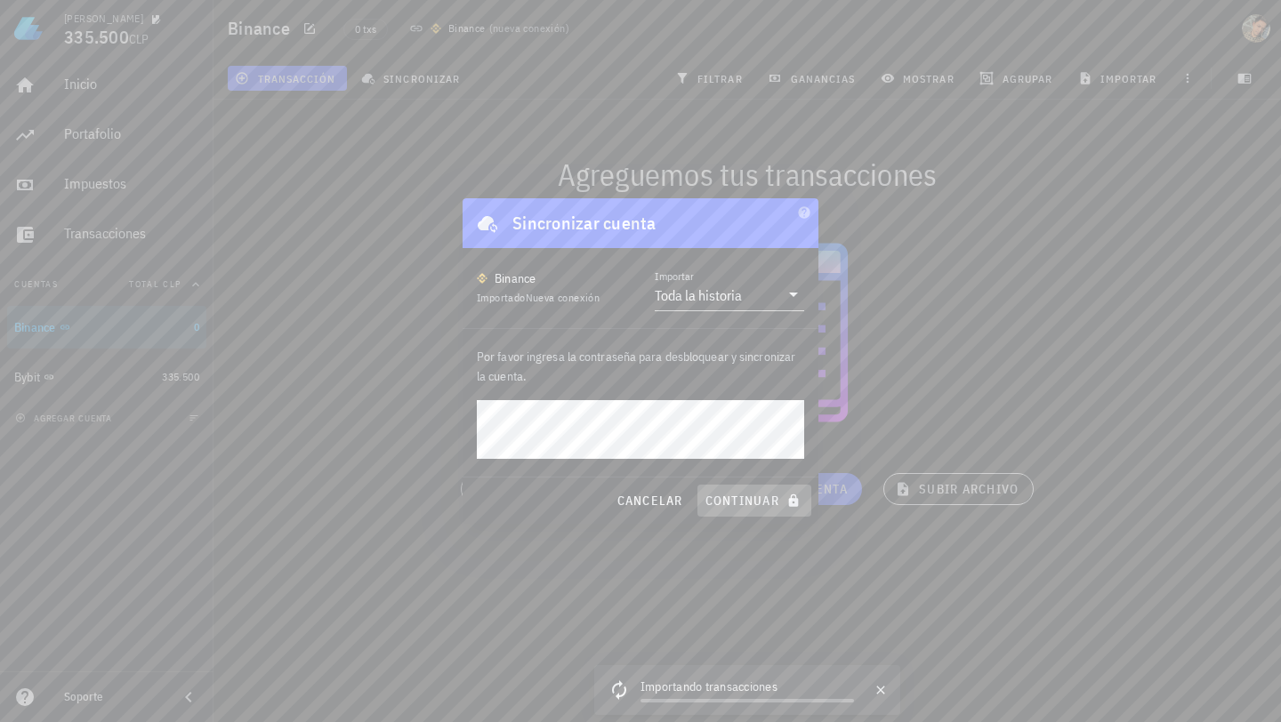
click at [752, 498] on span "continuar" at bounding box center [754, 501] width 100 height 16
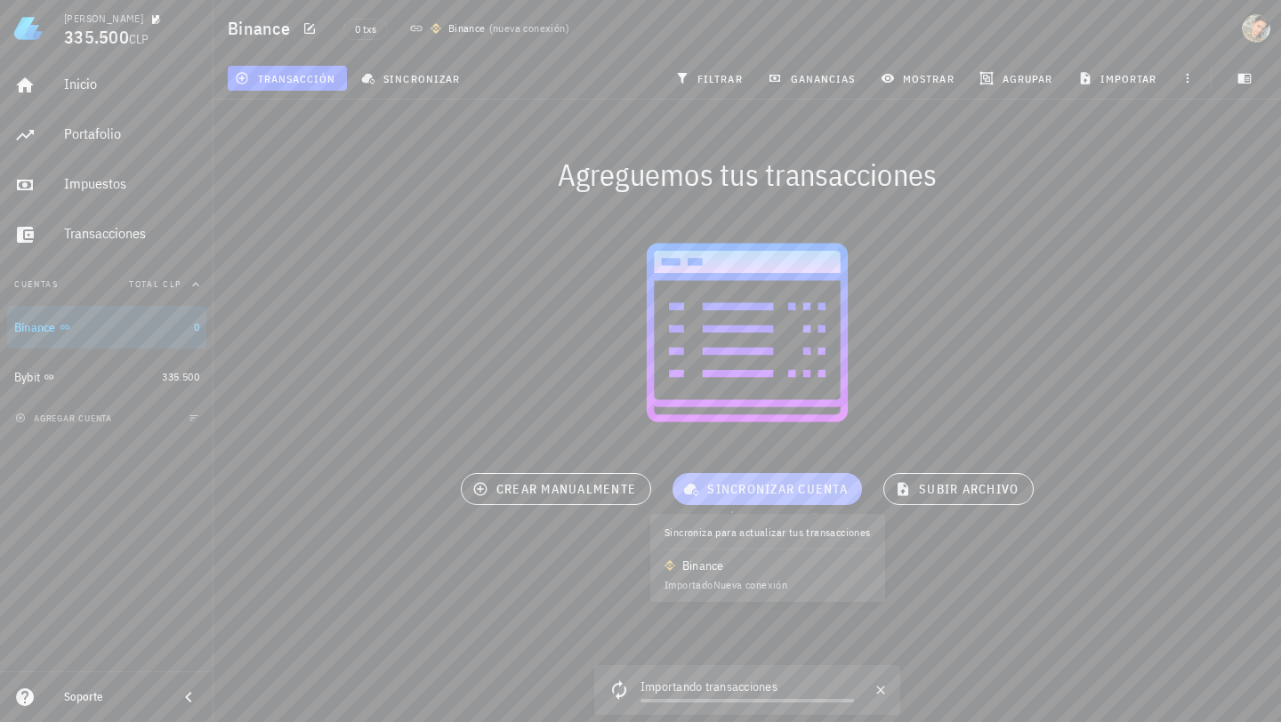
click at [761, 498] on button "sincronizar cuenta" at bounding box center [766, 489] width 189 height 32
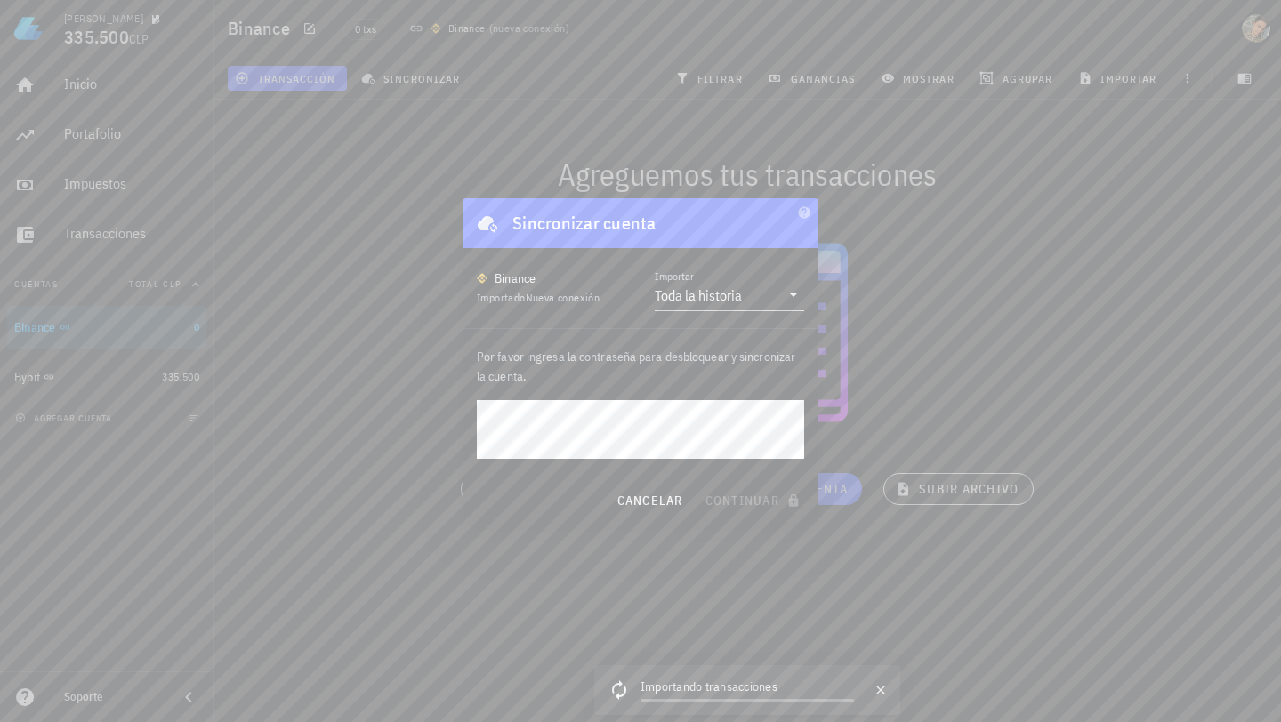
click at [852, 210] on div at bounding box center [640, 361] width 1281 height 722
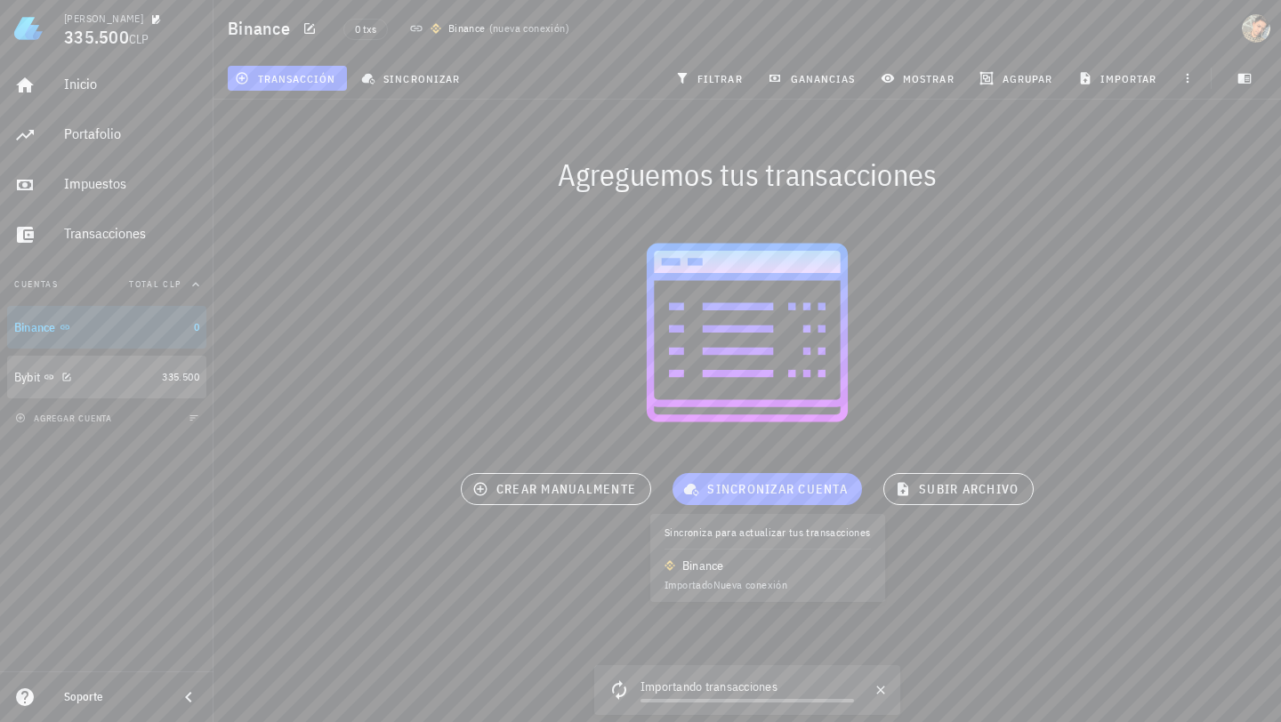
click at [94, 369] on div "Bybit" at bounding box center [84, 377] width 141 height 17
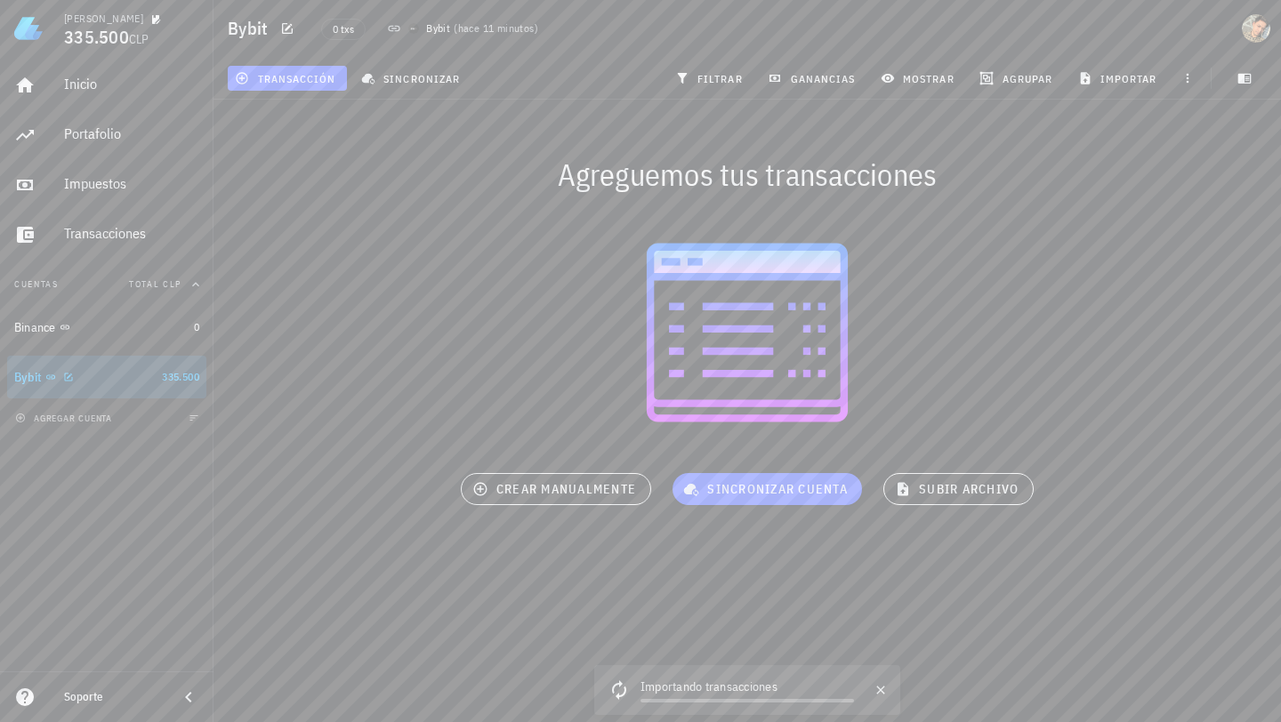
click at [94, 369] on div "Bybit" at bounding box center [84, 377] width 141 height 17
click at [92, 330] on div "Binance" at bounding box center [100, 327] width 173 height 17
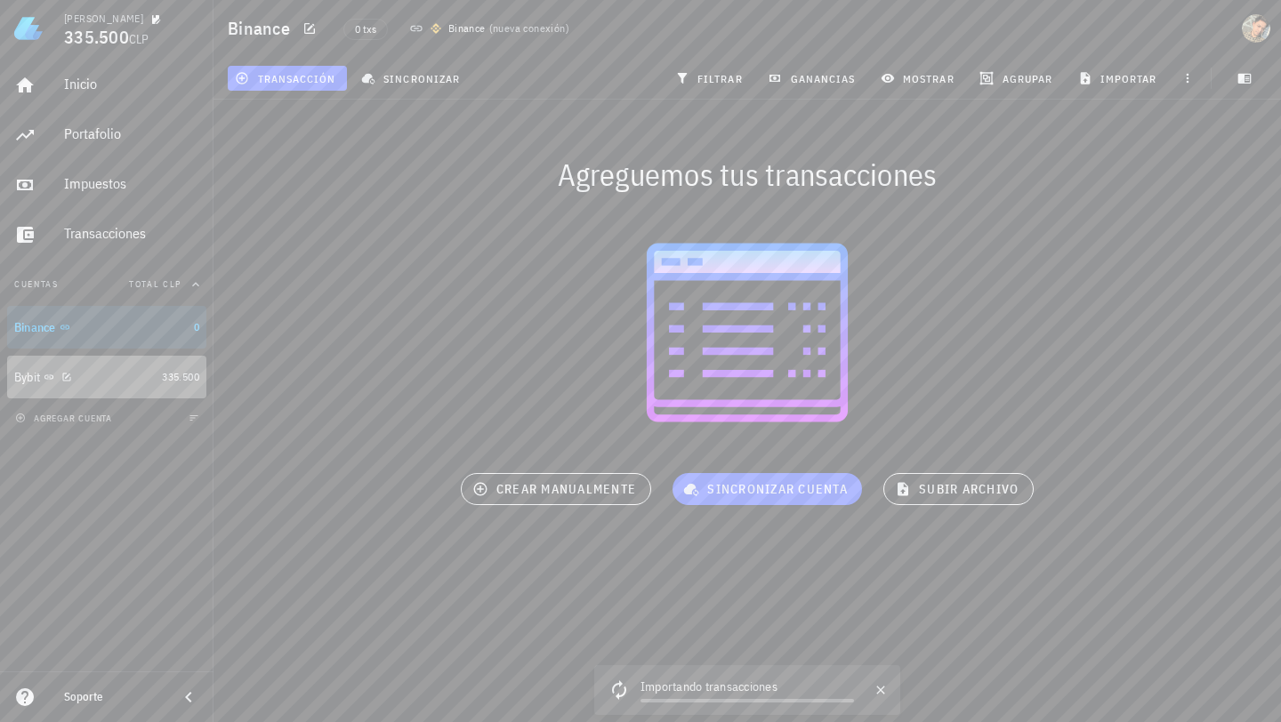
click at [80, 373] on div "Bybit" at bounding box center [84, 377] width 141 height 17
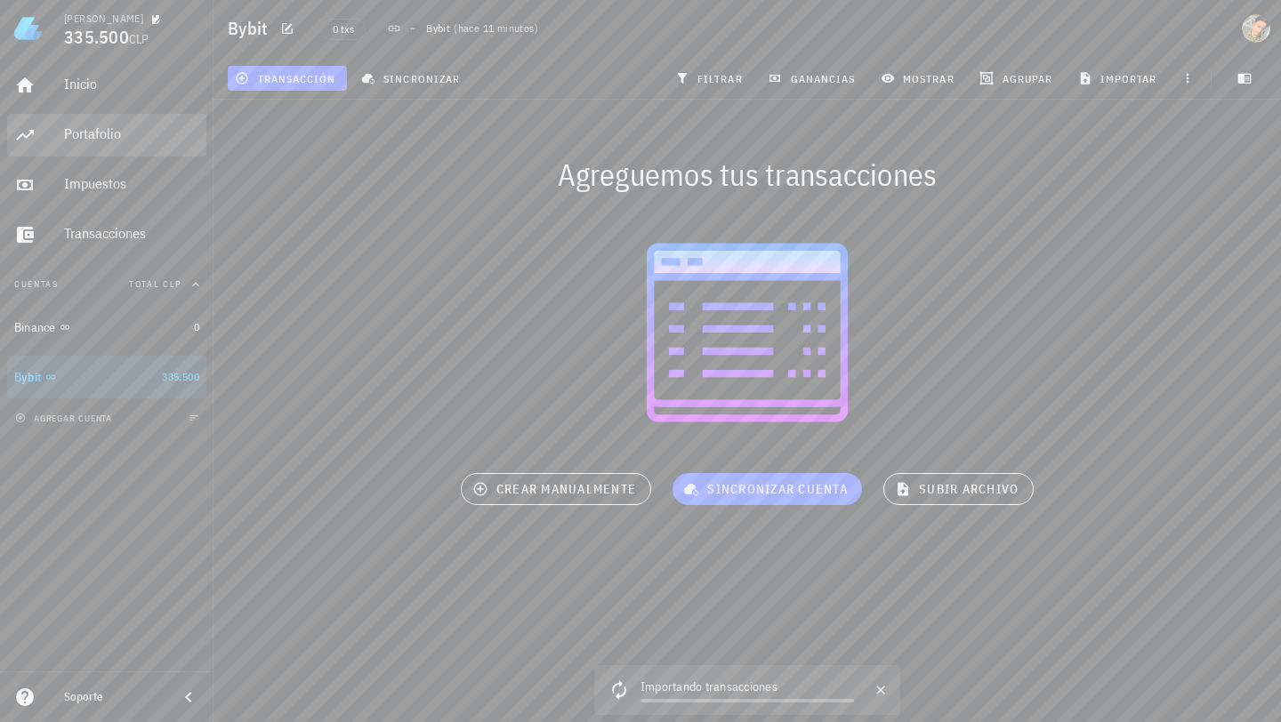
click at [117, 140] on div "Portafolio" at bounding box center [131, 133] width 135 height 17
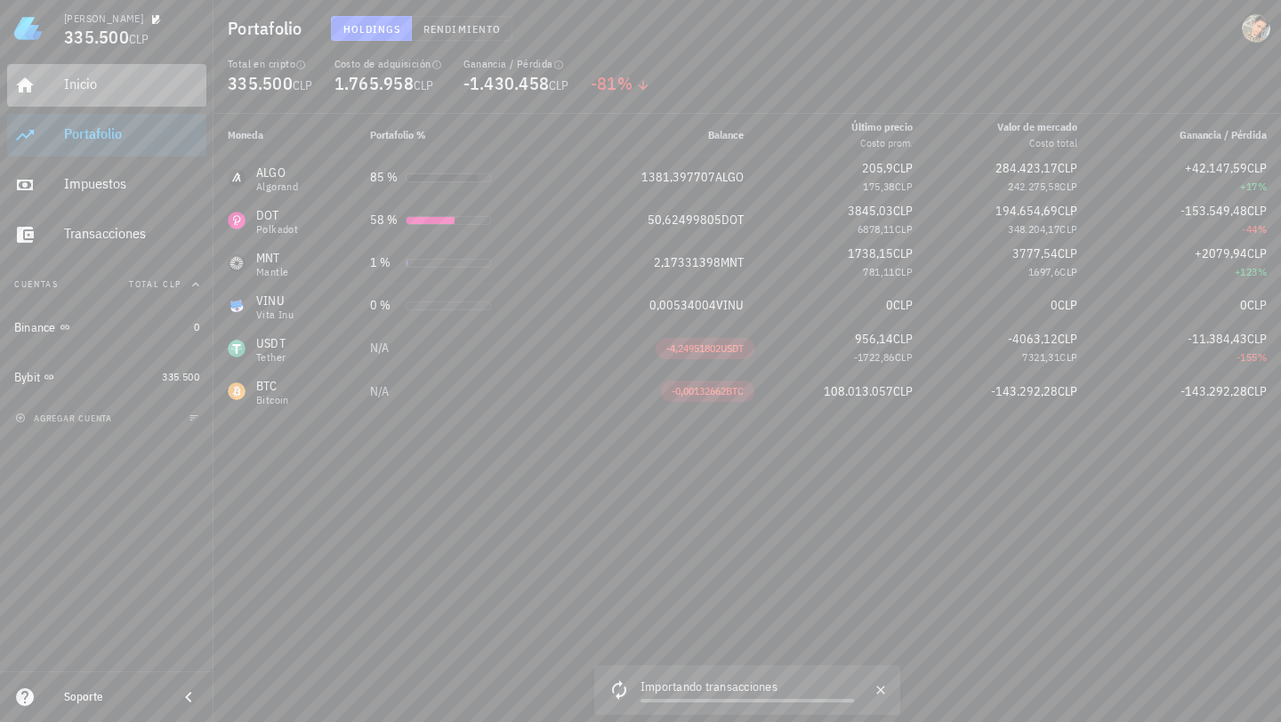
click at [113, 77] on div "Inicio" at bounding box center [131, 84] width 135 height 17
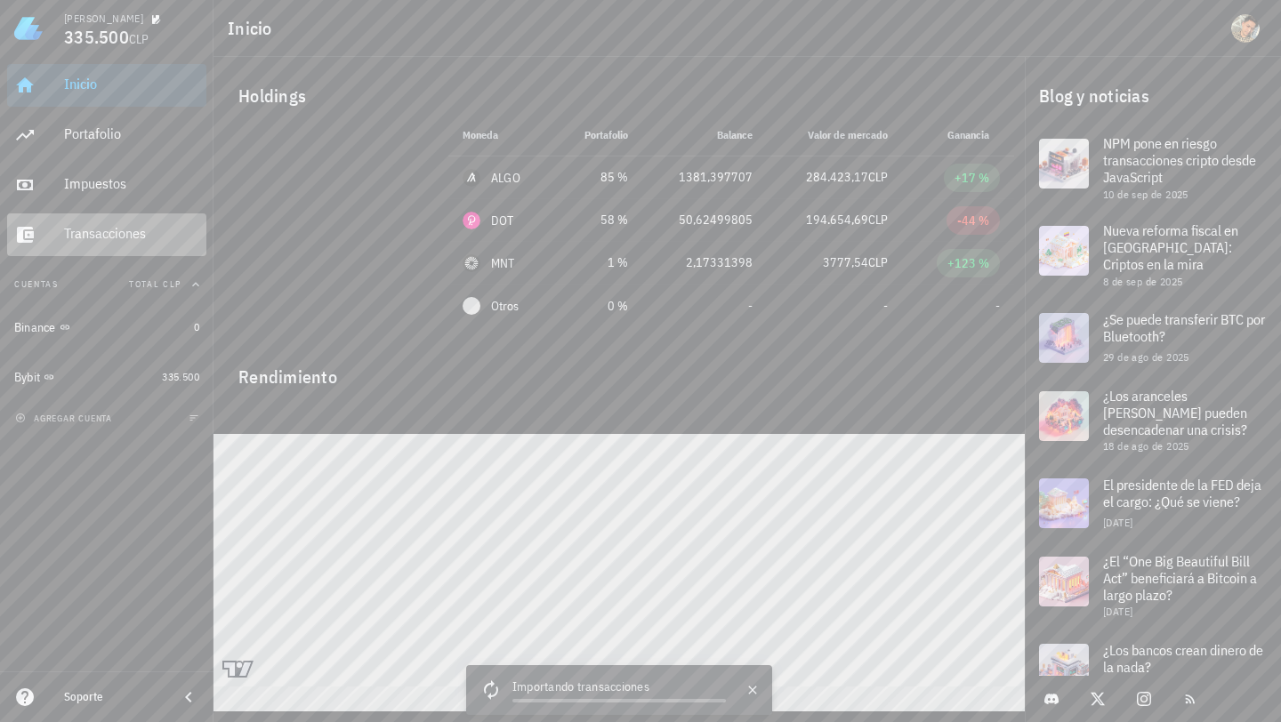
click at [120, 232] on div "Transacciones" at bounding box center [131, 233] width 135 height 17
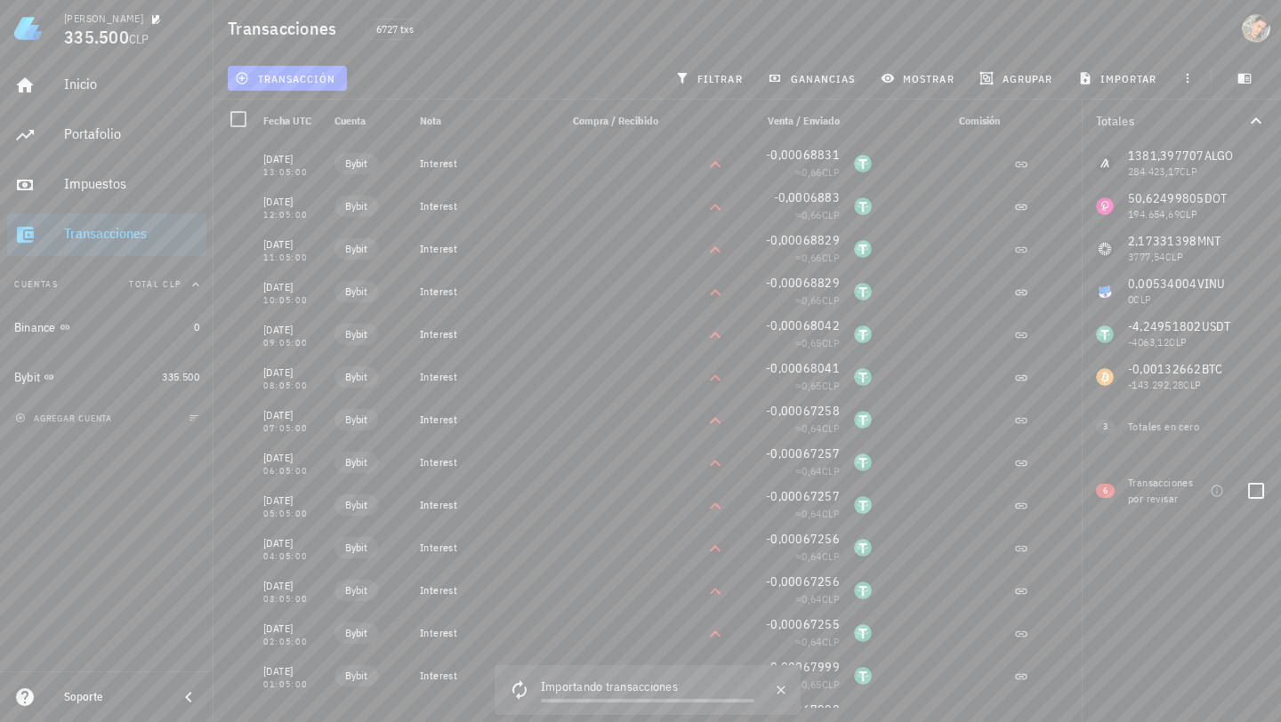
click at [1151, 497] on div "Transacciones por revisar" at bounding box center [1165, 491] width 75 height 32
click at [1105, 491] on span "6" at bounding box center [1105, 491] width 4 height 14
click at [1253, 493] on div at bounding box center [1256, 491] width 30 height 30
checkbox input "false"
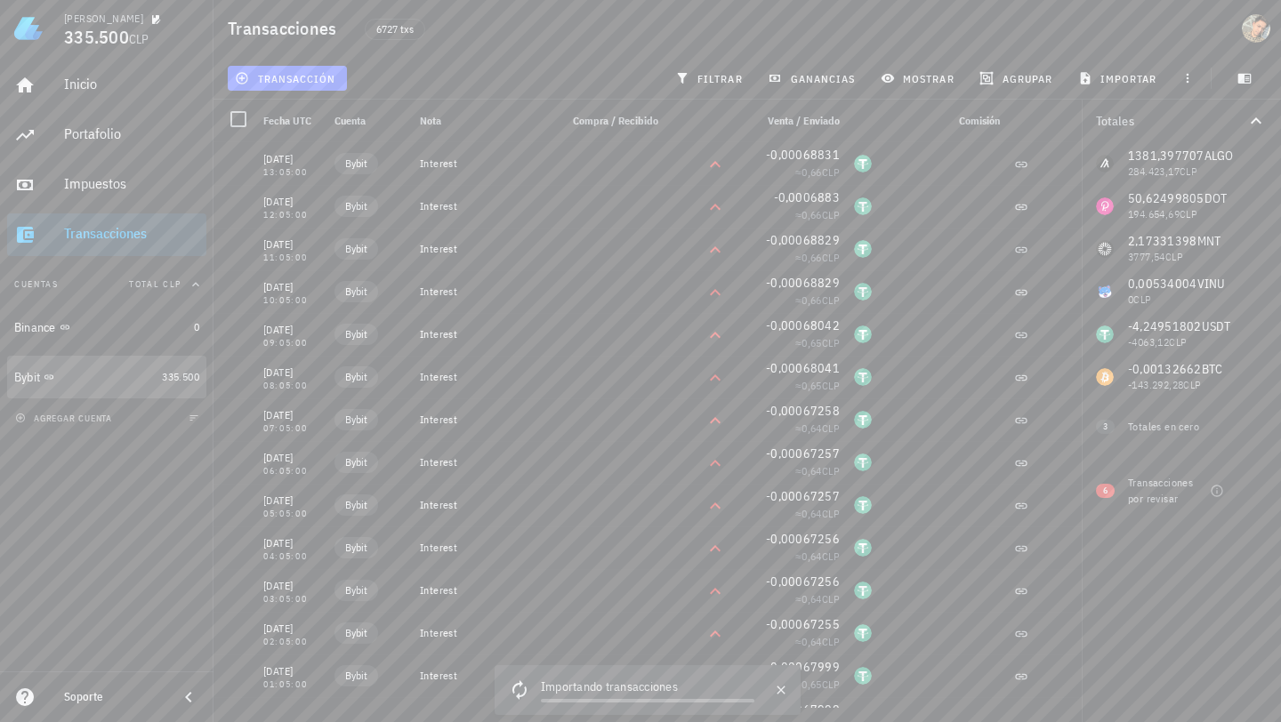
click at [52, 393] on div "Bybit" at bounding box center [84, 377] width 141 height 38
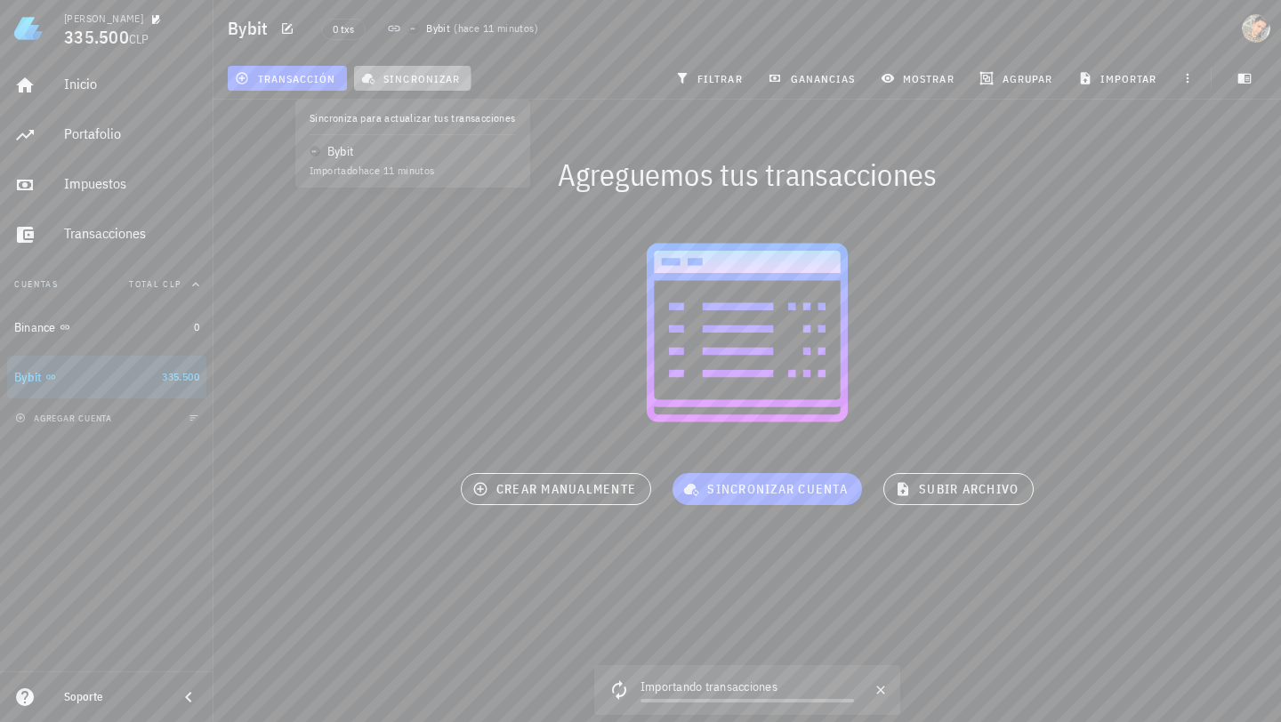
click at [376, 87] on button "sincronizar" at bounding box center [412, 78] width 117 height 25
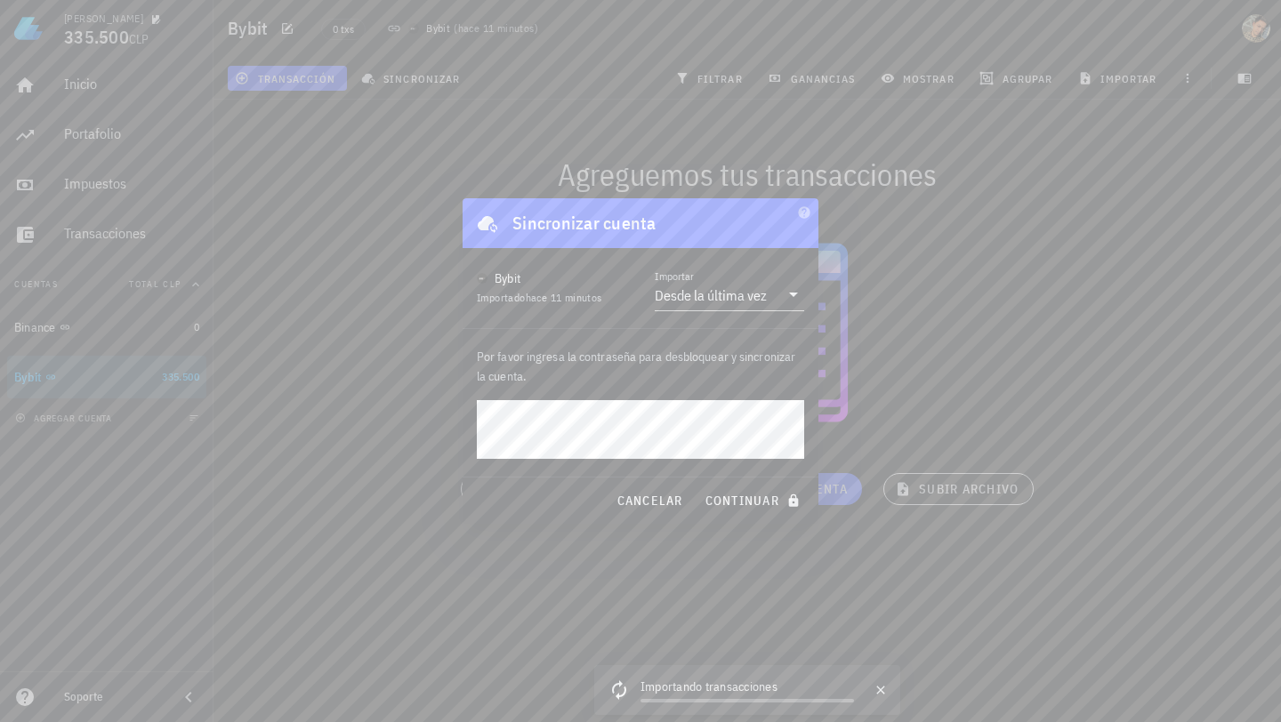
click at [792, 241] on div "Sincronizar cuenta" at bounding box center [640, 223] width 356 height 50
click at [960, 223] on div at bounding box center [640, 361] width 1281 height 722
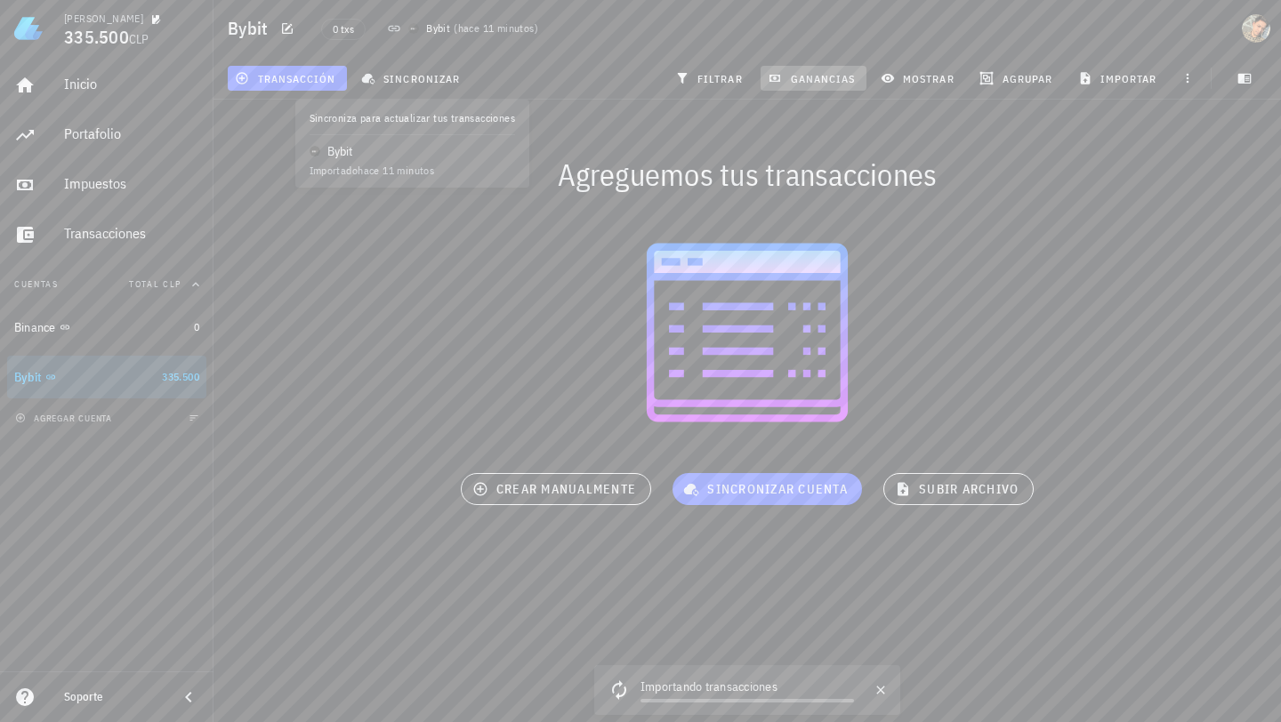
click at [822, 84] on span "ganancias" at bounding box center [813, 78] width 84 height 14
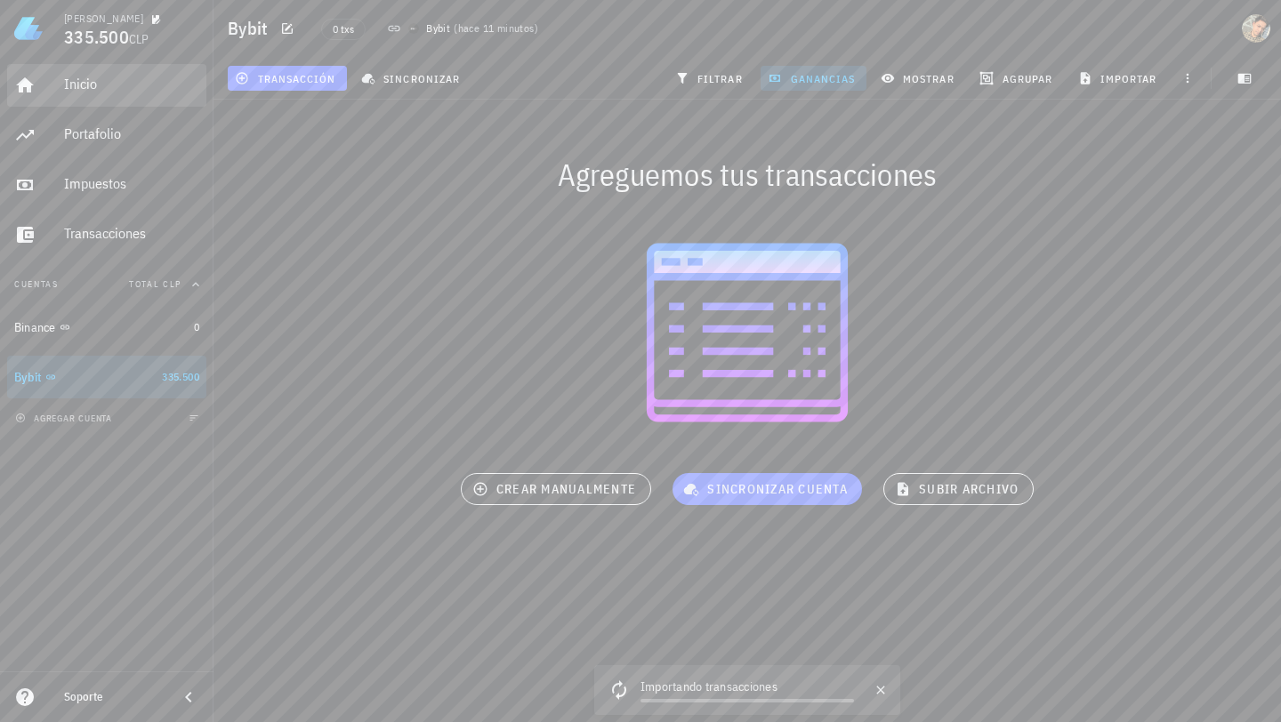
click at [109, 97] on div "Inicio" at bounding box center [131, 85] width 135 height 40
